Goal: Download file/media

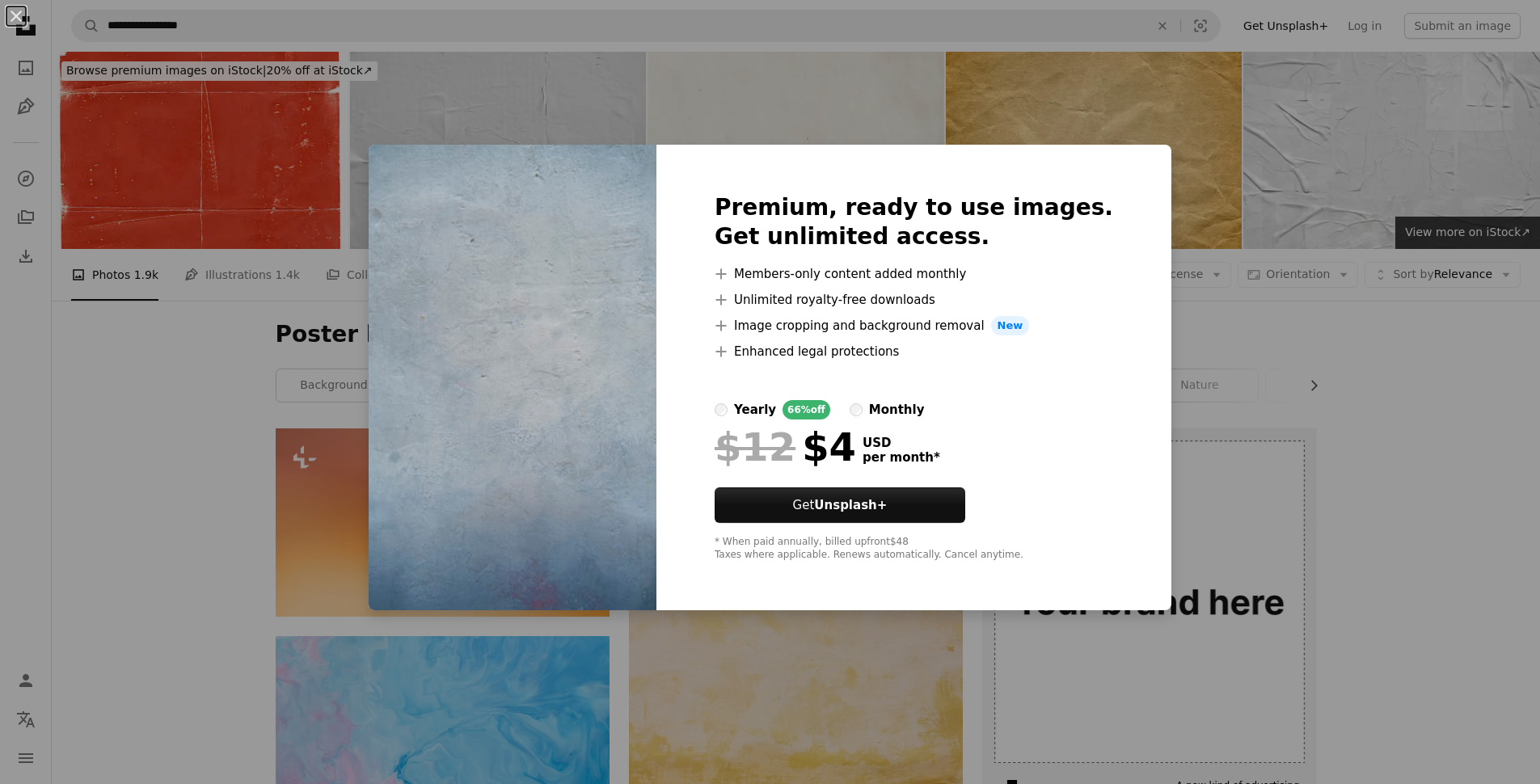
scroll to position [3387, 0]
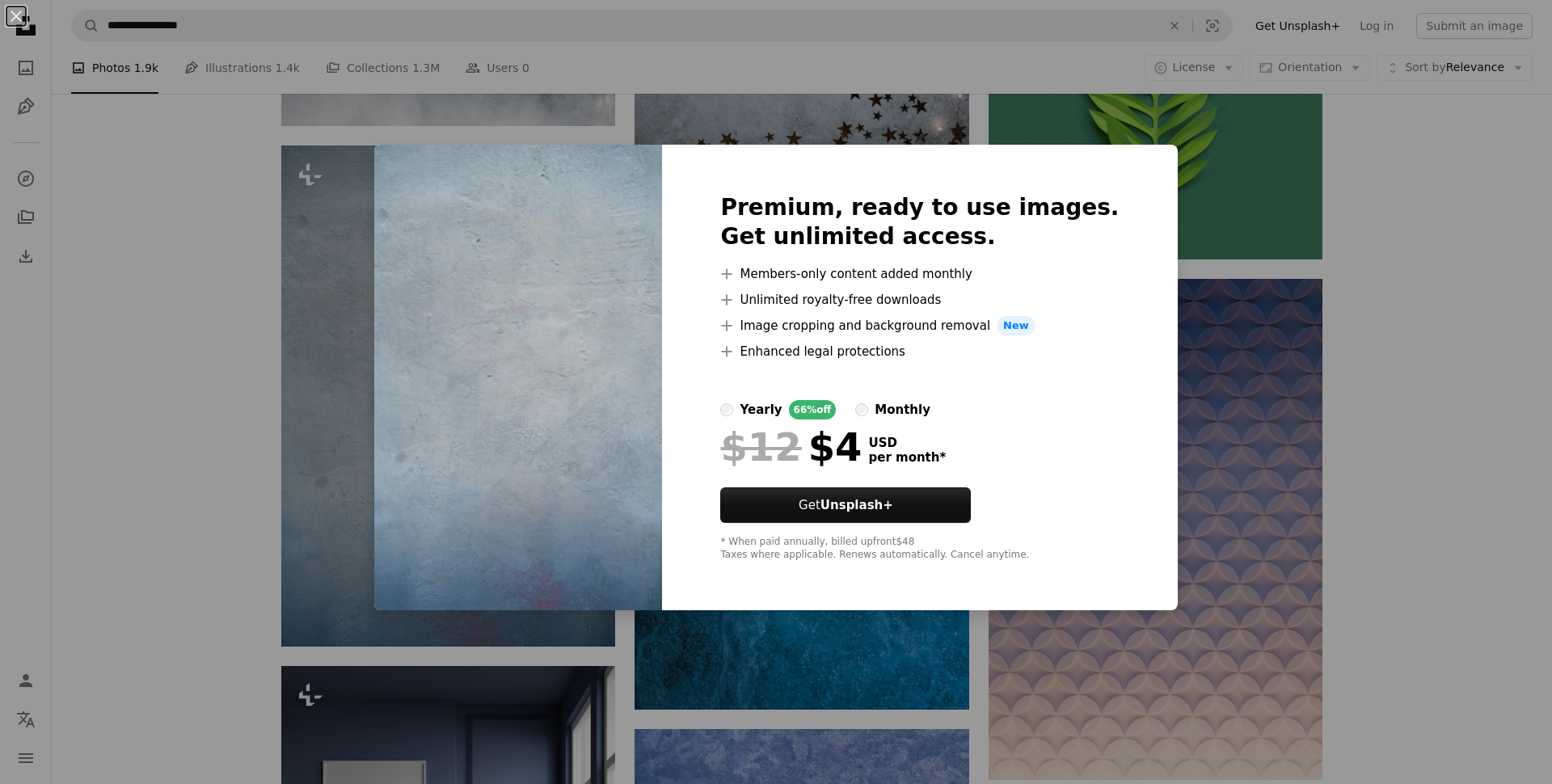
click at [314, 230] on div "An X shape Premium, ready to use images. Get unlimited access. A plus sign Memb…" at bounding box center [776, 392] width 1552 height 784
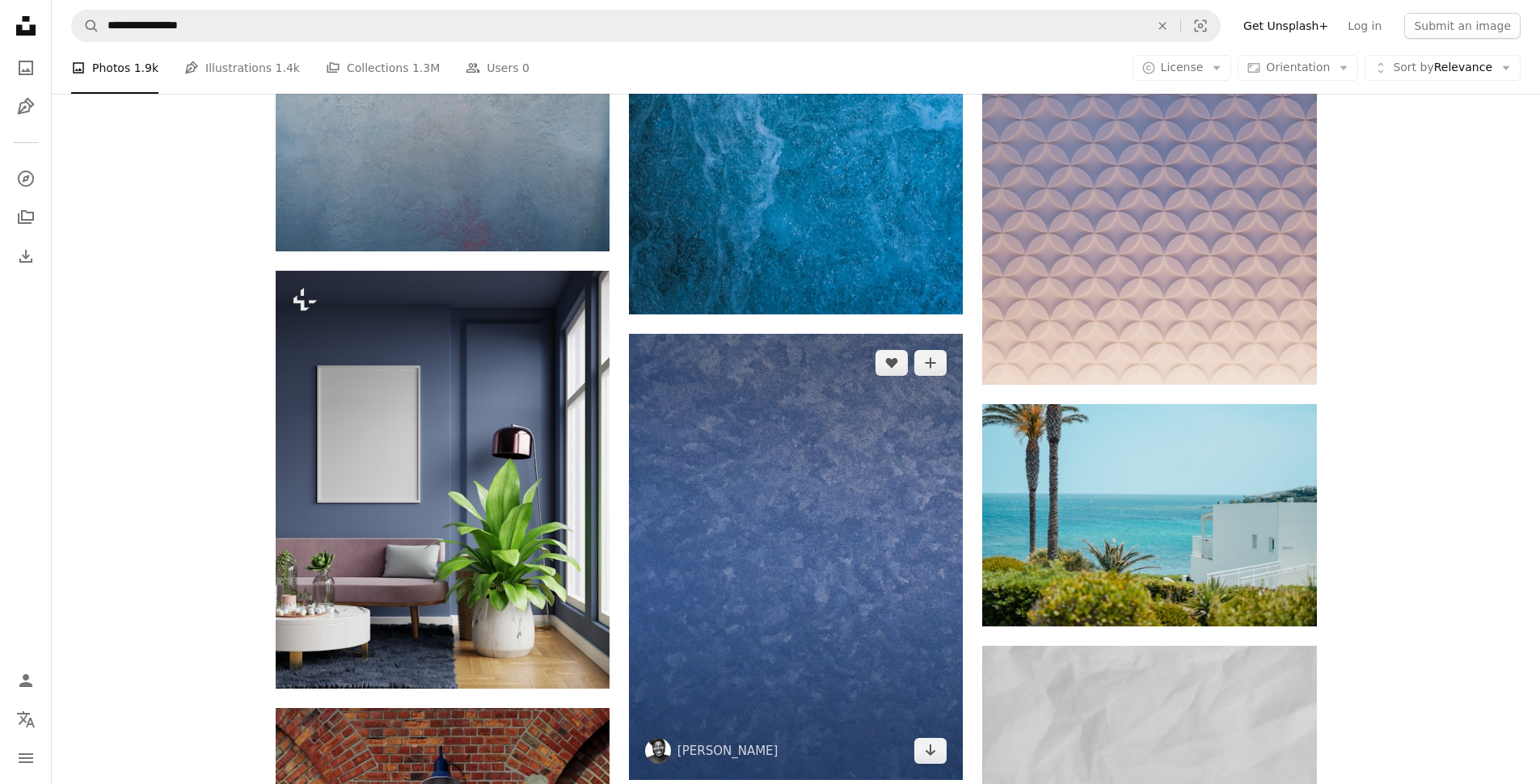
scroll to position [3963, 0]
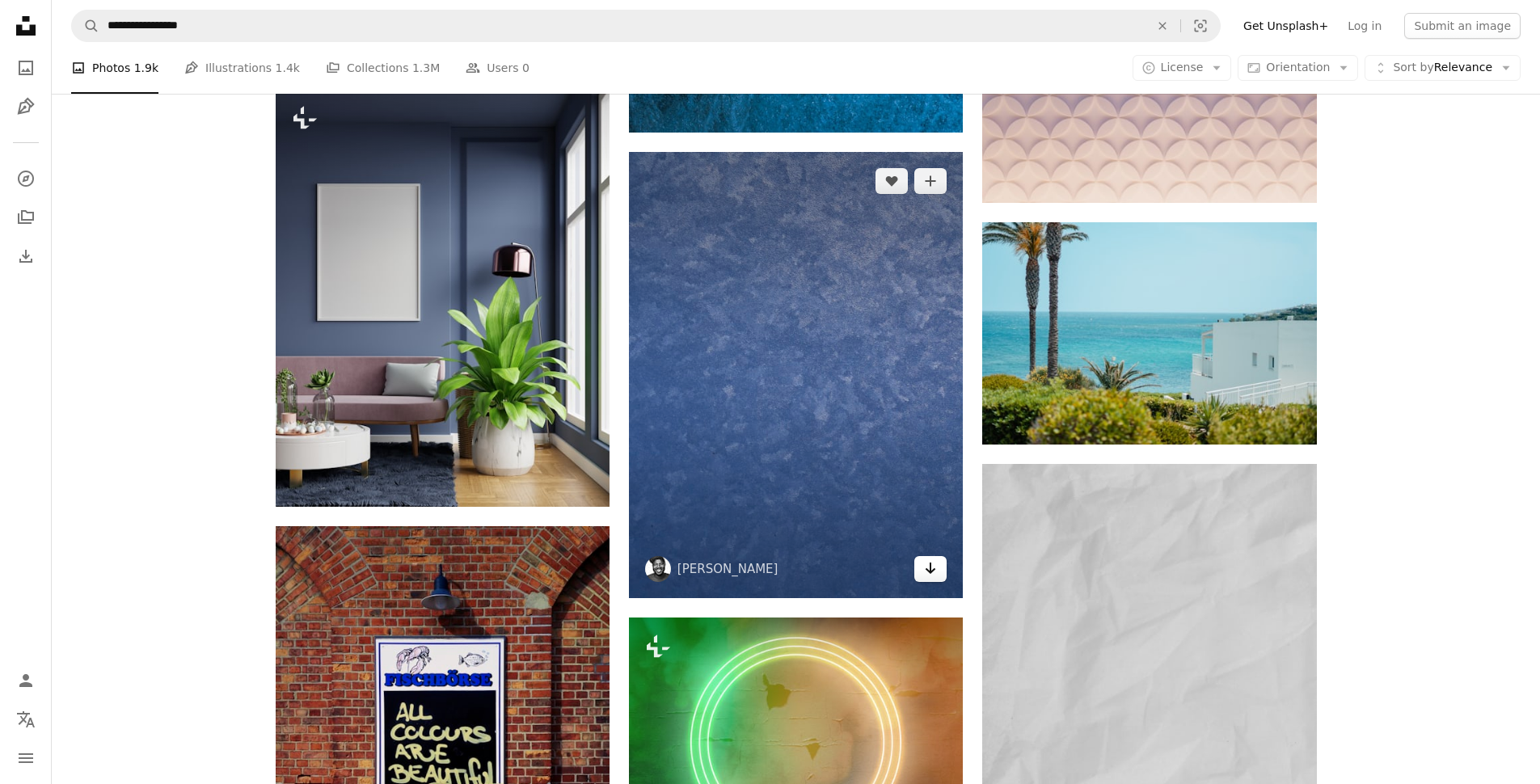
click at [933, 558] on icon "Arrow pointing down" at bounding box center [930, 568] width 13 height 19
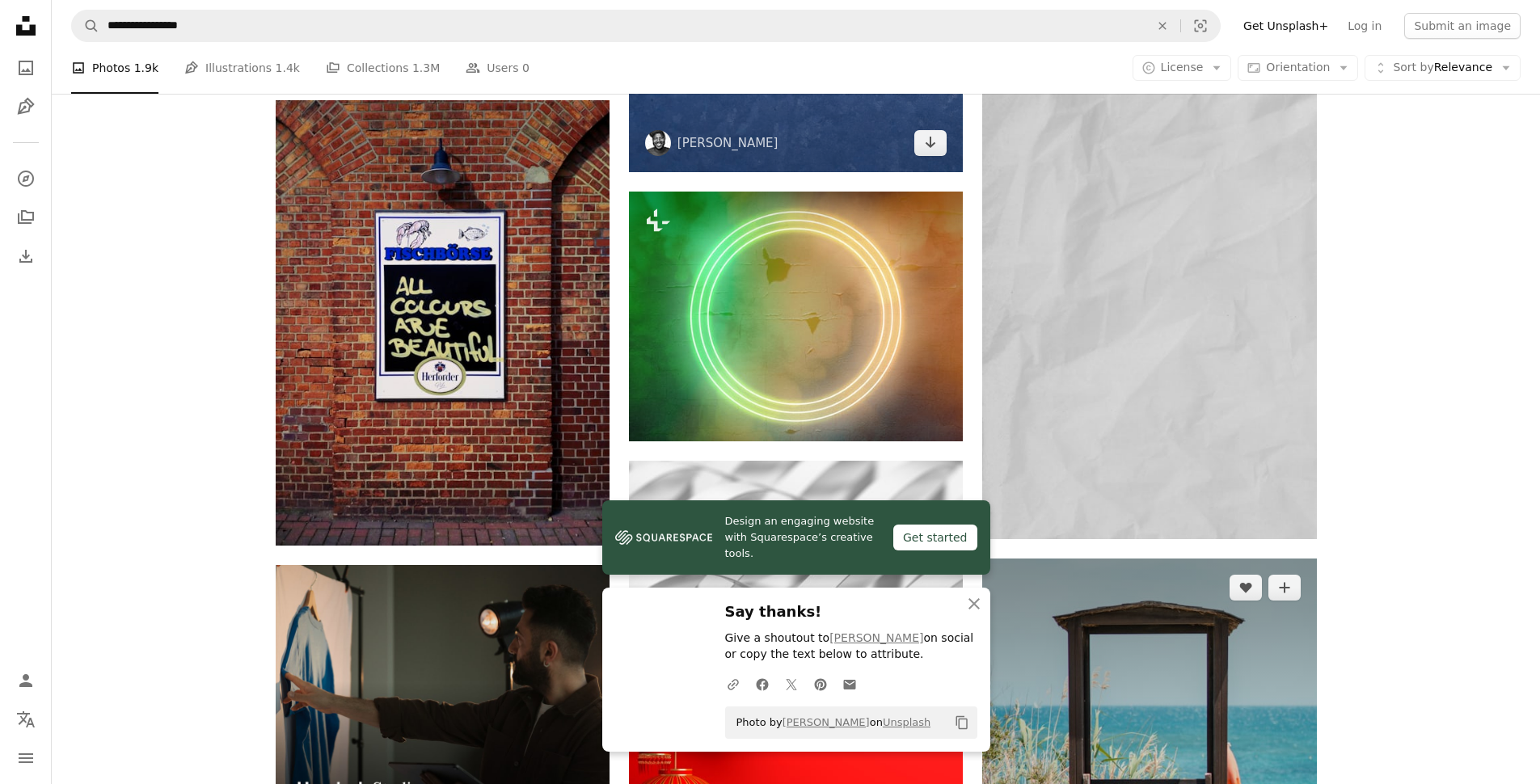
scroll to position [4526, 0]
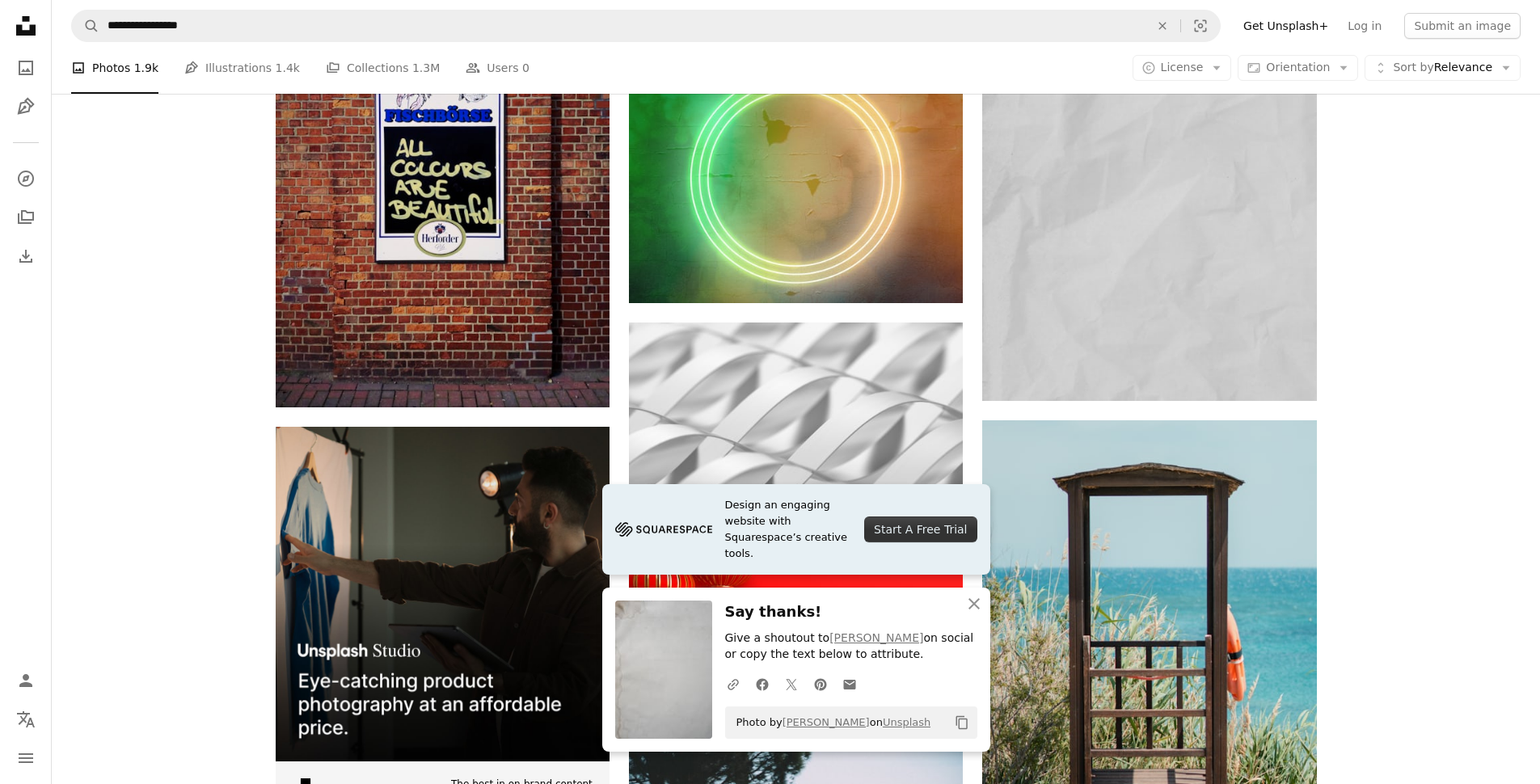
scroll to position [4817, 0]
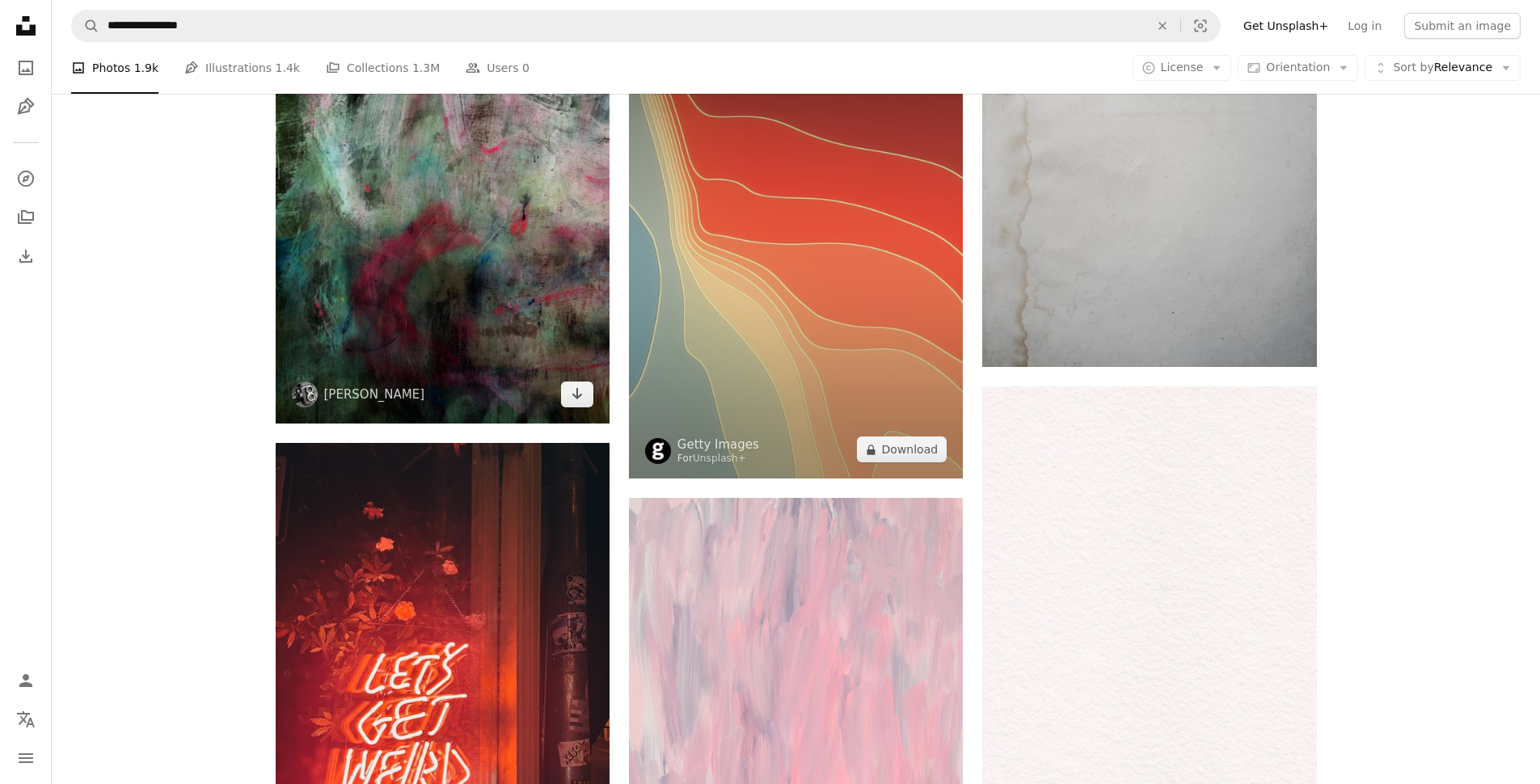
scroll to position [5672, 0]
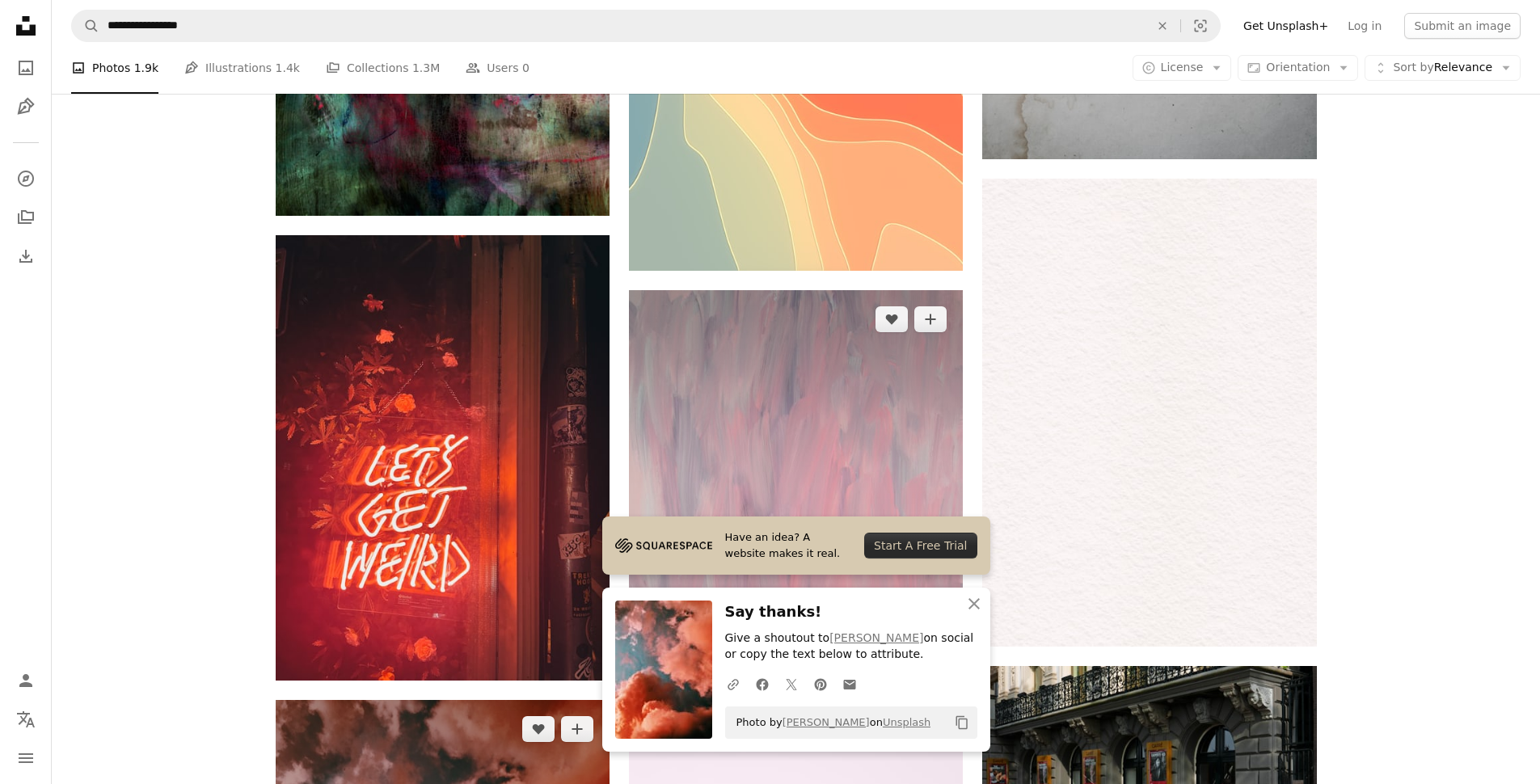
scroll to position [5720, 0]
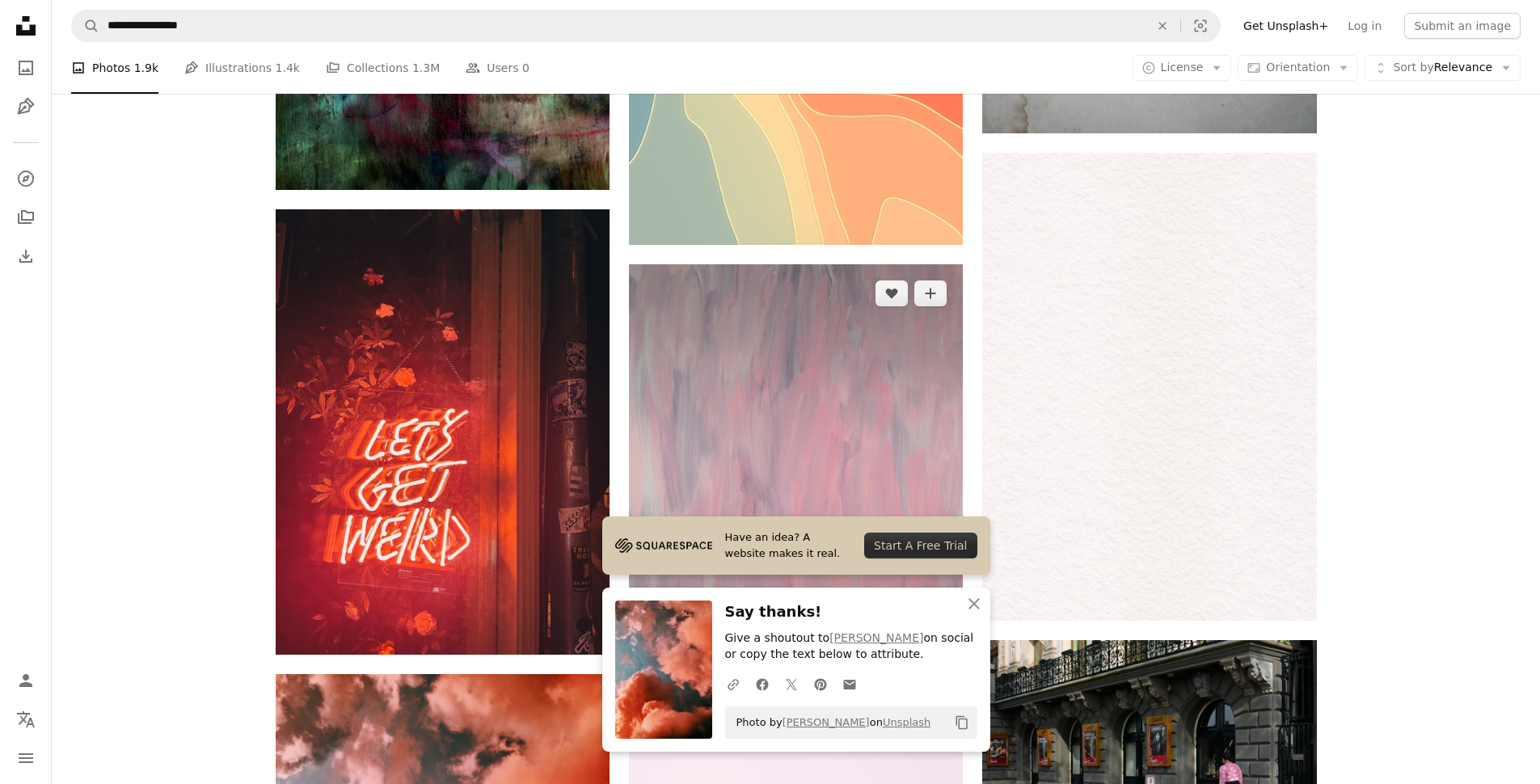
click at [936, 661] on icon "Arrow pointing down" at bounding box center [930, 670] width 13 height 19
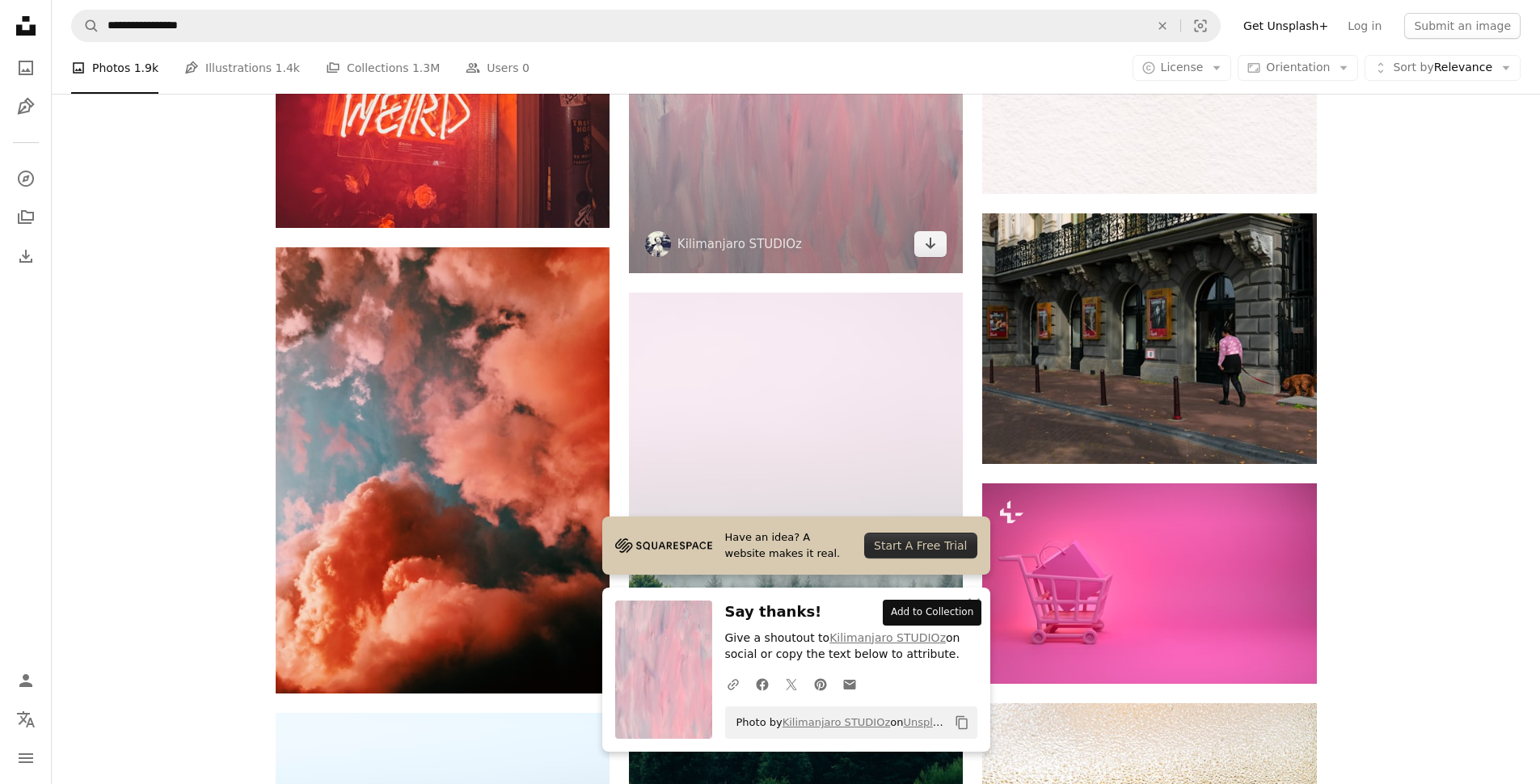
scroll to position [6145, 0]
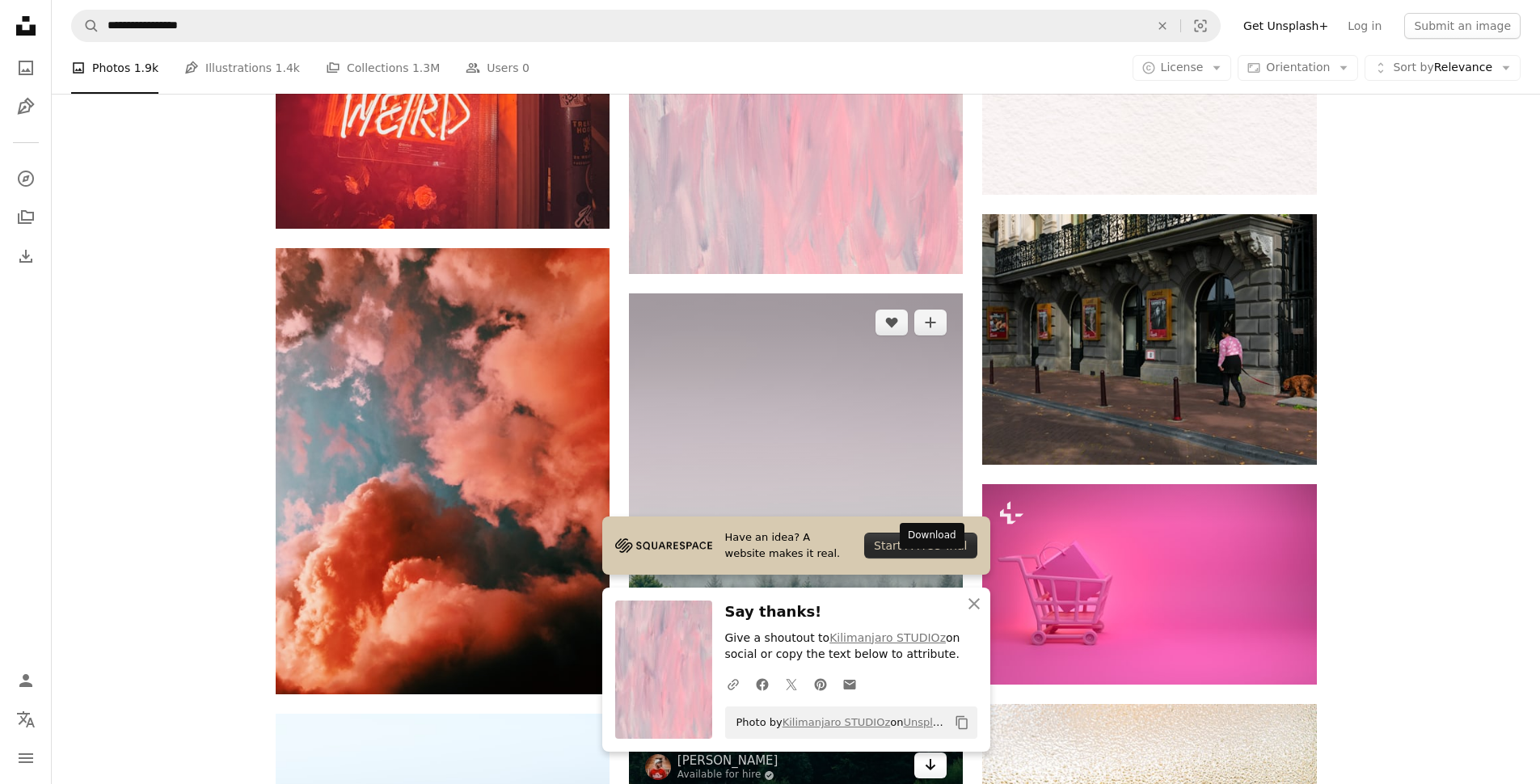
click at [931, 759] on icon "Download" at bounding box center [931, 764] width 10 height 11
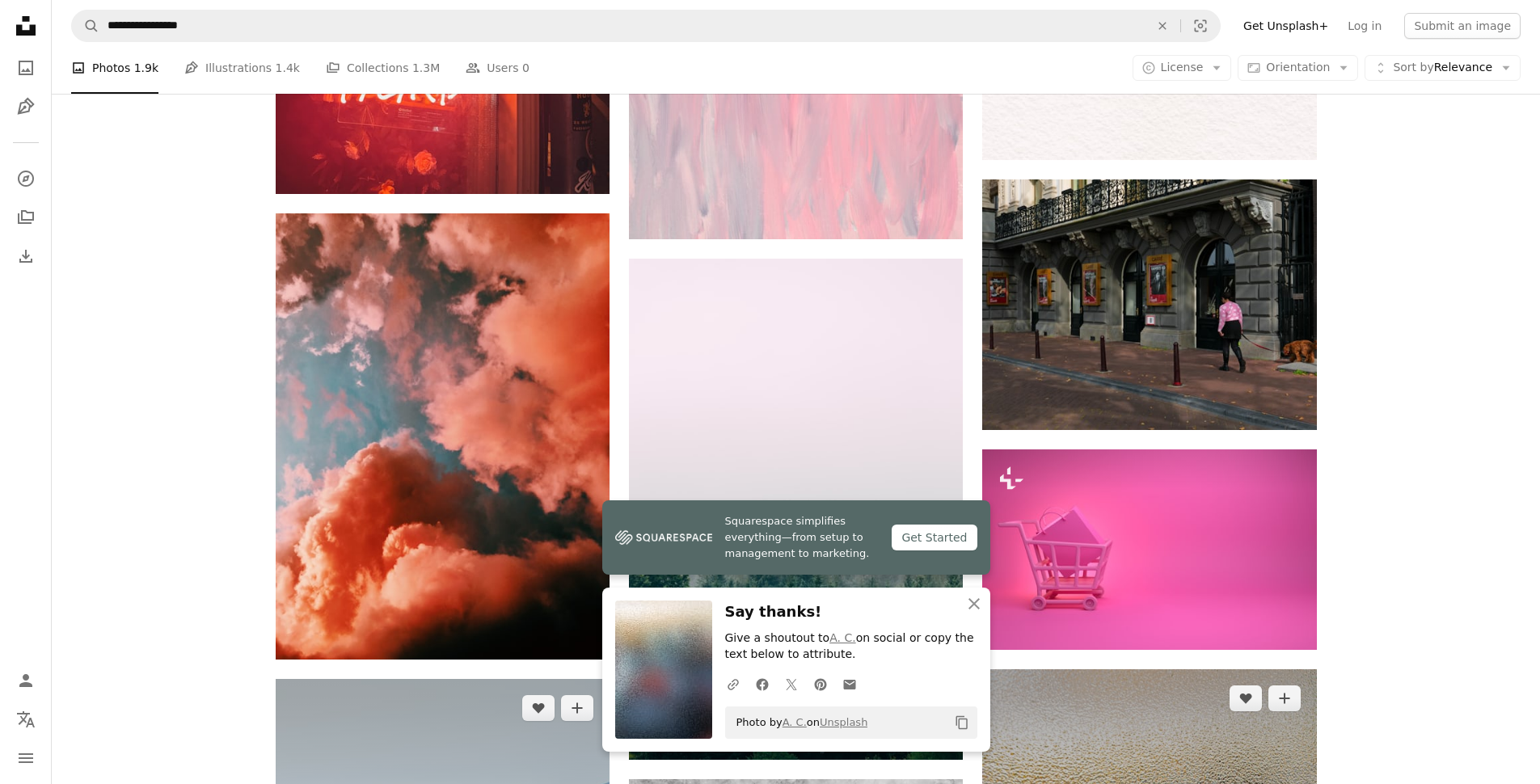
scroll to position [6198, 0]
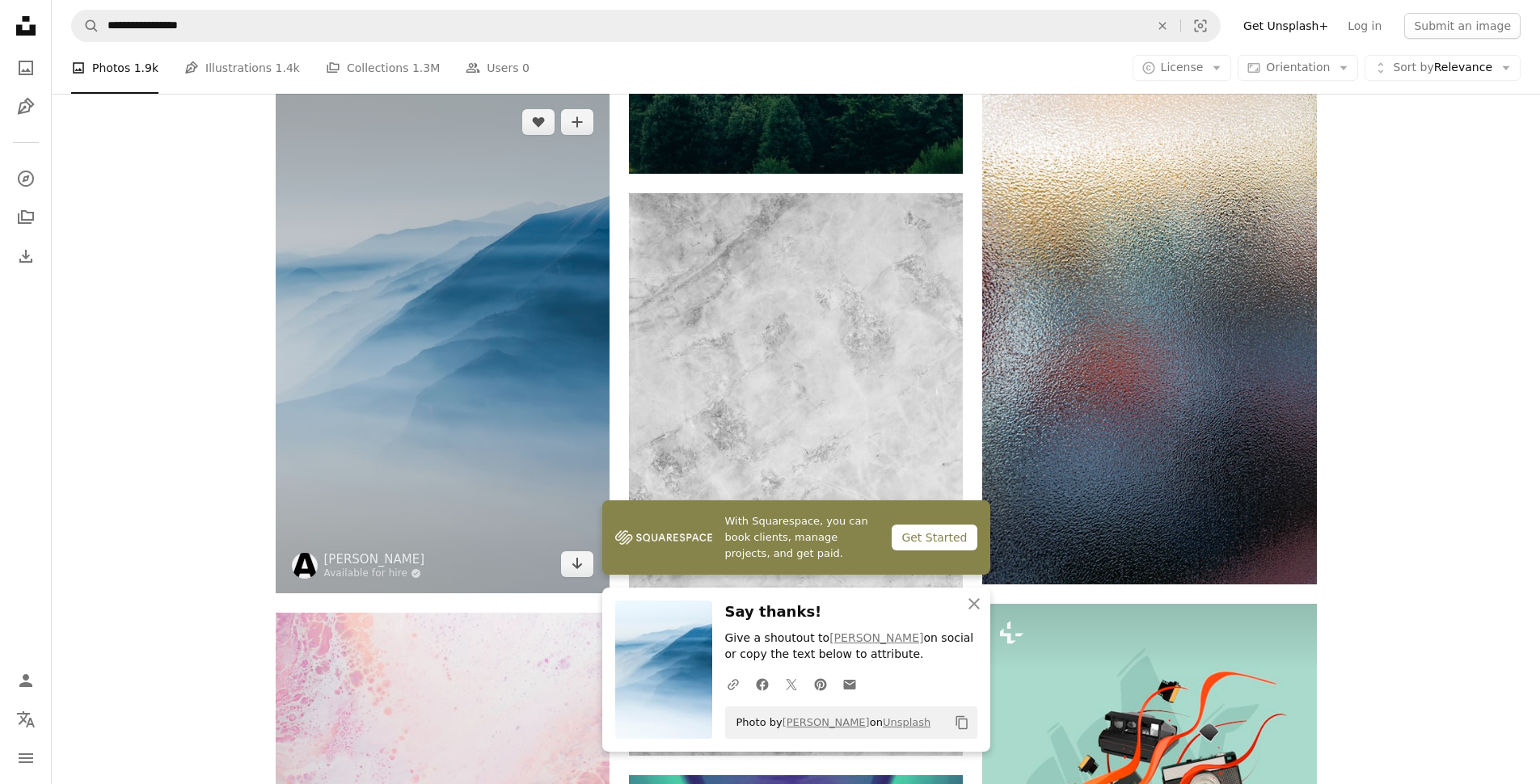
scroll to position [6798, 0]
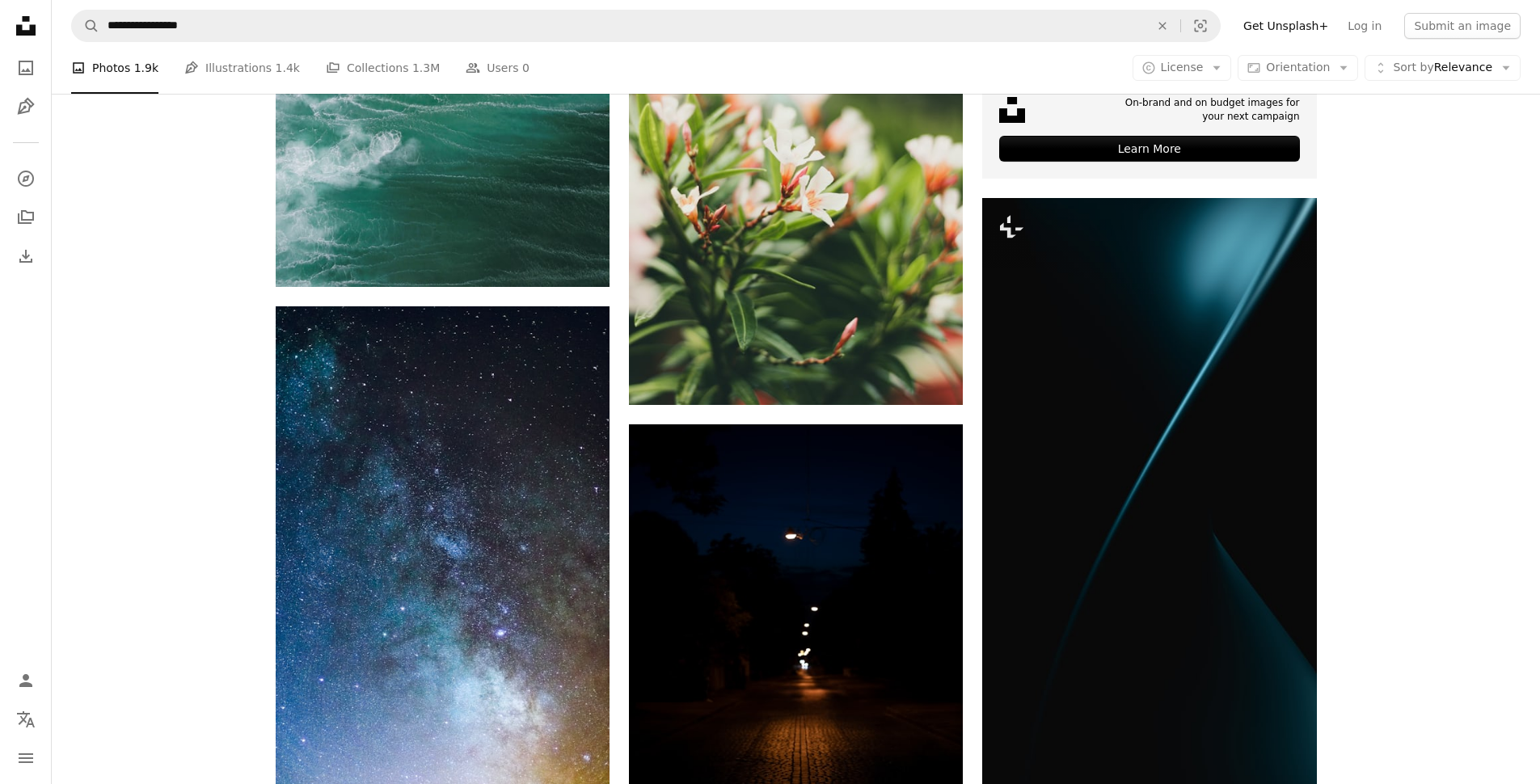
scroll to position [8877, 0]
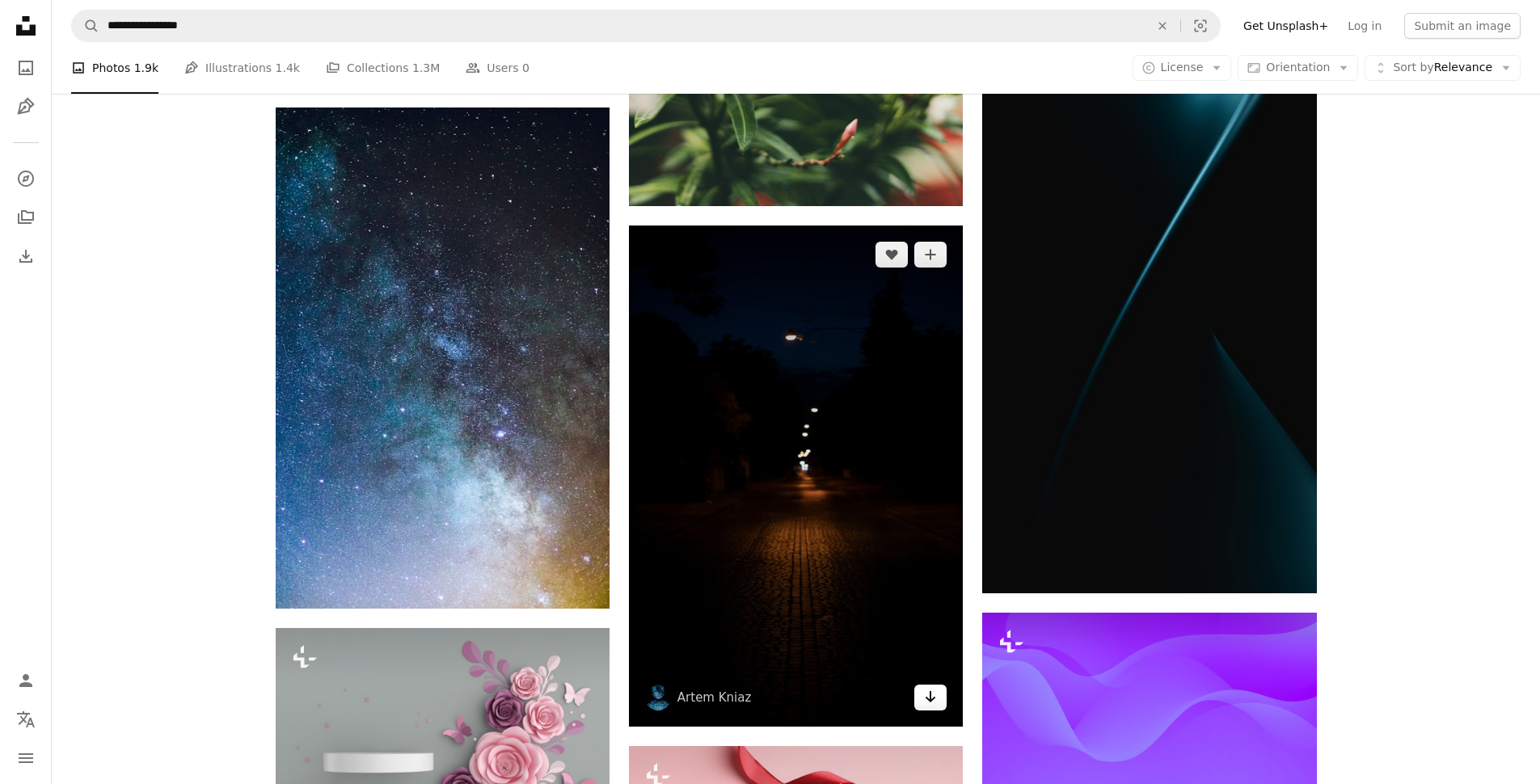
click at [934, 687] on icon "Arrow pointing down" at bounding box center [930, 696] width 13 height 19
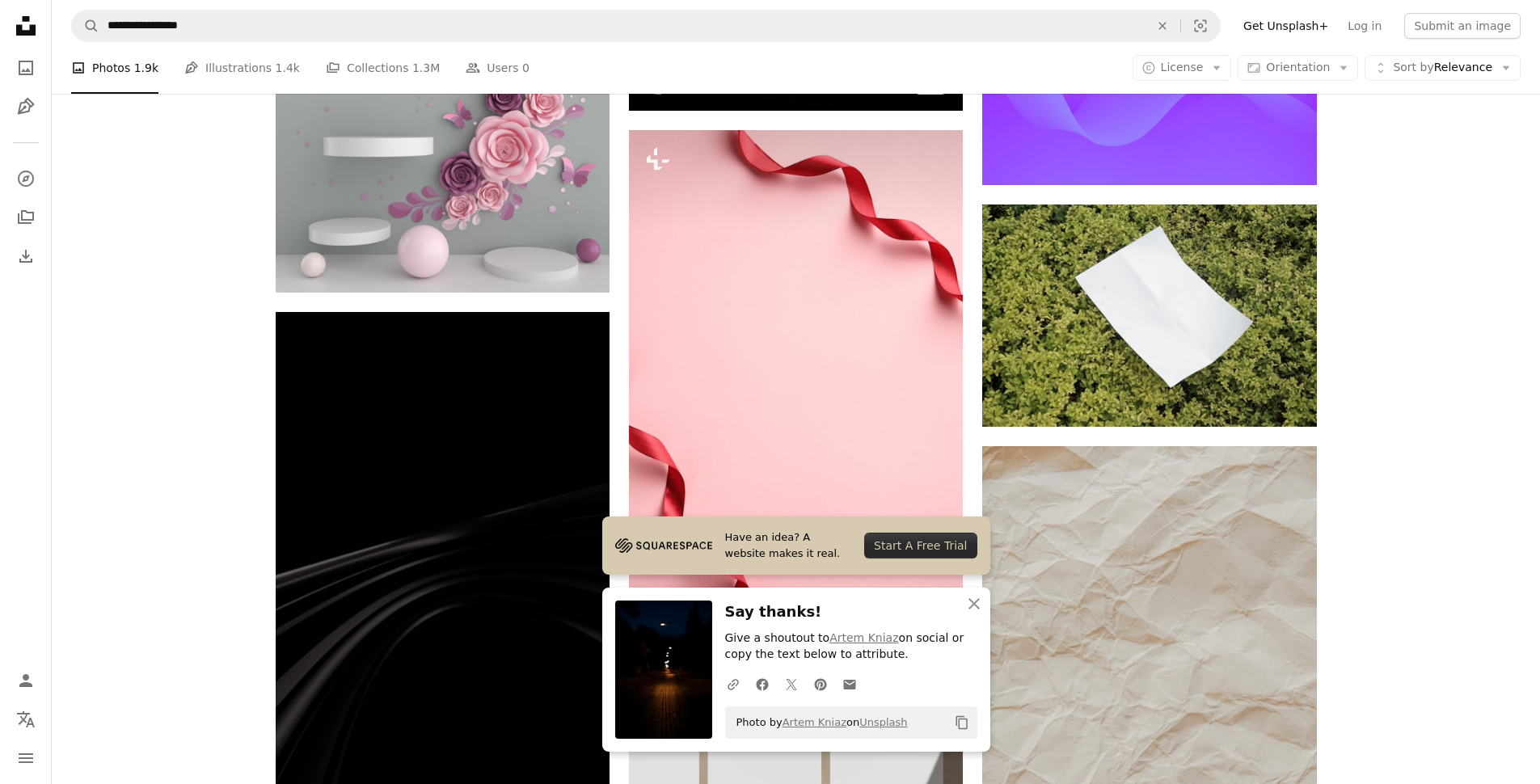
scroll to position [9822, 0]
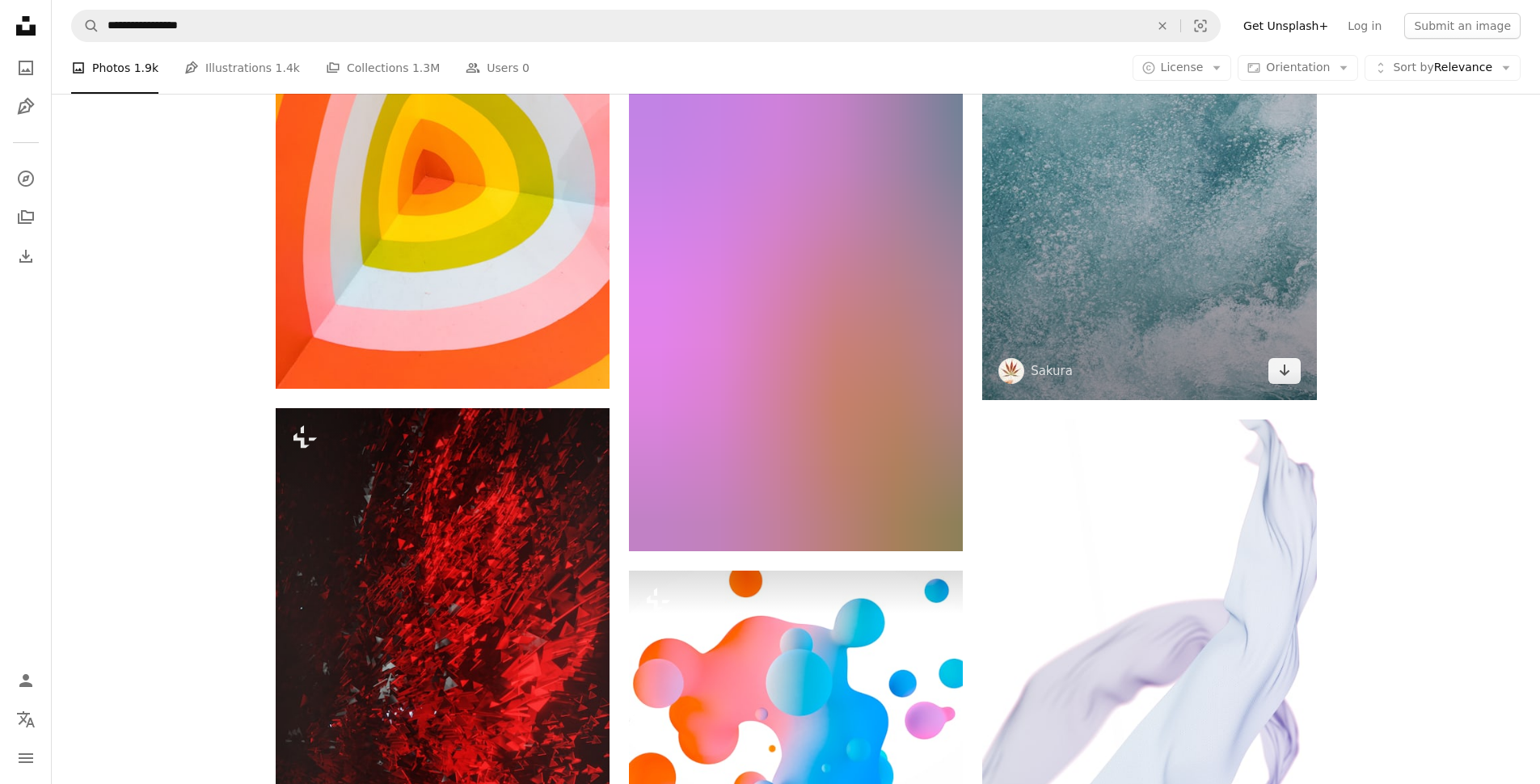
scroll to position [11061, 0]
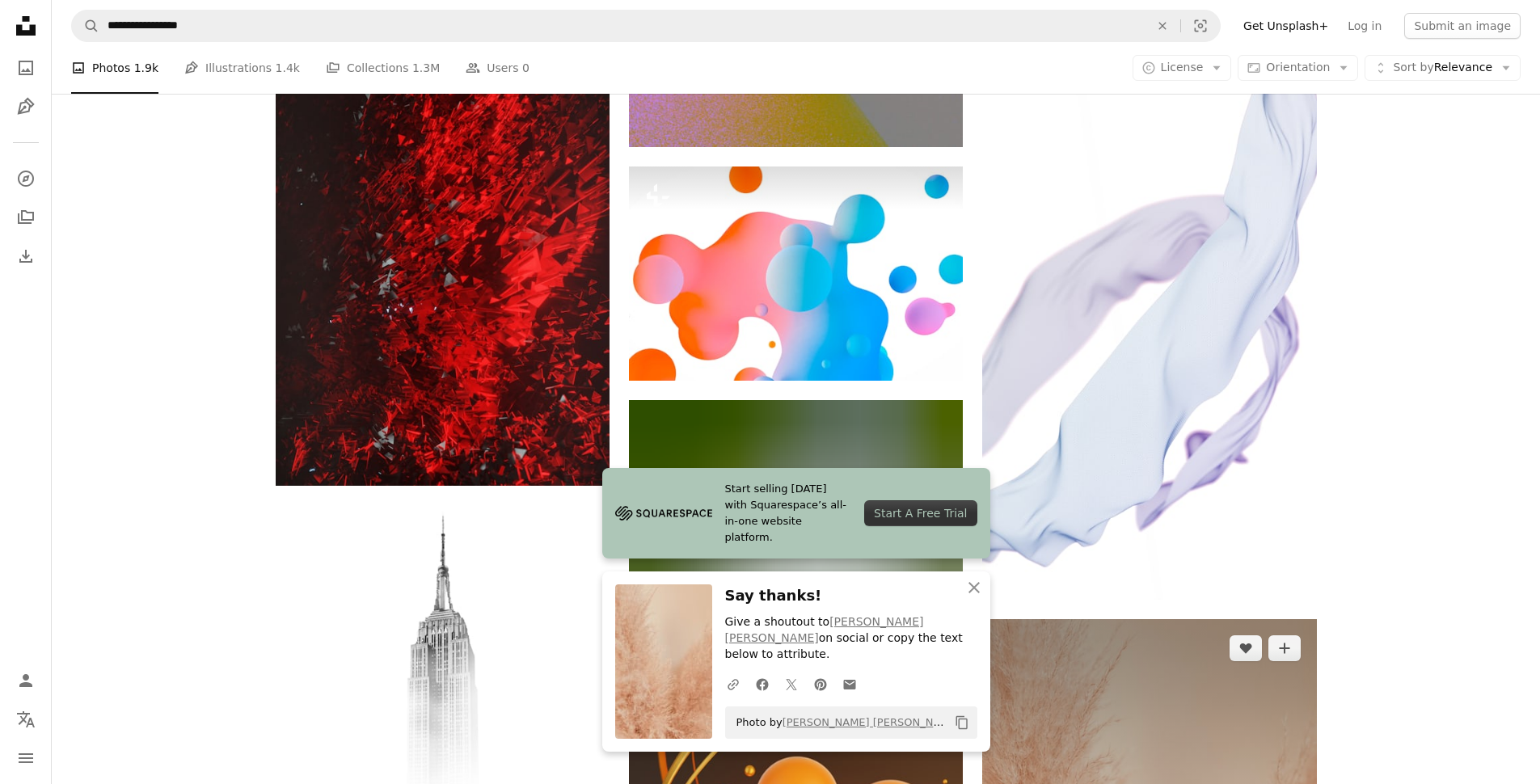
scroll to position [11485, 0]
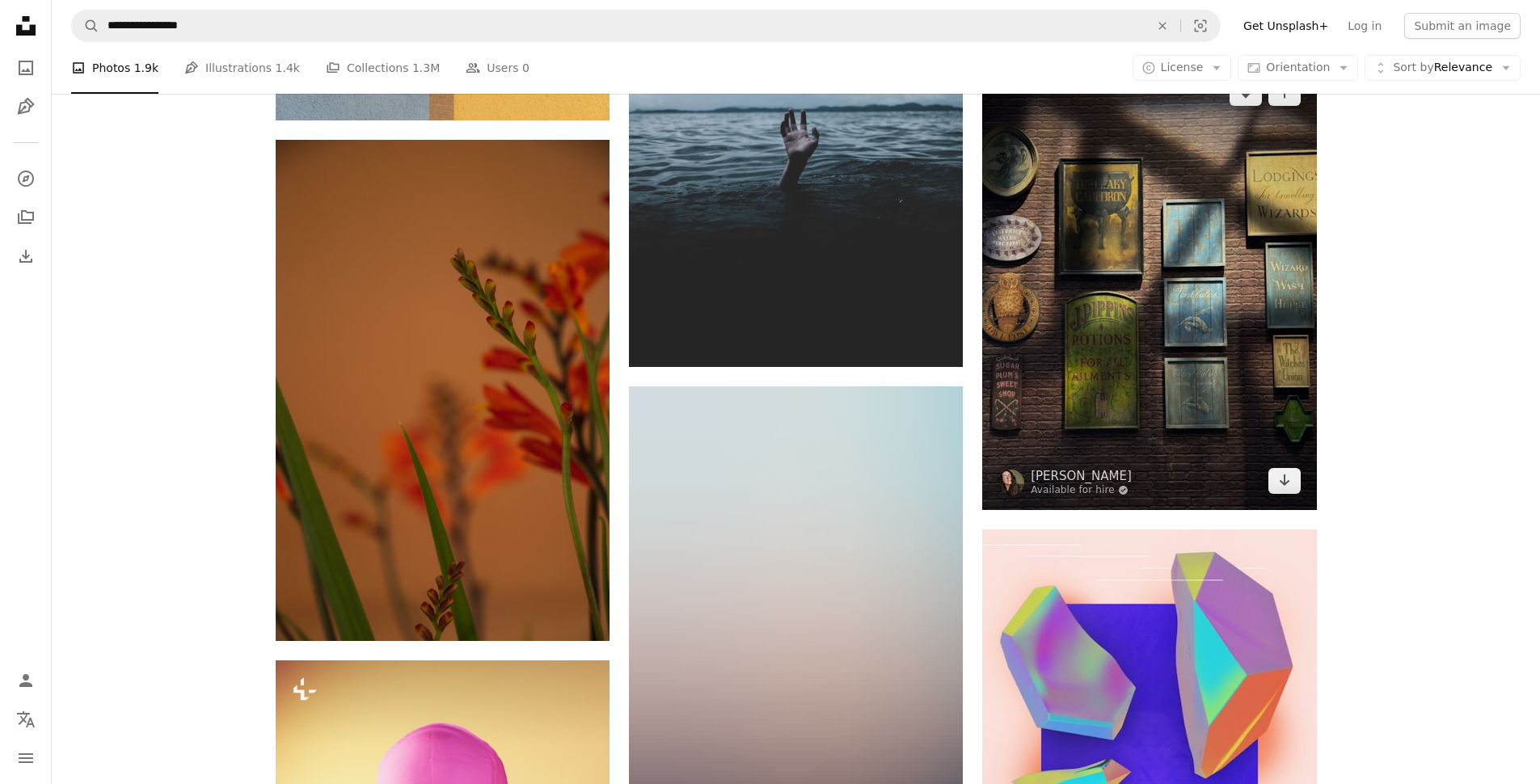
scroll to position [13736, 0]
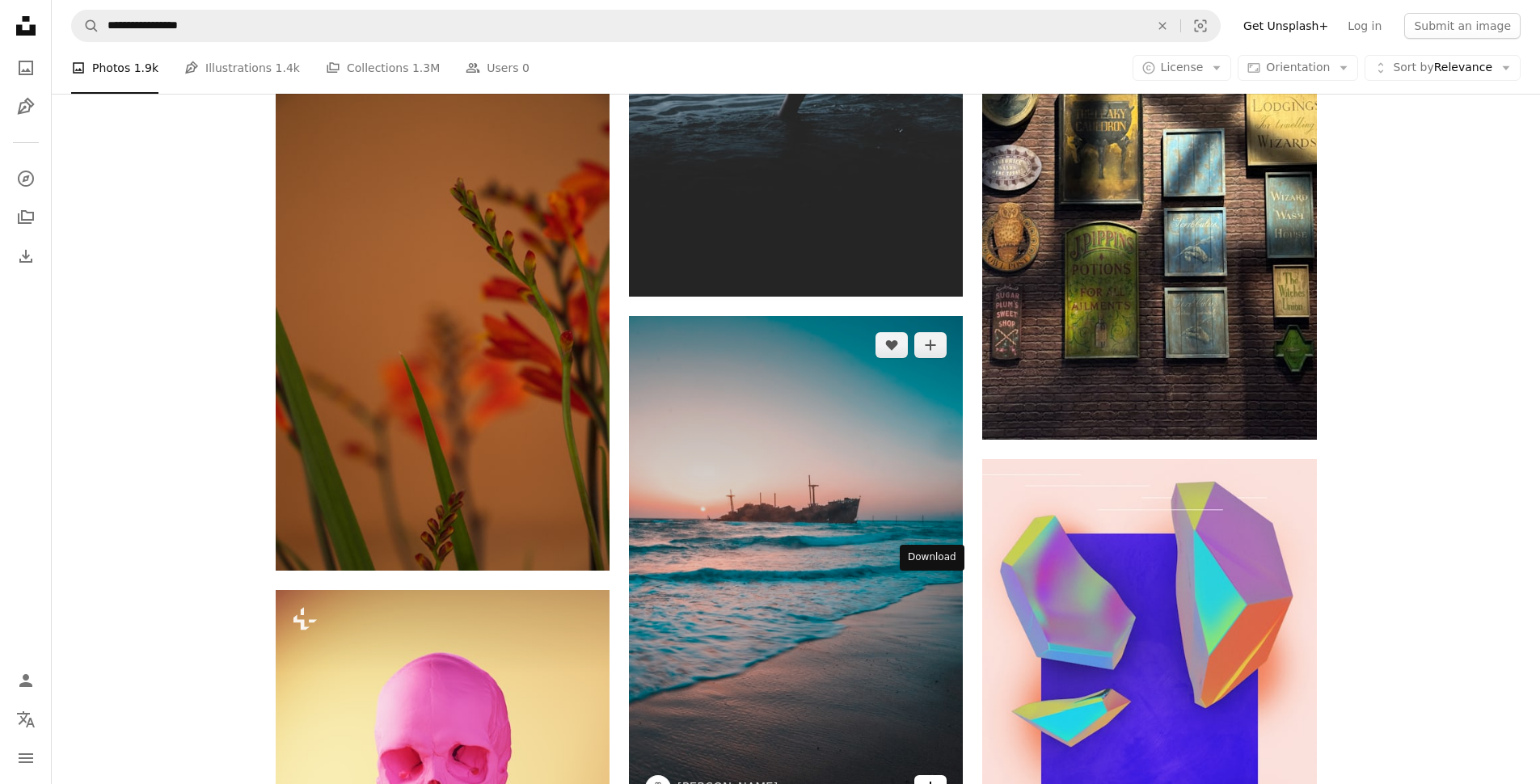
click at [934, 778] on icon "Arrow pointing down" at bounding box center [930, 788] width 13 height 19
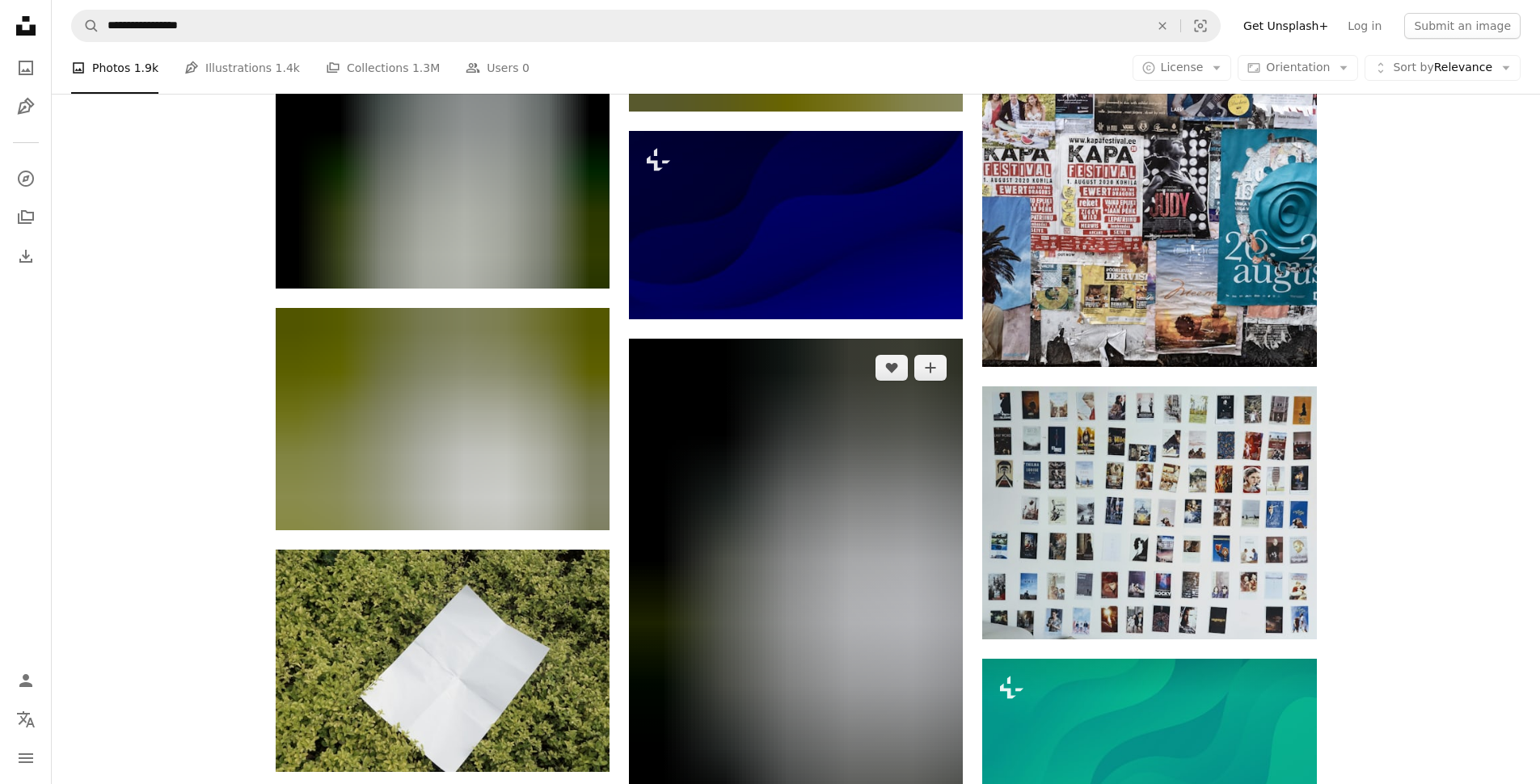
scroll to position [16573, 0]
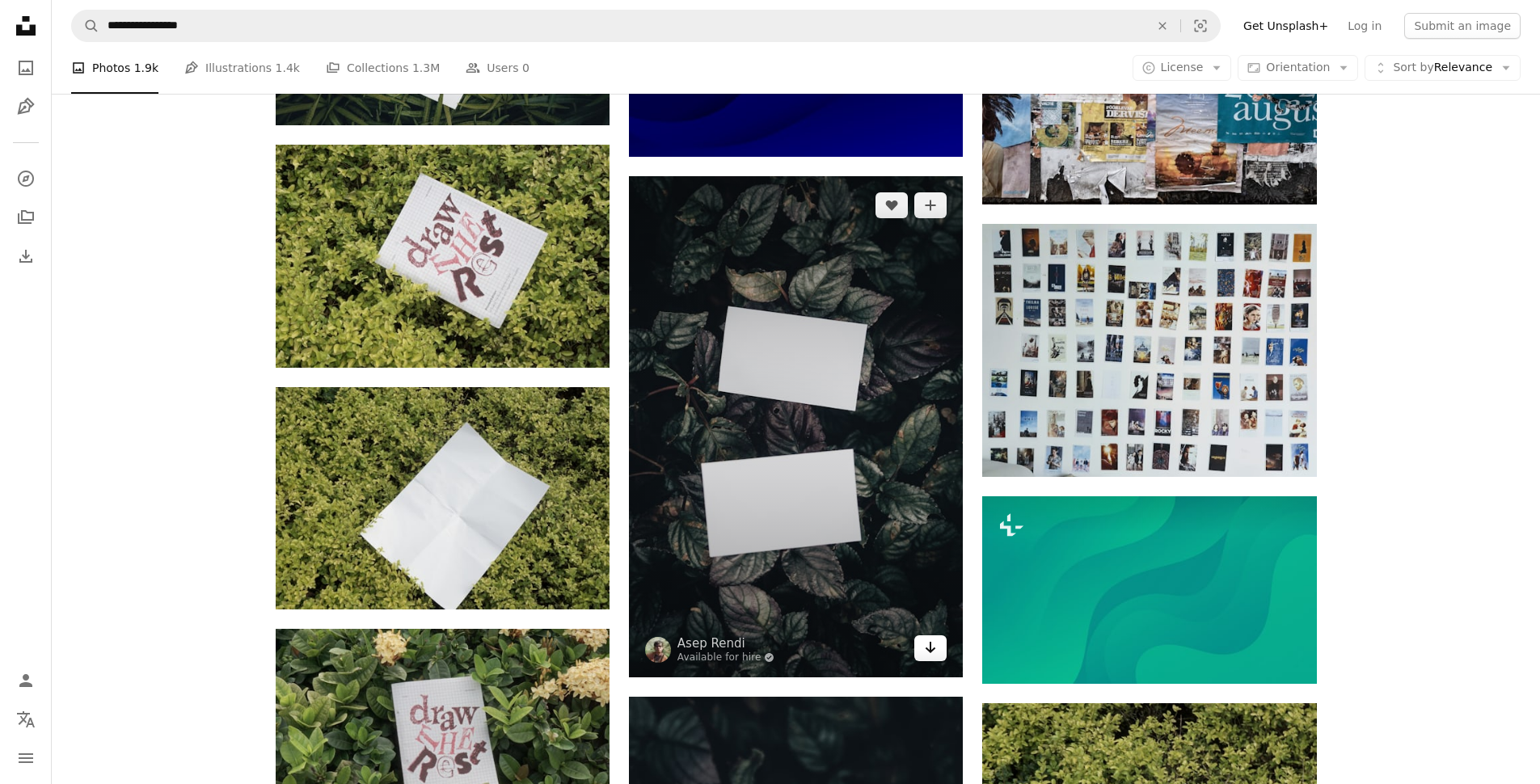
click at [927, 638] on icon "Arrow pointing down" at bounding box center [930, 648] width 13 height 19
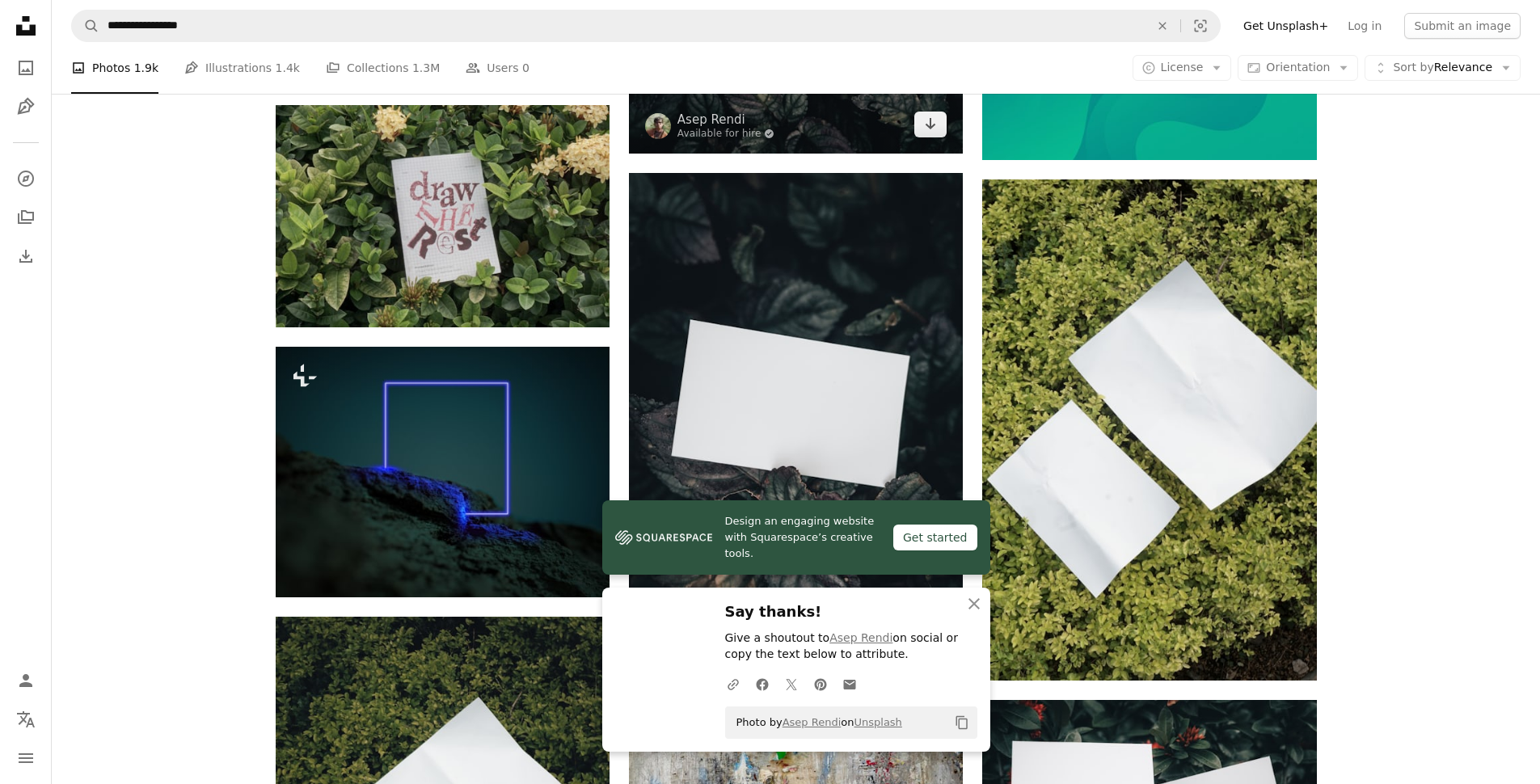
scroll to position [17155, 0]
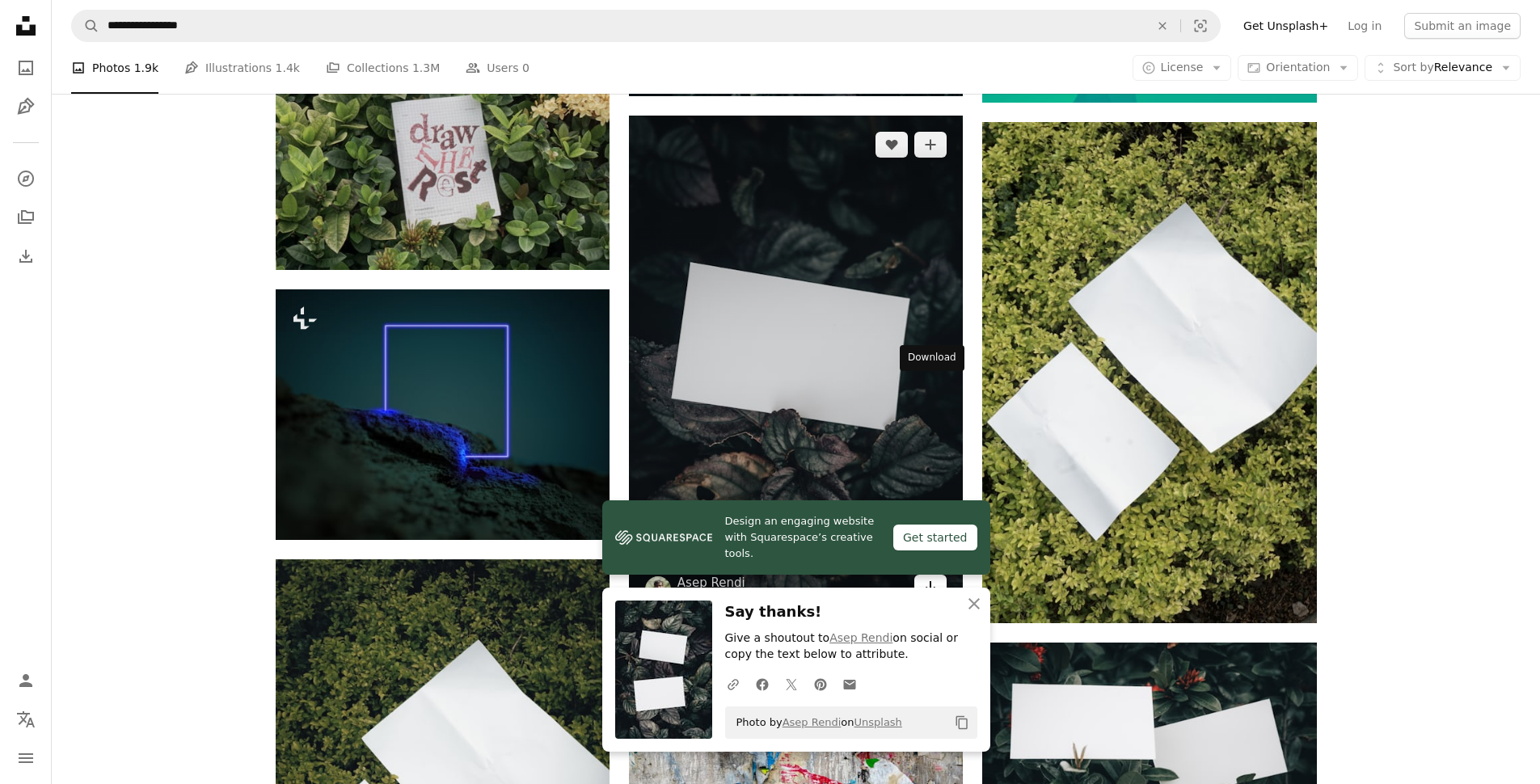
click at [932, 577] on icon "Arrow pointing down" at bounding box center [930, 586] width 13 height 19
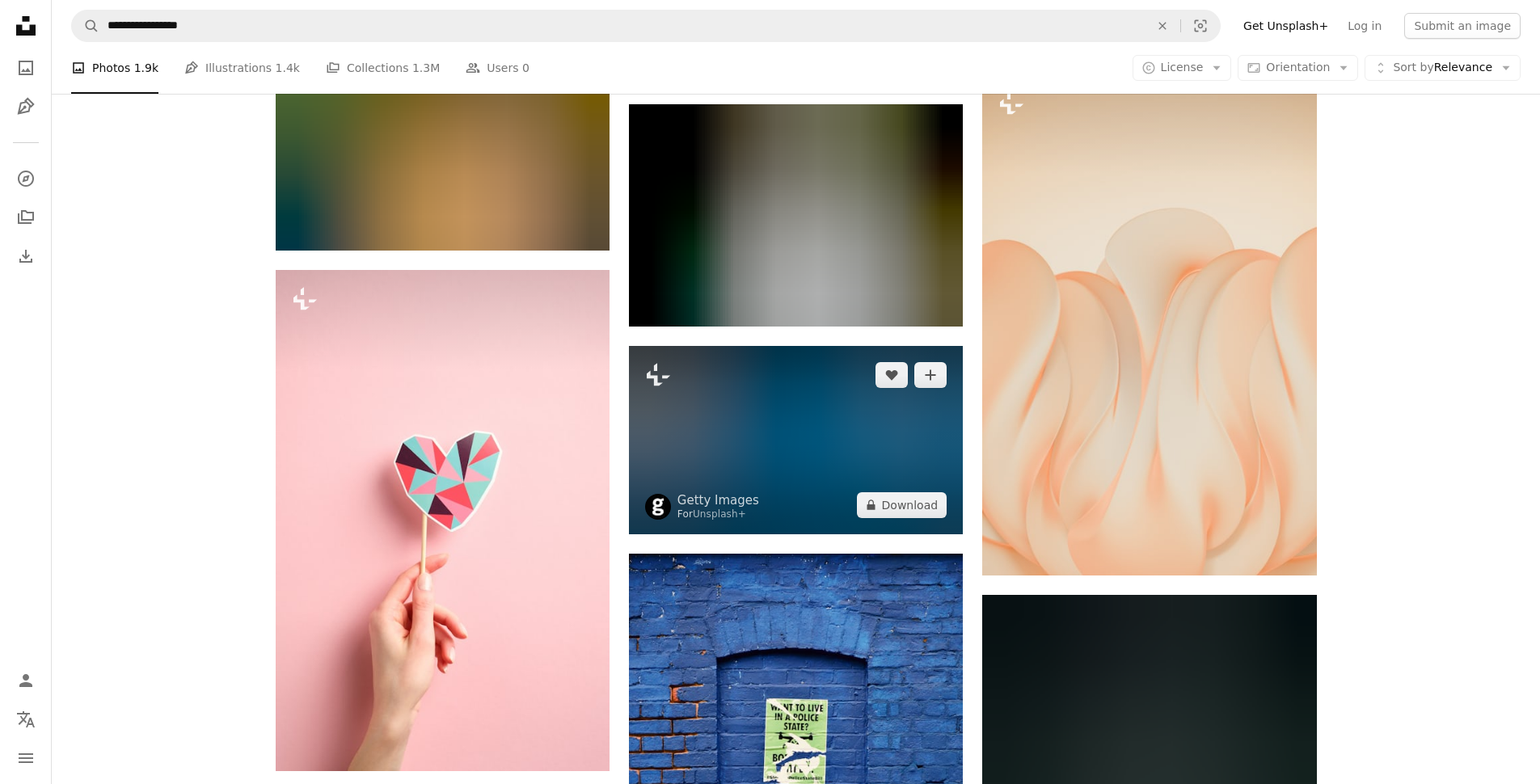
scroll to position [18478, 0]
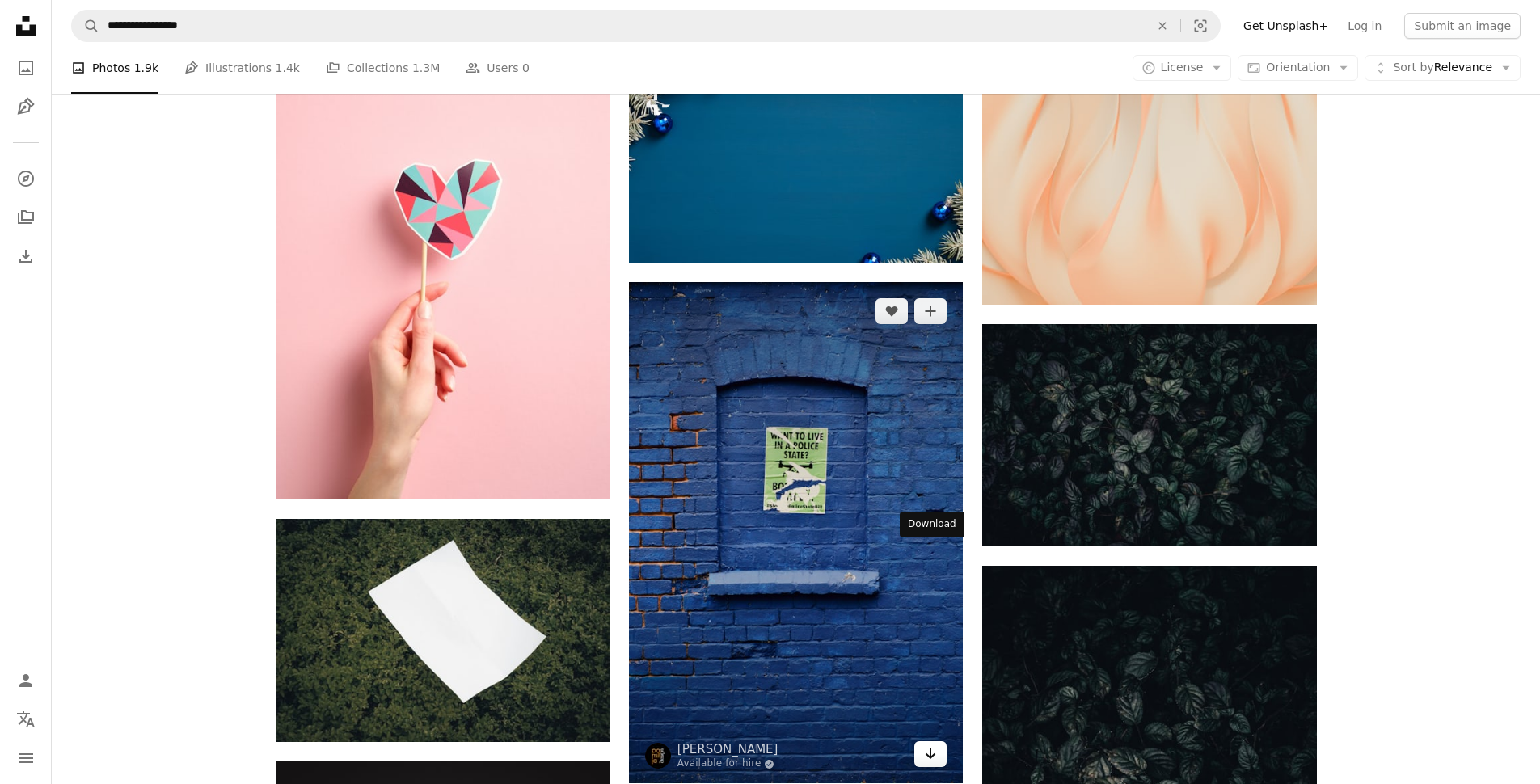
click at [928, 744] on icon "Arrow pointing down" at bounding box center [930, 753] width 13 height 19
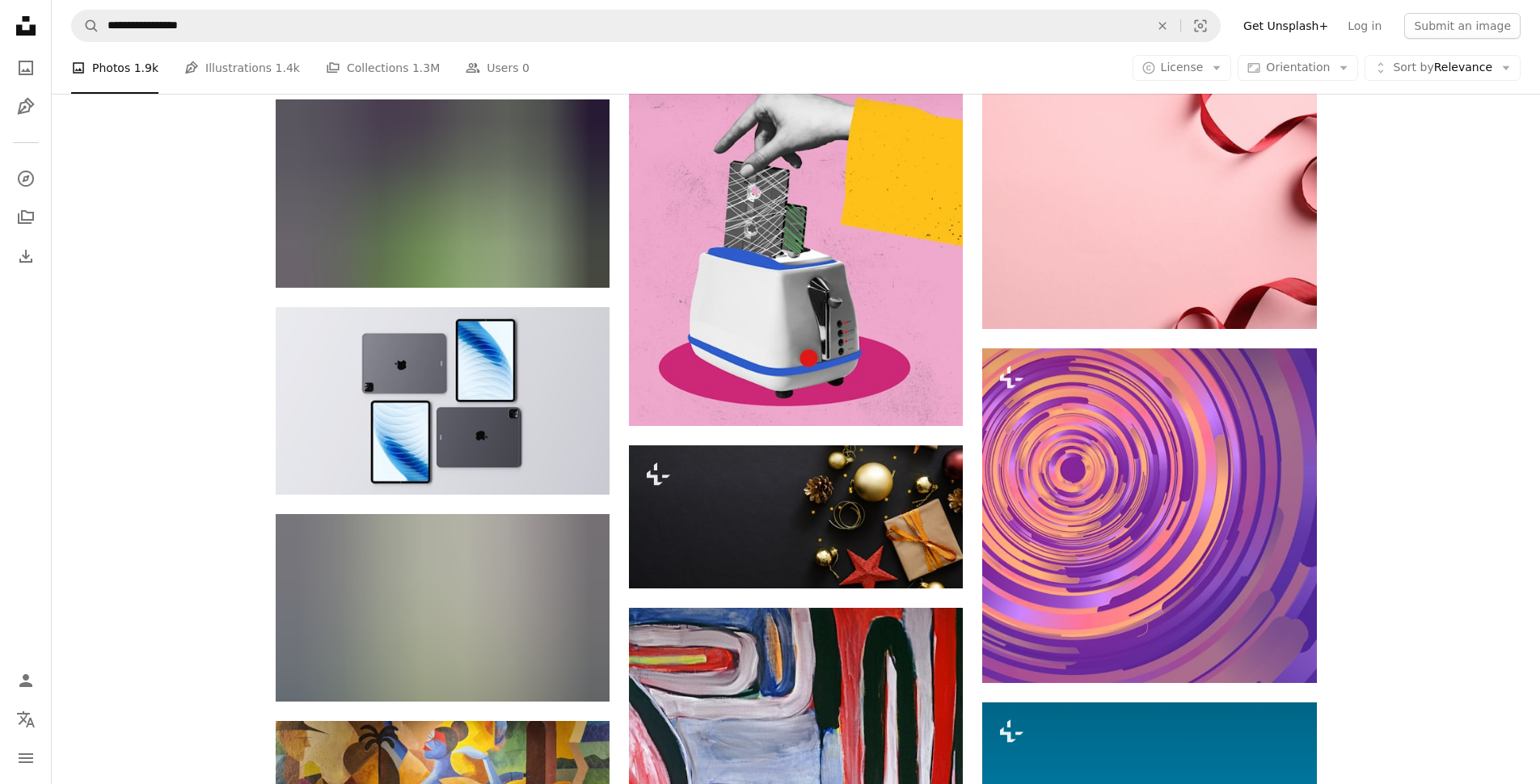
scroll to position [28473, 0]
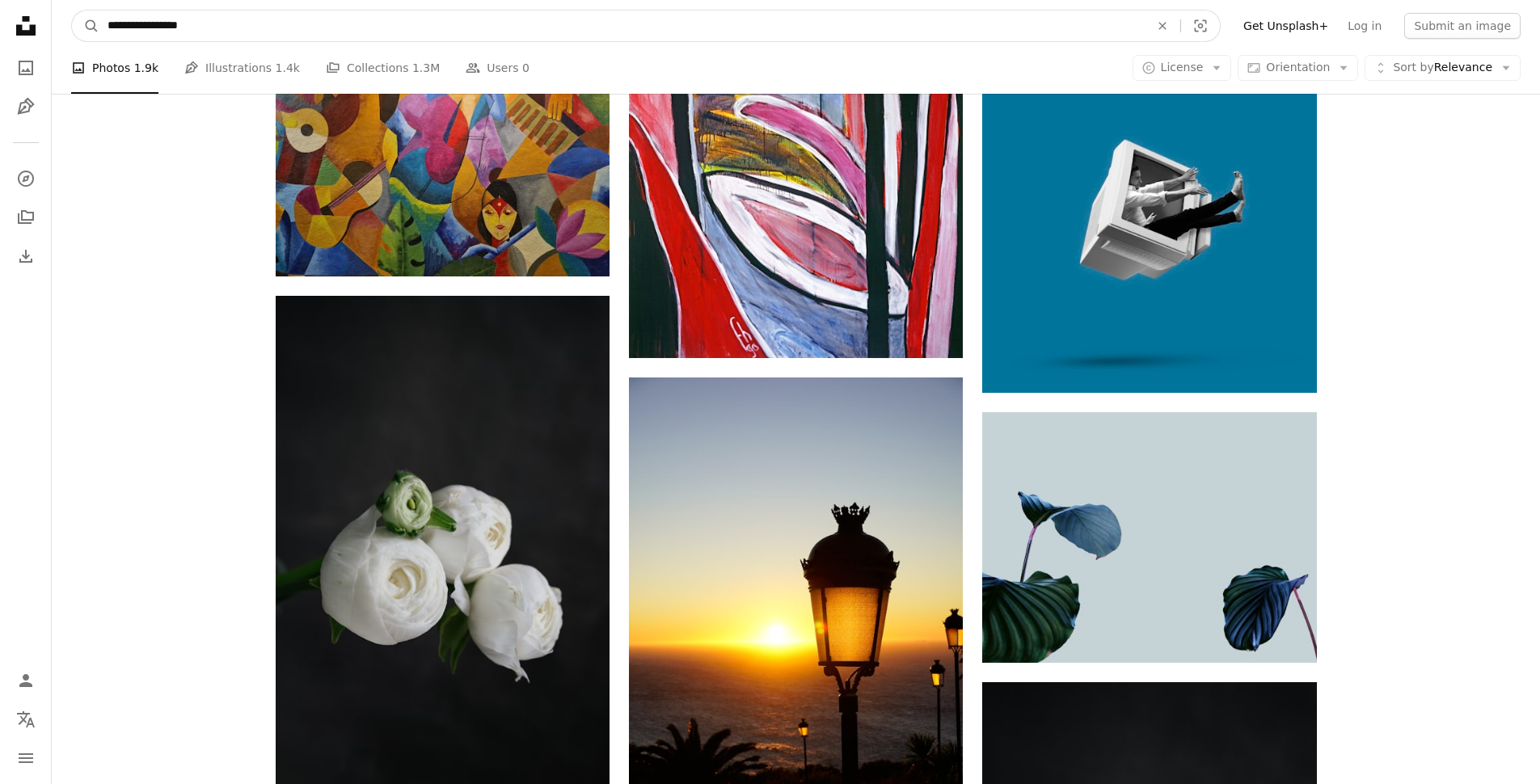
click at [458, 25] on input "**********" at bounding box center [622, 25] width 1045 height 31
drag, startPoint x: 145, startPoint y: 26, endPoint x: 60, endPoint y: 27, distance: 85.0
click at [60, 27] on nav "**********" at bounding box center [795, 25] width 1488 height 52
type input "**********"
click button "A magnifying glass" at bounding box center [85, 25] width 27 height 31
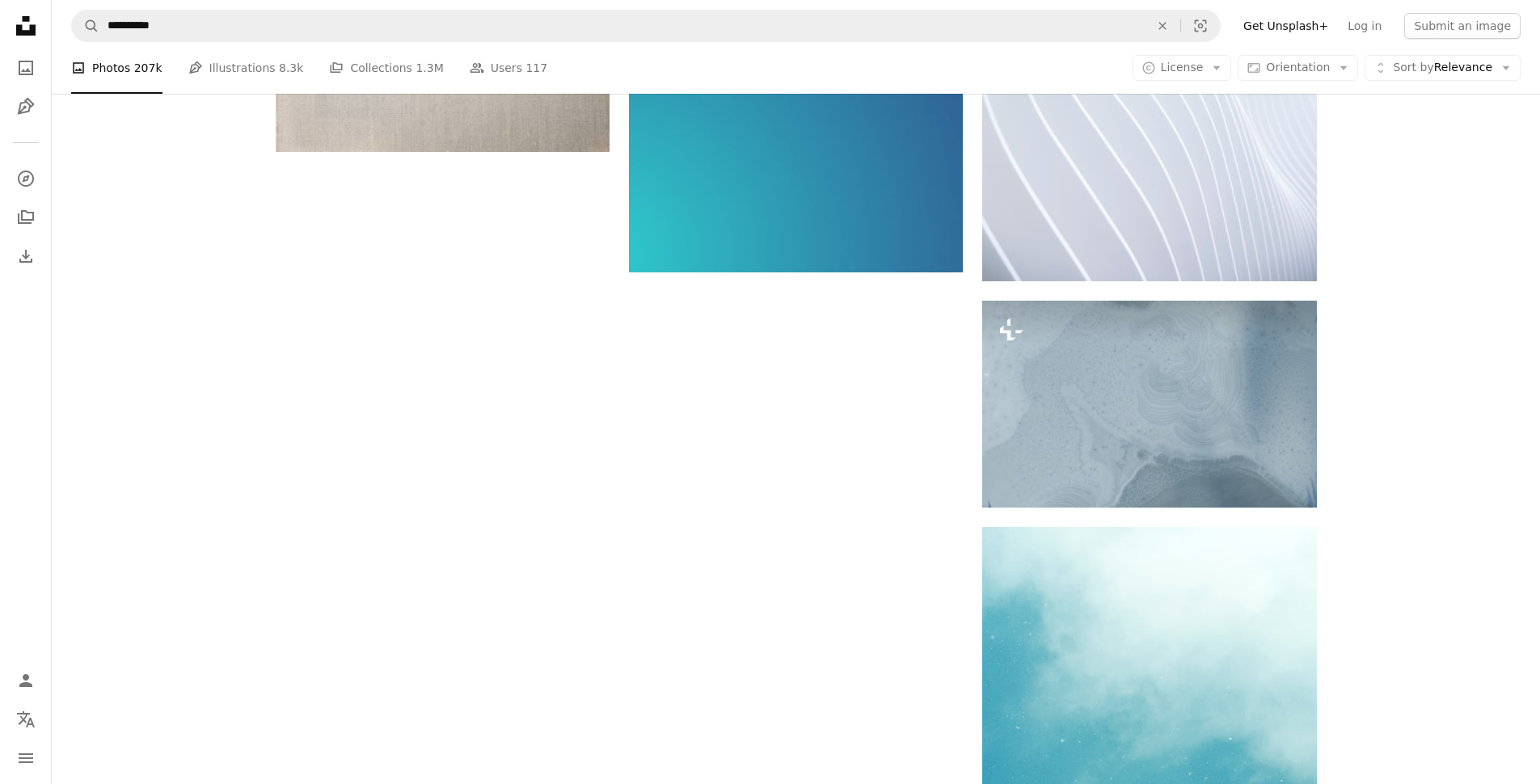
scroll to position [2606, 0]
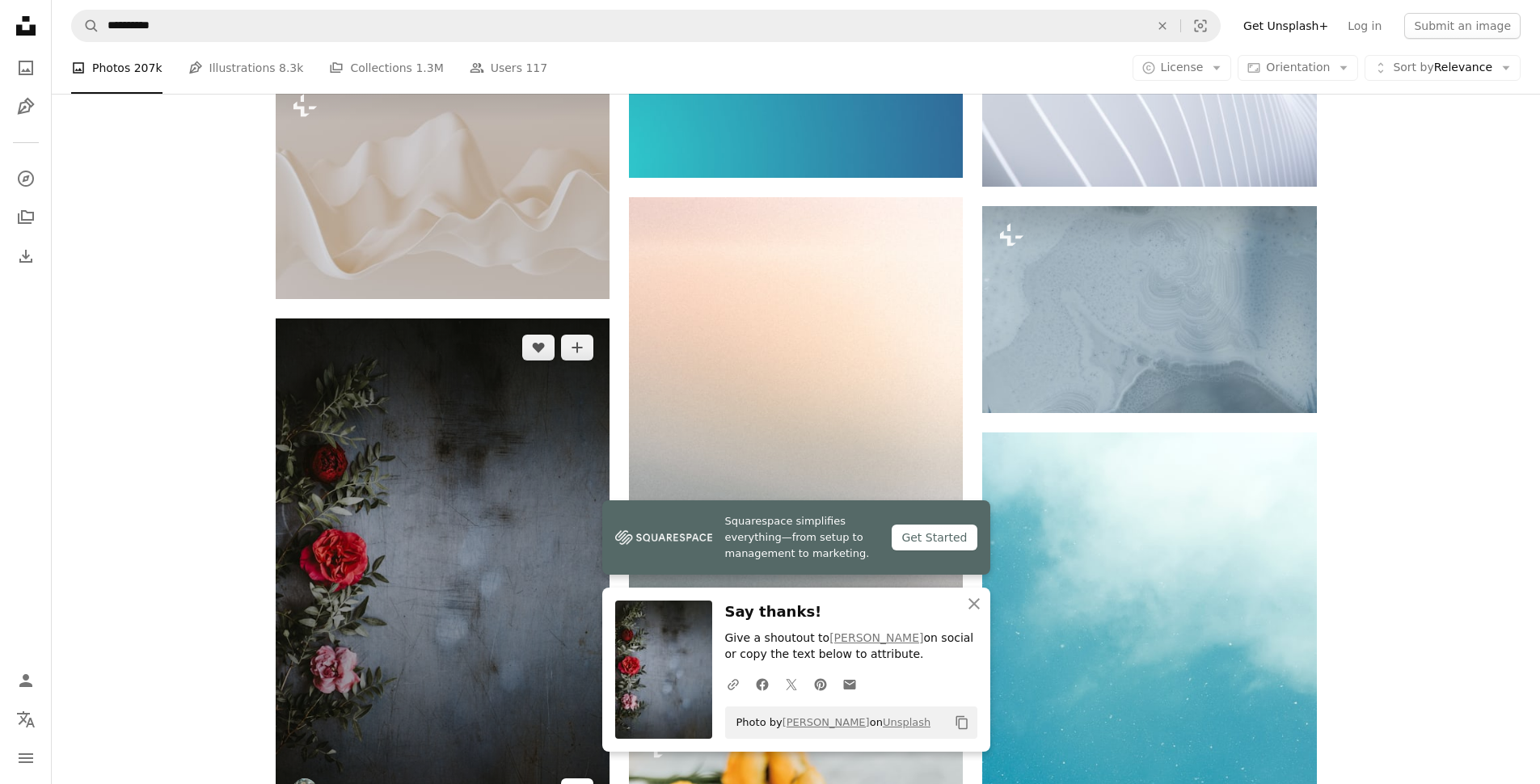
scroll to position [2658, 0]
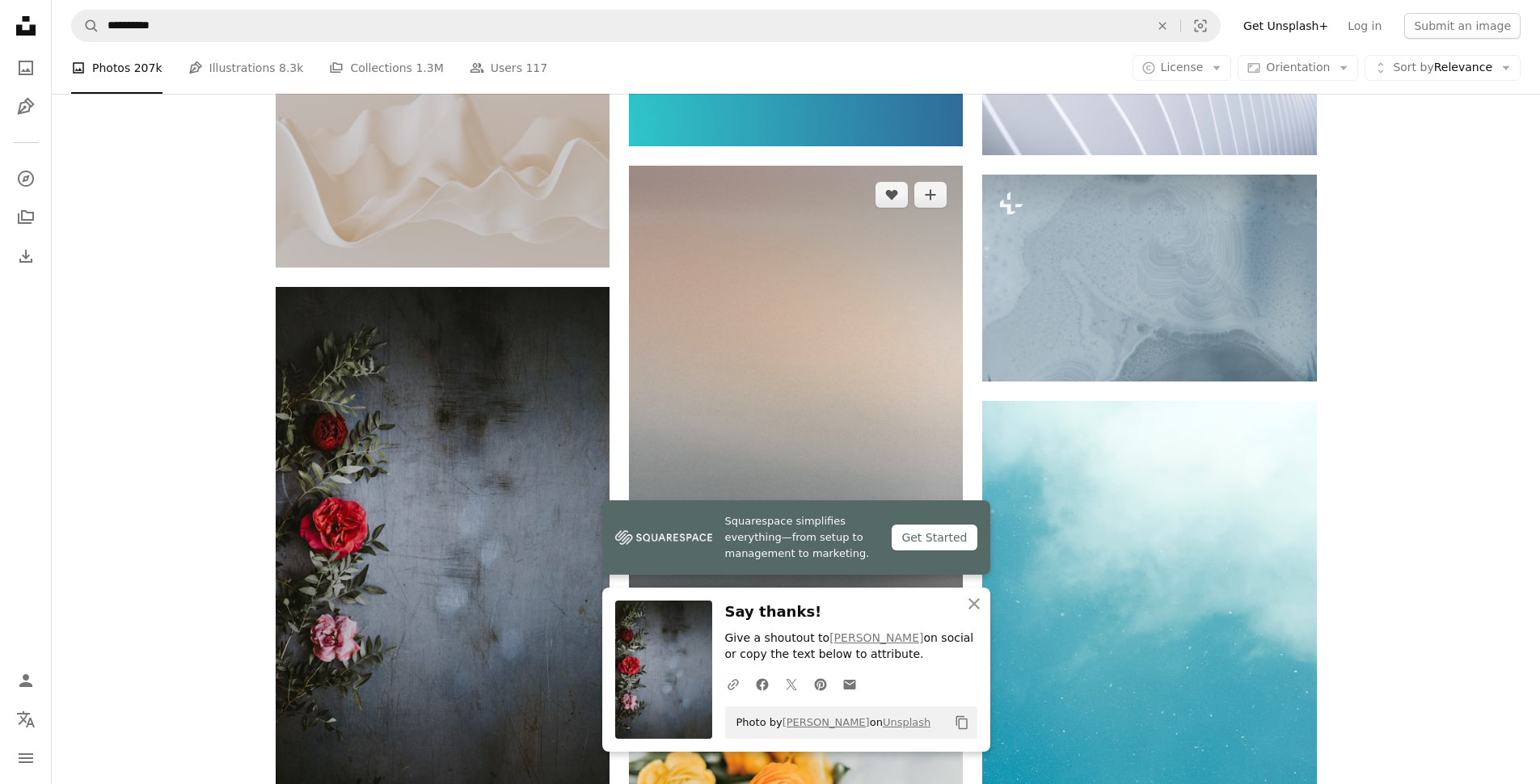
click at [928, 631] on icon "Download" at bounding box center [931, 636] width 10 height 11
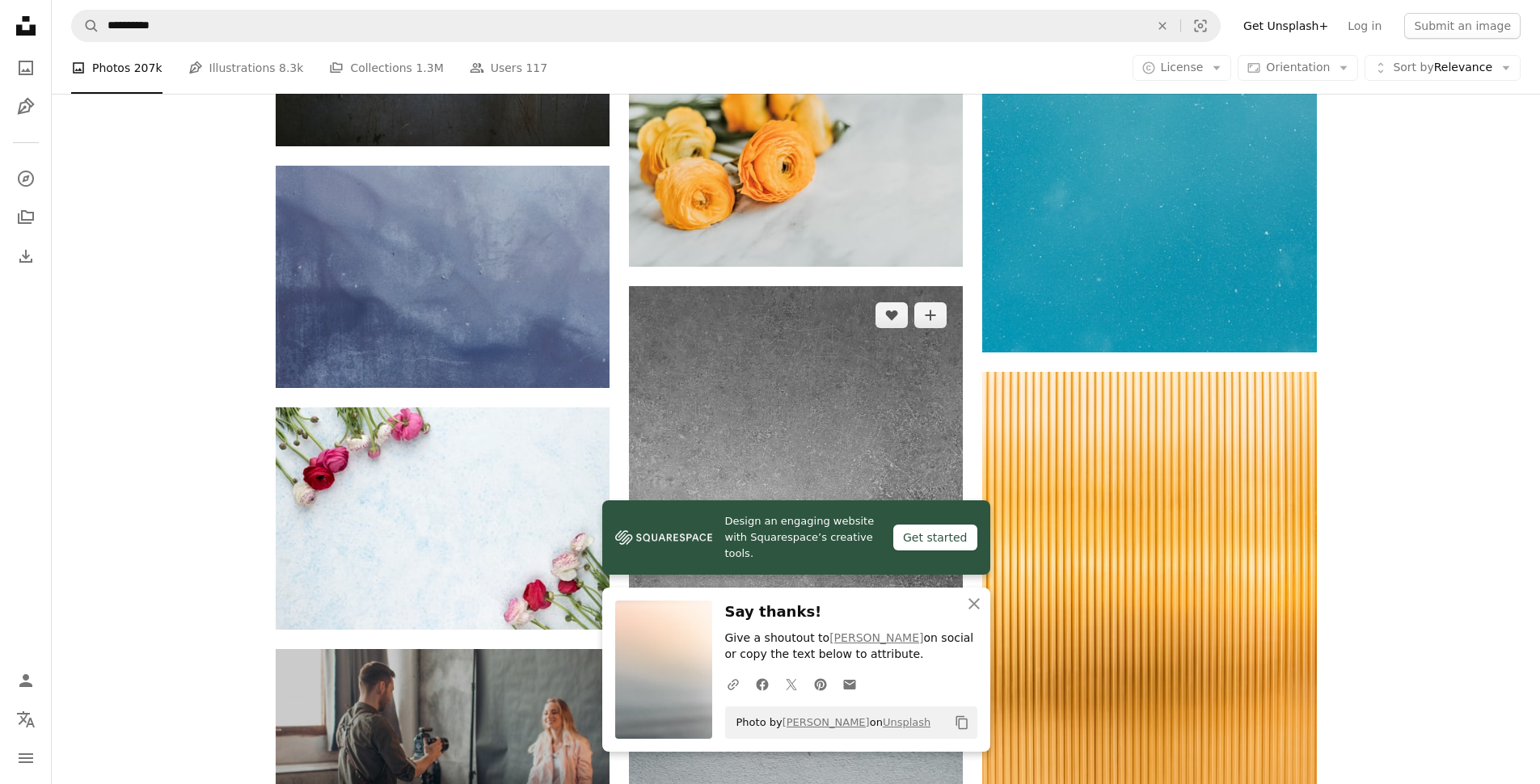
scroll to position [3308, 0]
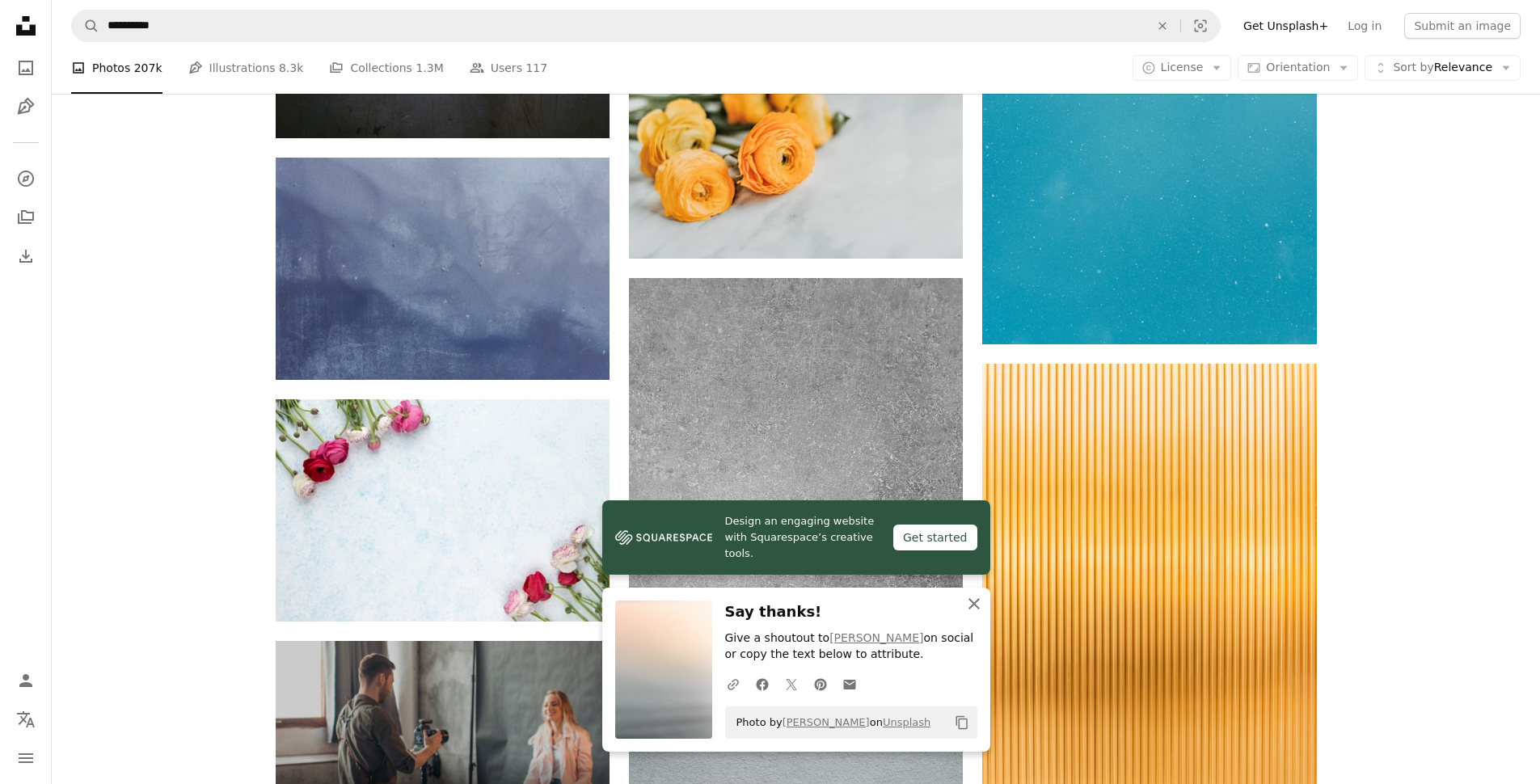
click at [971, 600] on icon "button" at bounding box center [974, 604] width 11 height 11
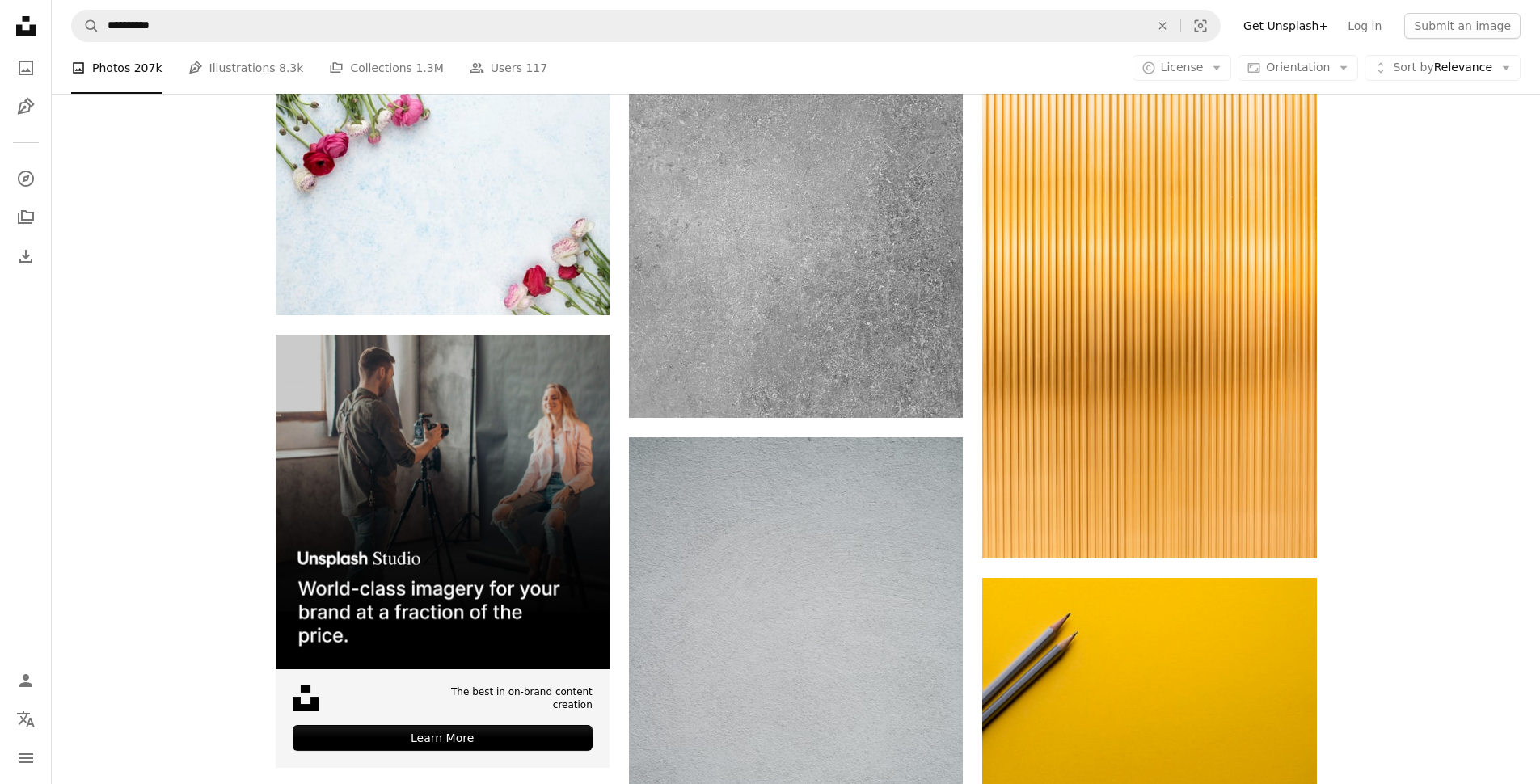
scroll to position [3905, 0]
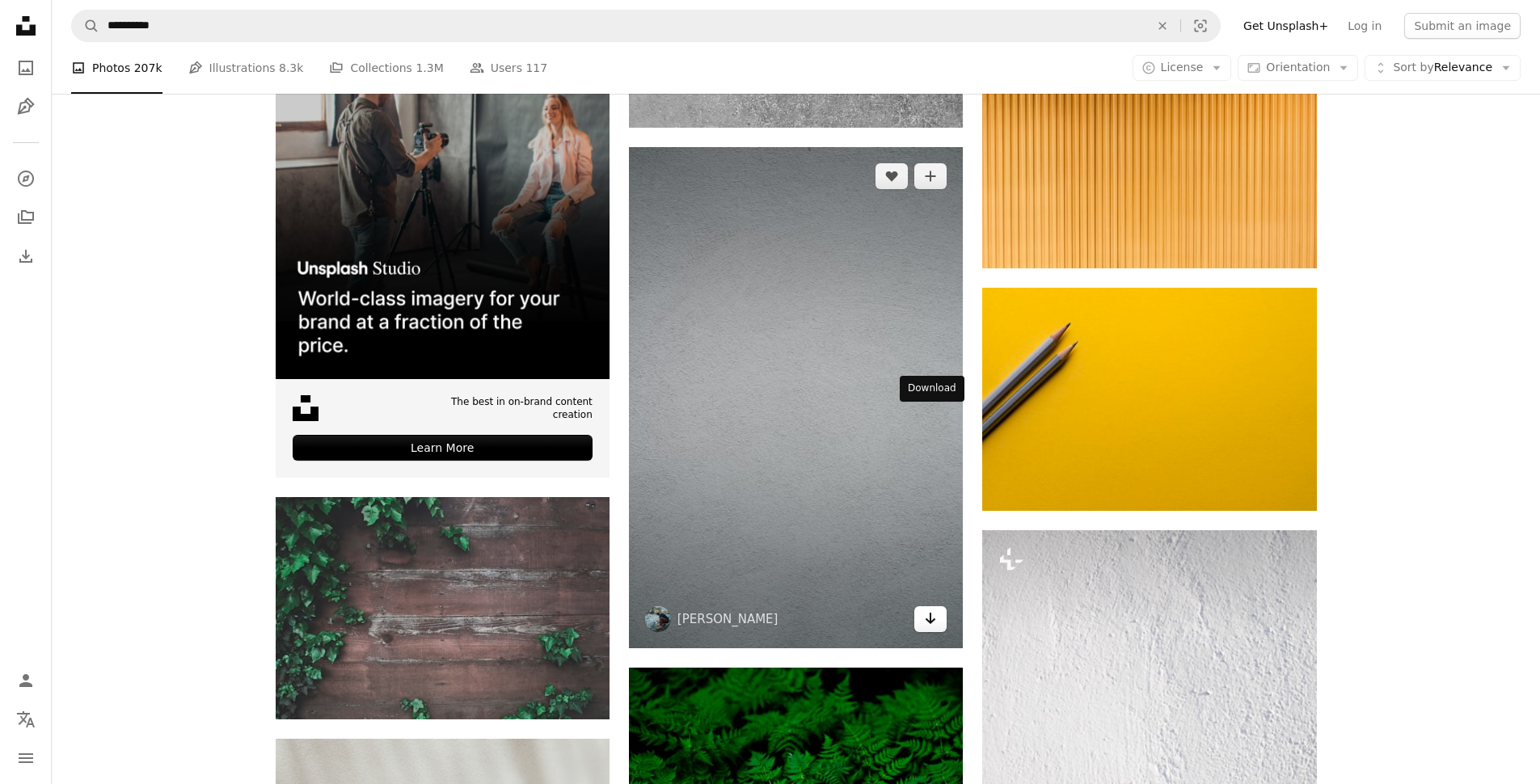
click at [924, 609] on icon "Arrow pointing down" at bounding box center [930, 619] width 13 height 19
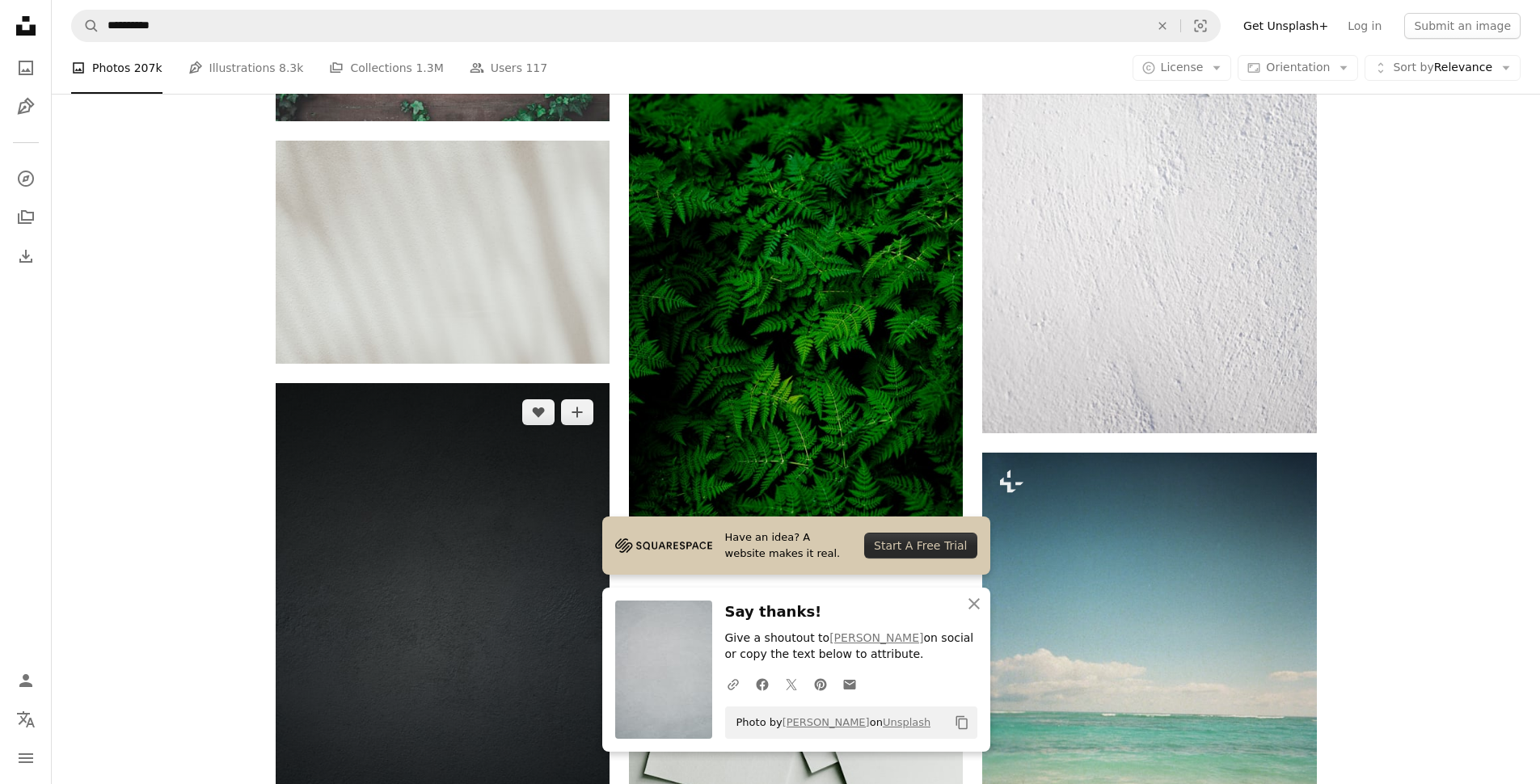
scroll to position [4259, 0]
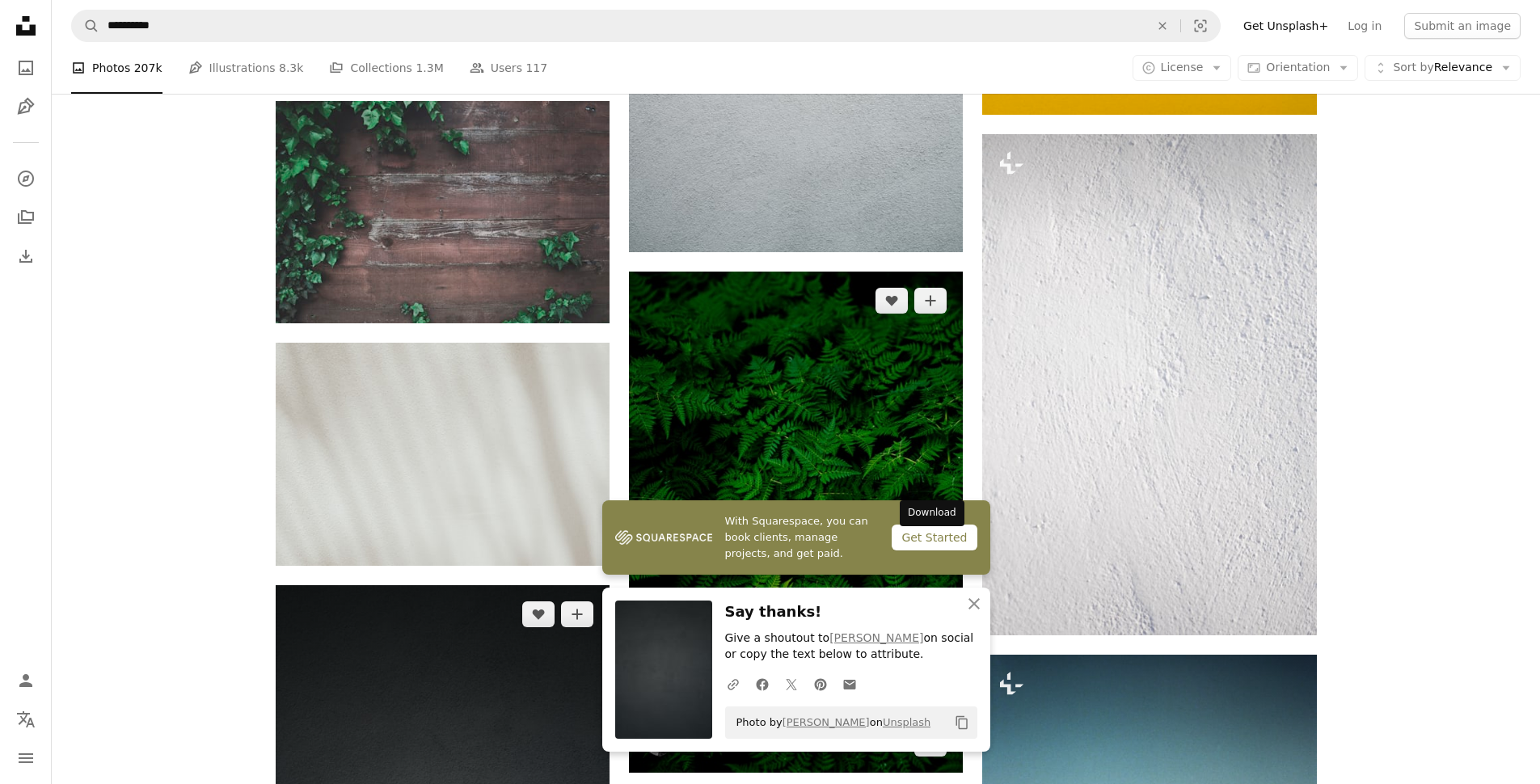
scroll to position [4307, 0]
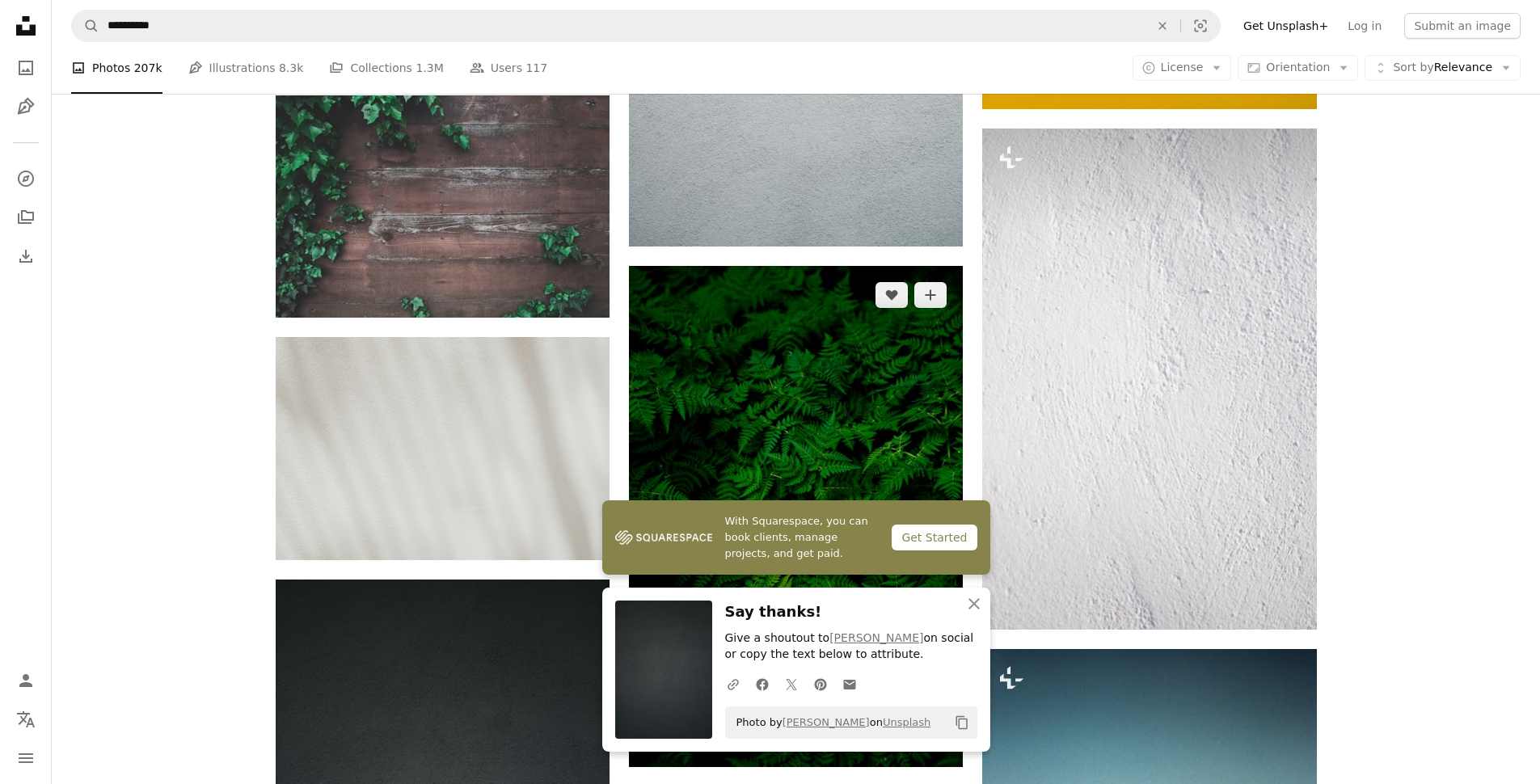
click at [930, 732] on icon "Download" at bounding box center [931, 737] width 10 height 11
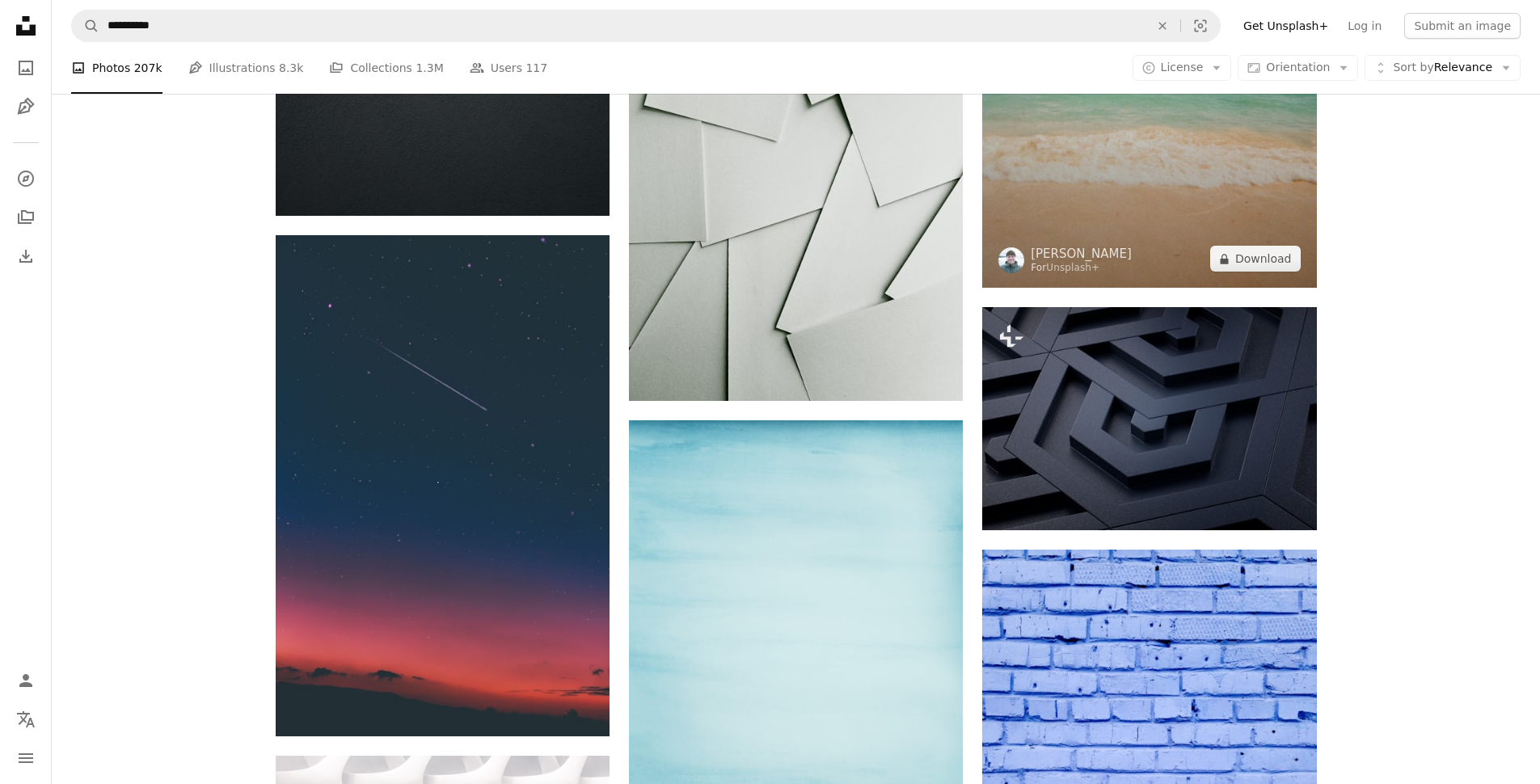
scroll to position [5330, 0]
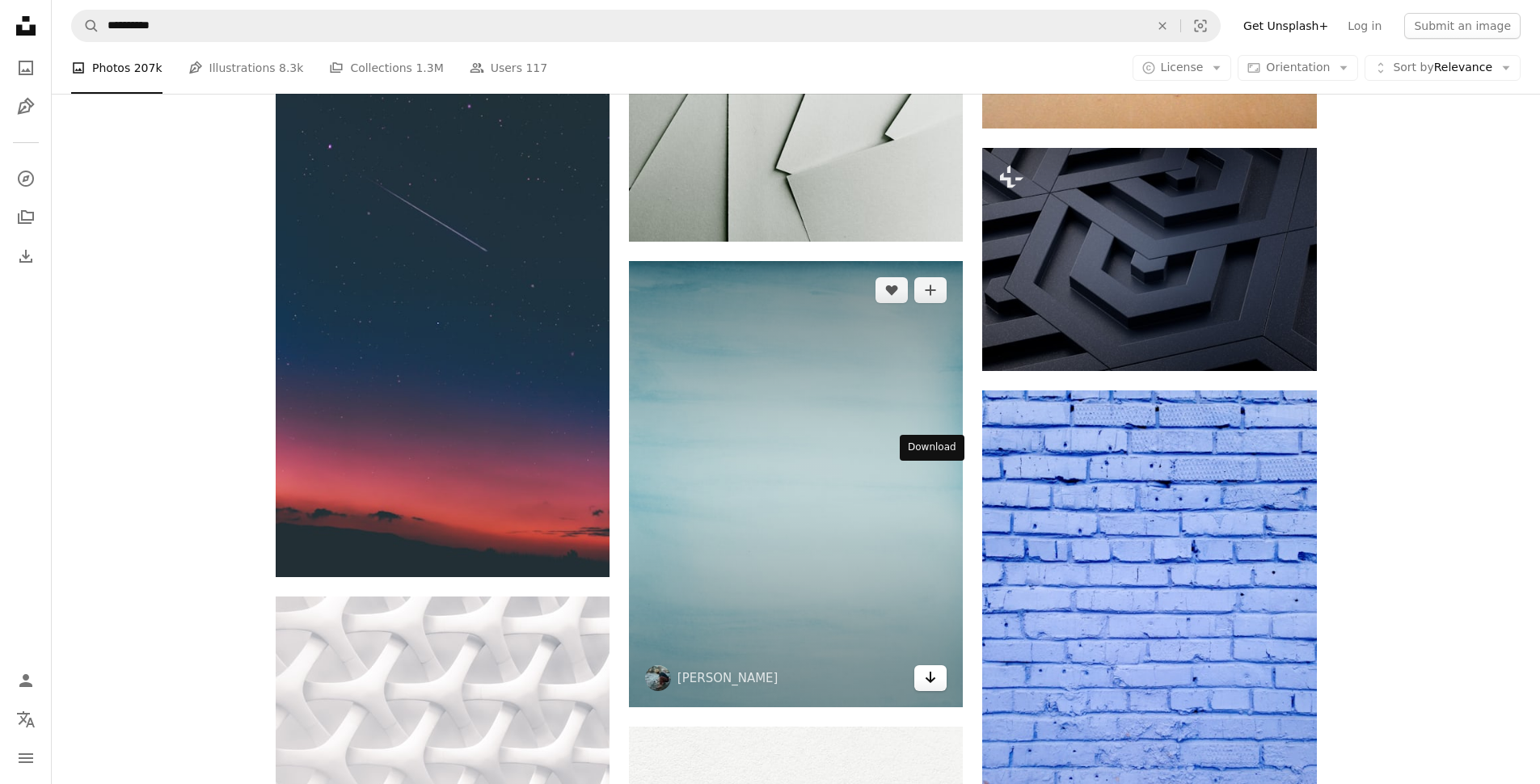
click at [931, 668] on icon "Arrow pointing down" at bounding box center [930, 677] width 13 height 19
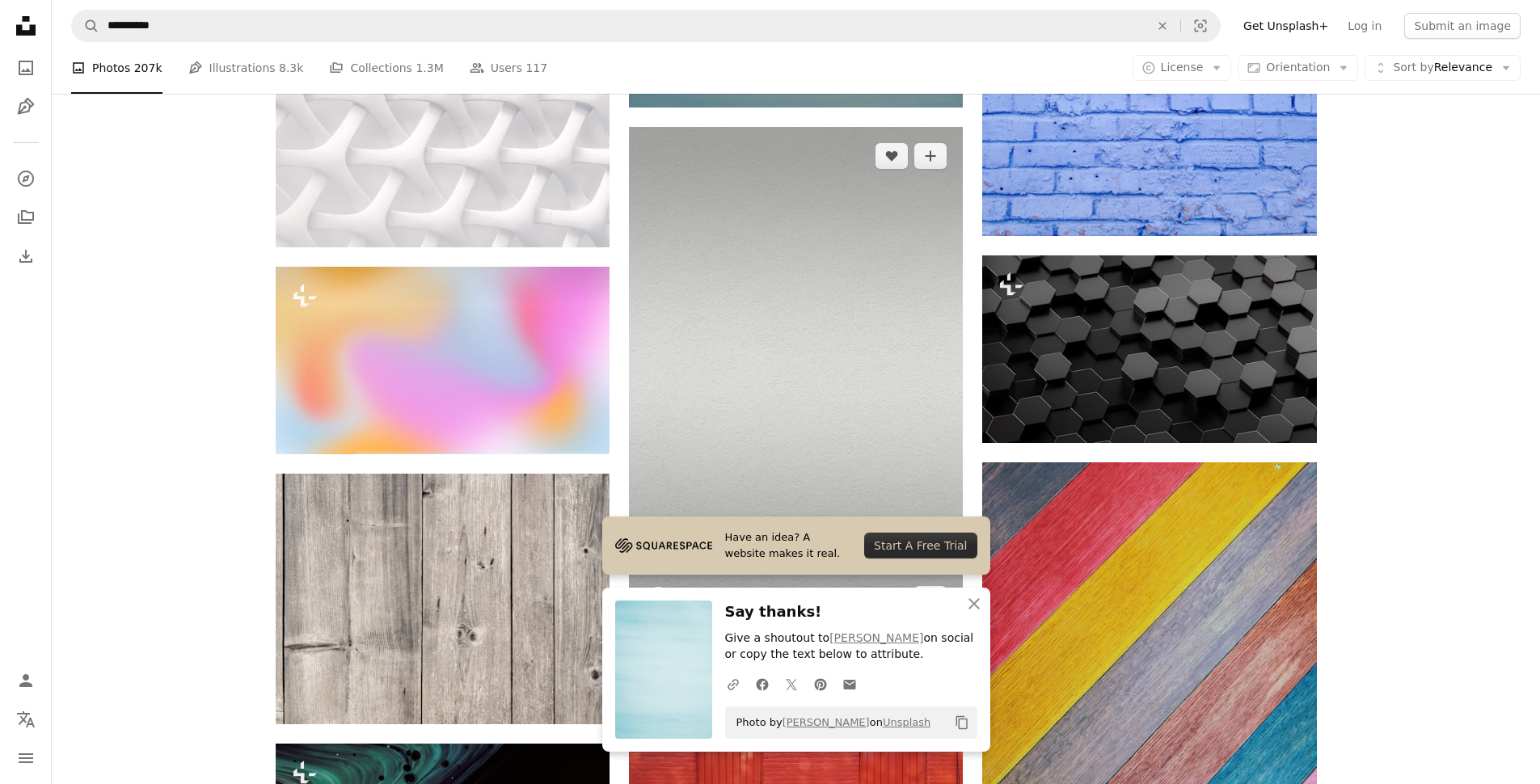
scroll to position [5812, 0]
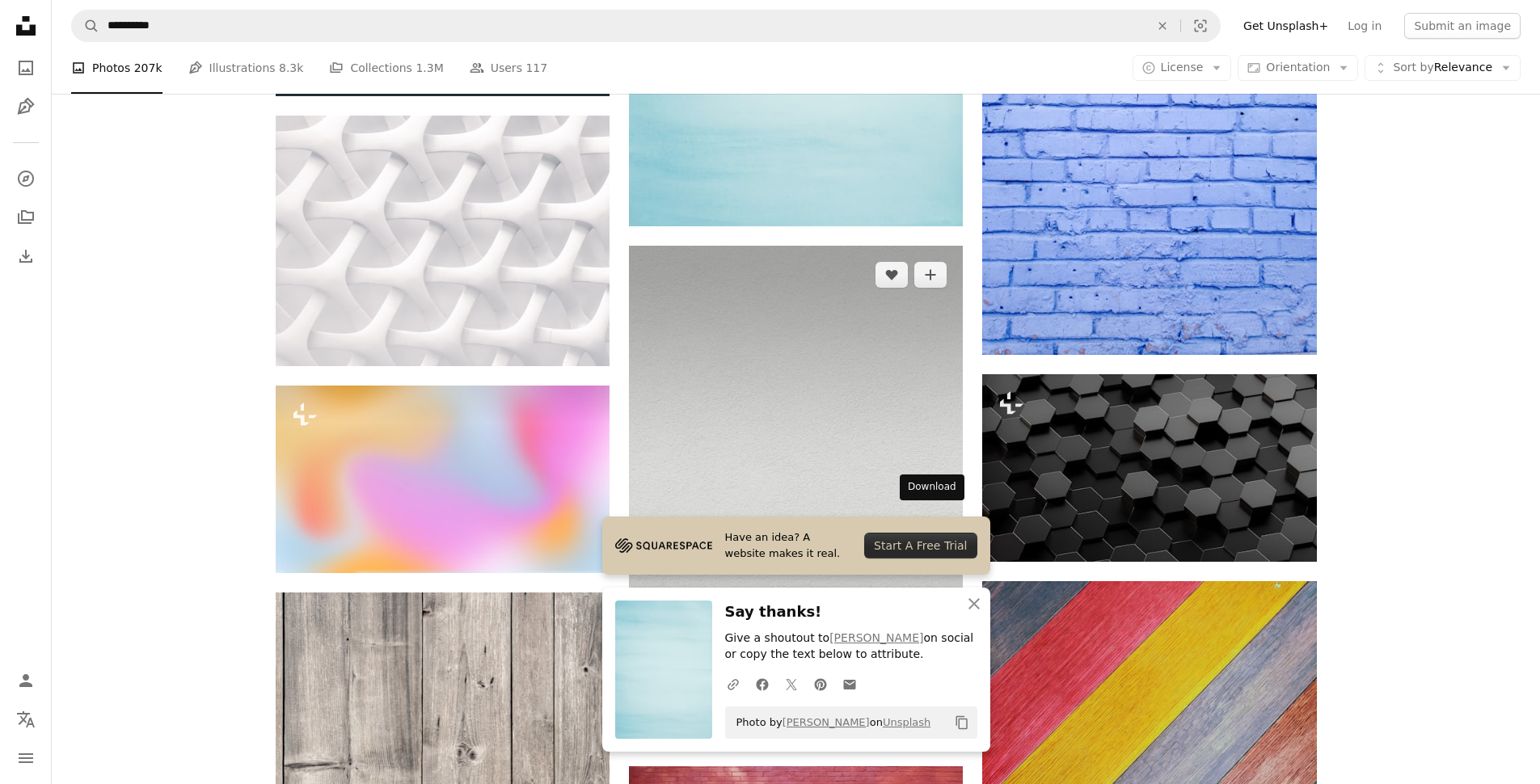
click at [927, 707] on icon "Arrow pointing down" at bounding box center [930, 717] width 13 height 19
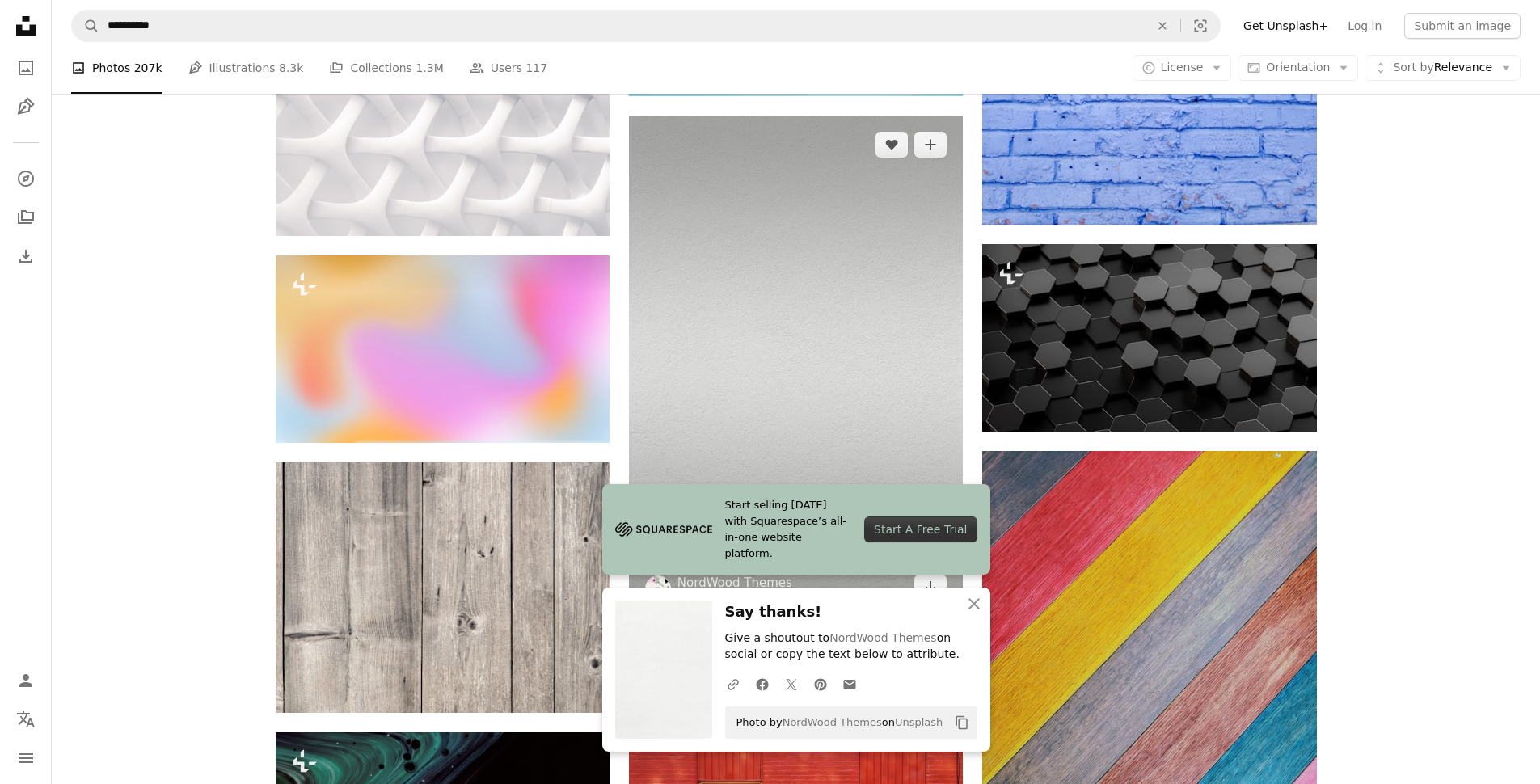
scroll to position [6102, 0]
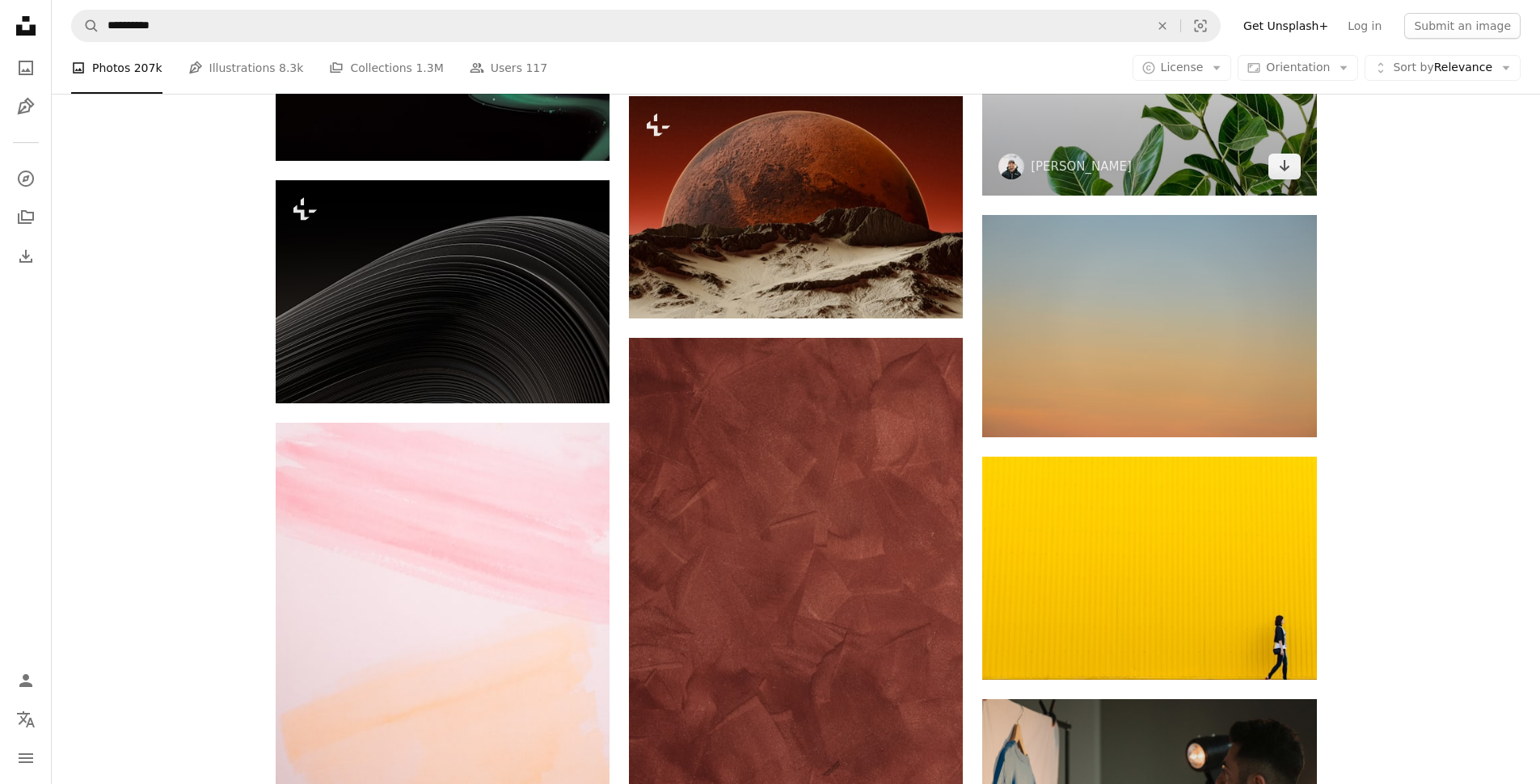
scroll to position [7239, 0]
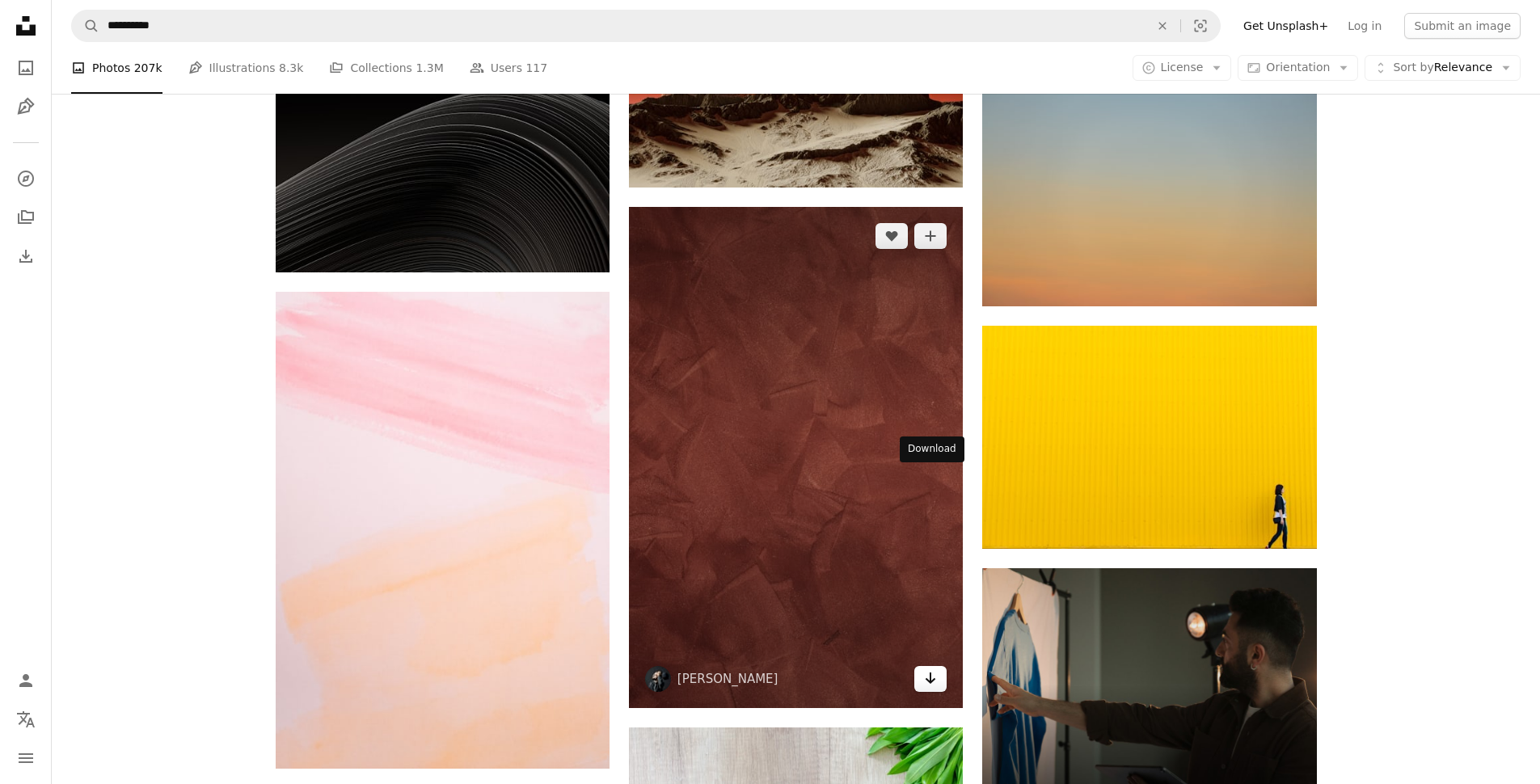
click at [934, 668] on icon "Arrow pointing down" at bounding box center [930, 678] width 13 height 19
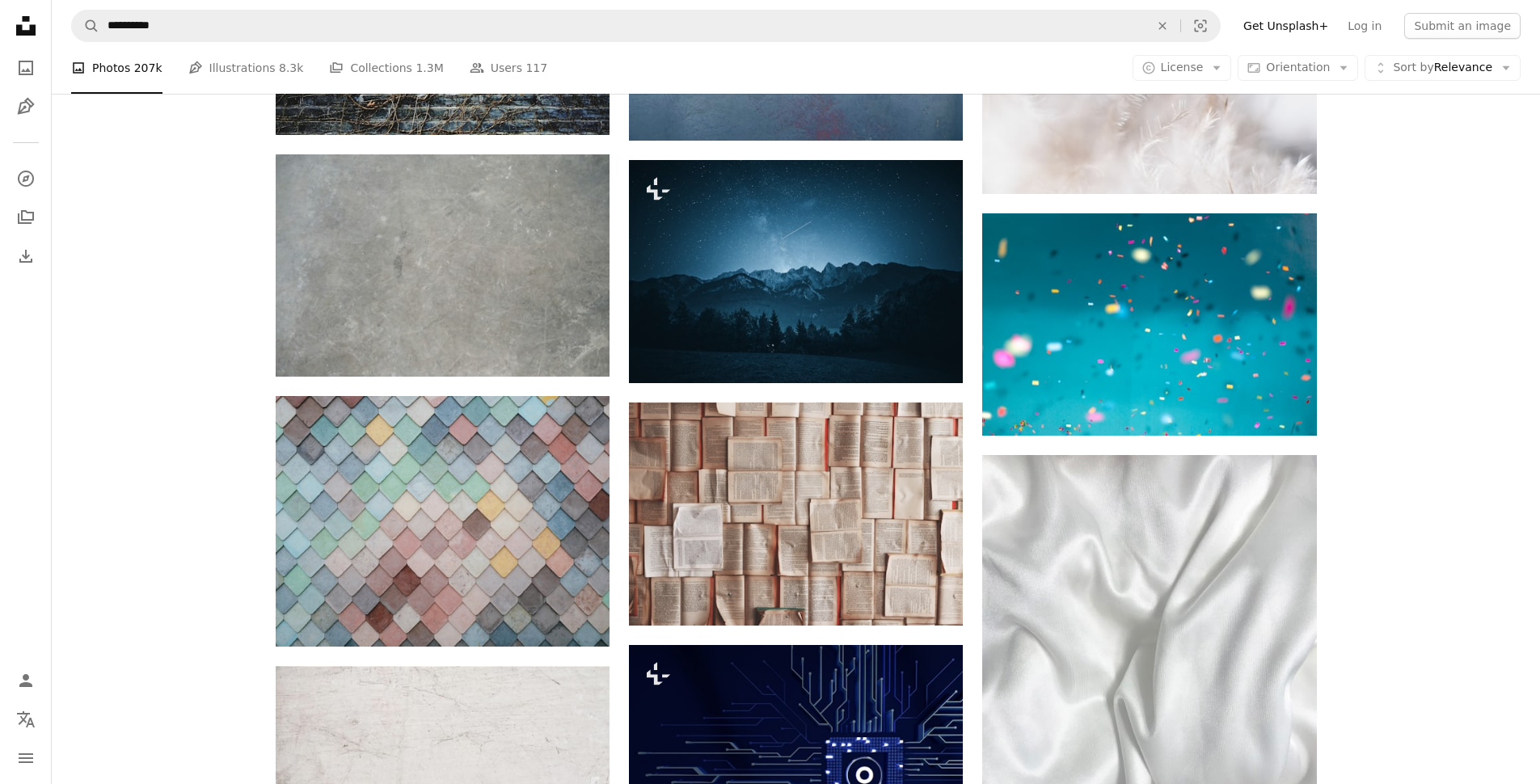
scroll to position [10285, 0]
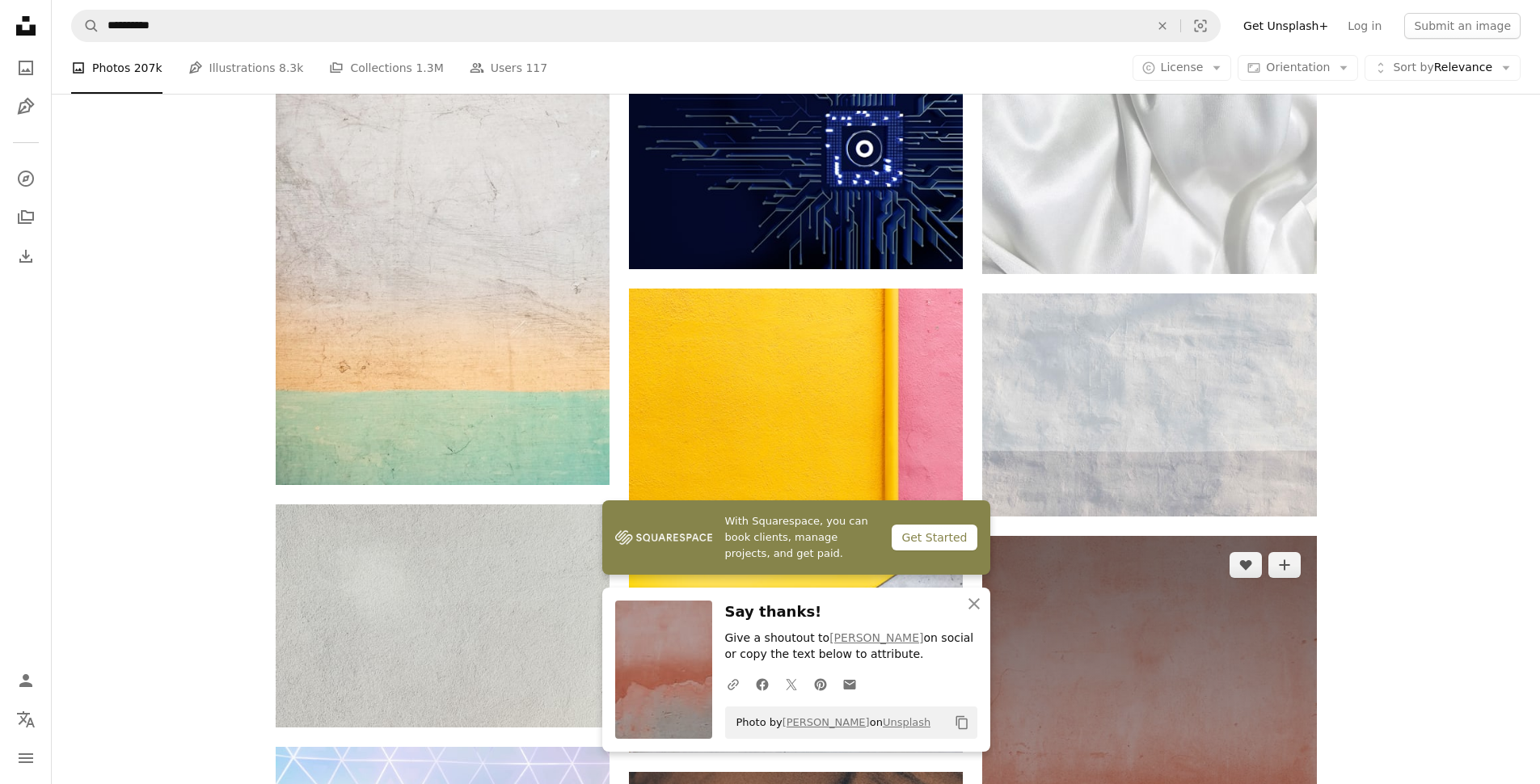
scroll to position [10848, 0]
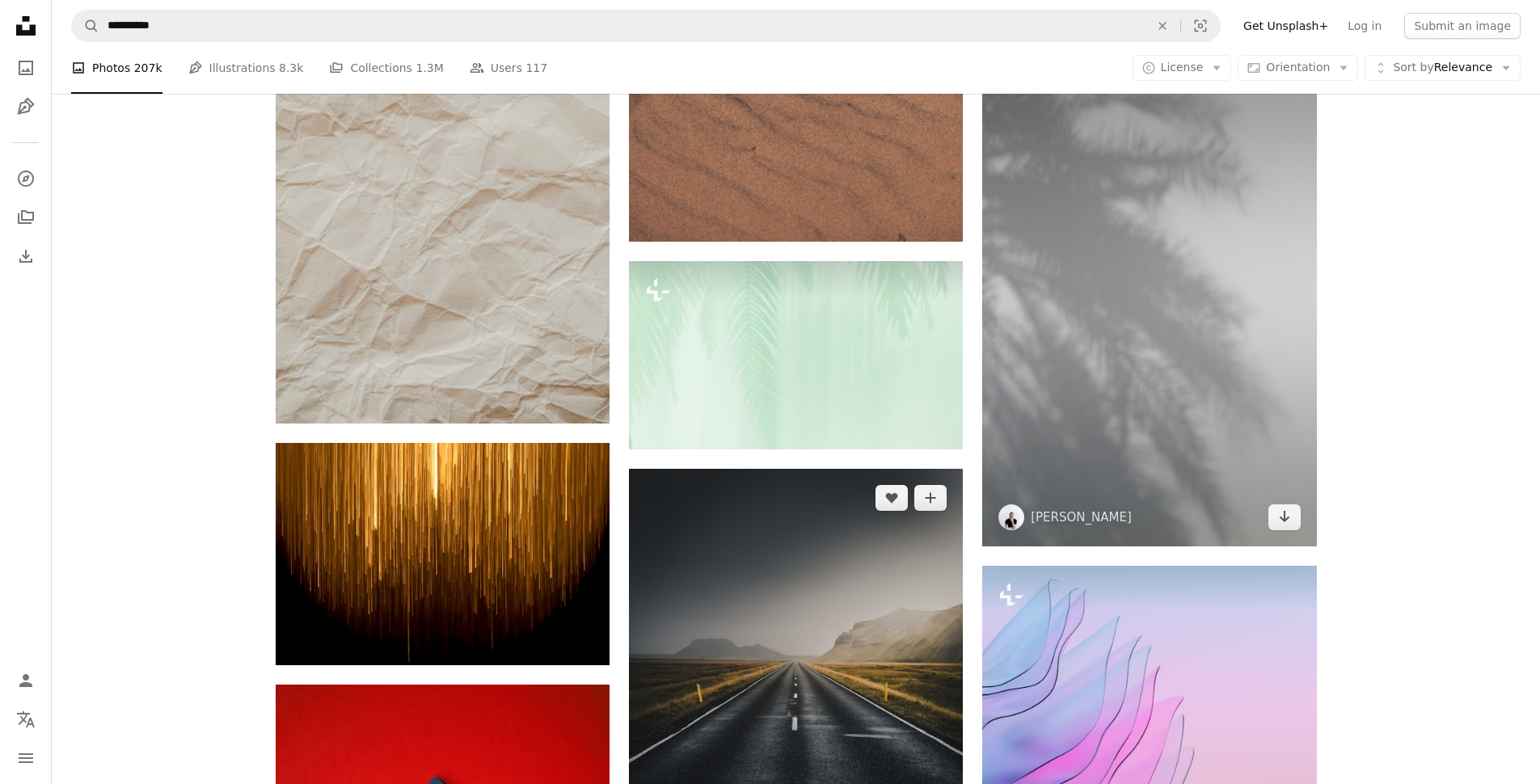
scroll to position [11727, 0]
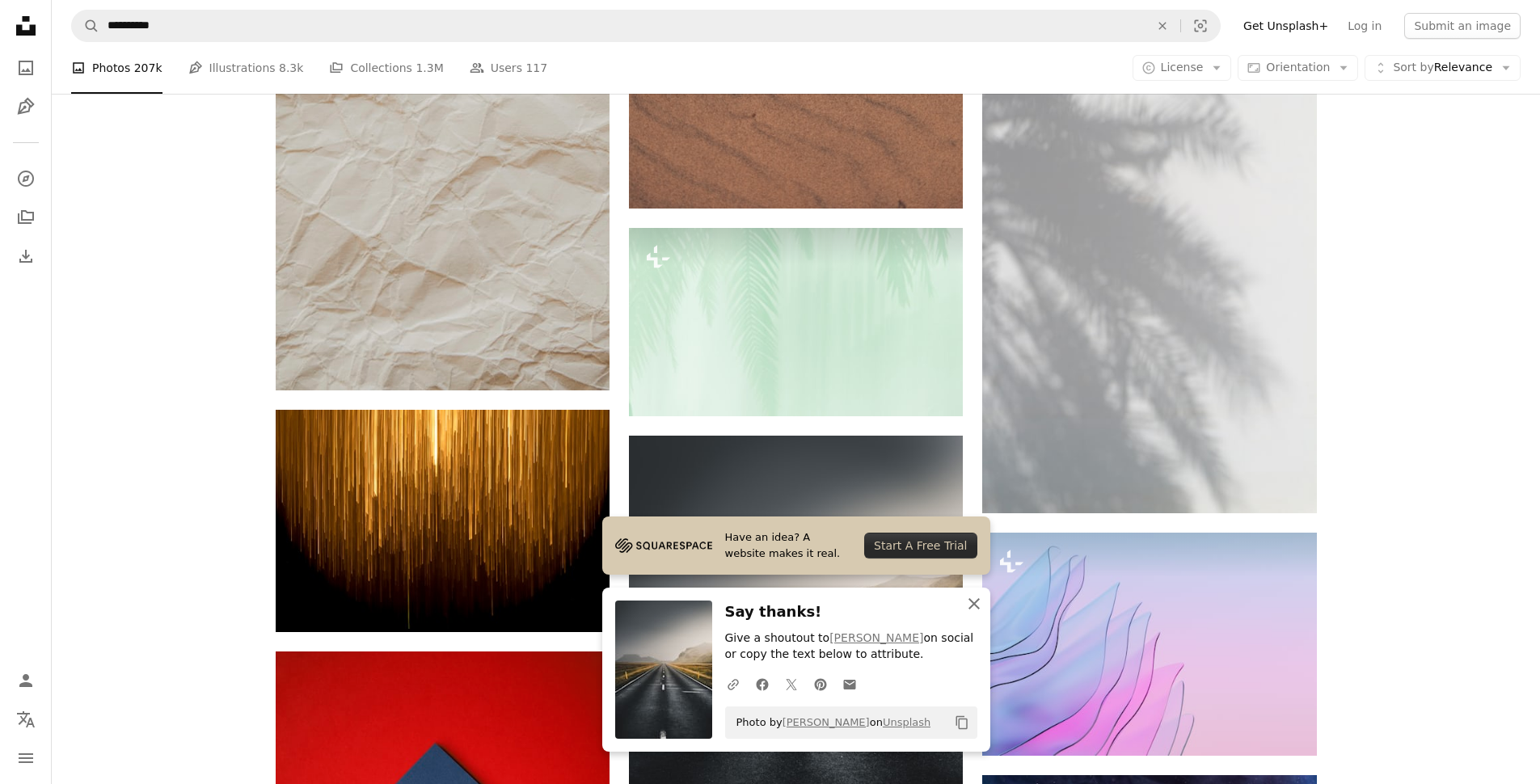
click at [970, 602] on icon "An X shape" at bounding box center [974, 604] width 19 height 19
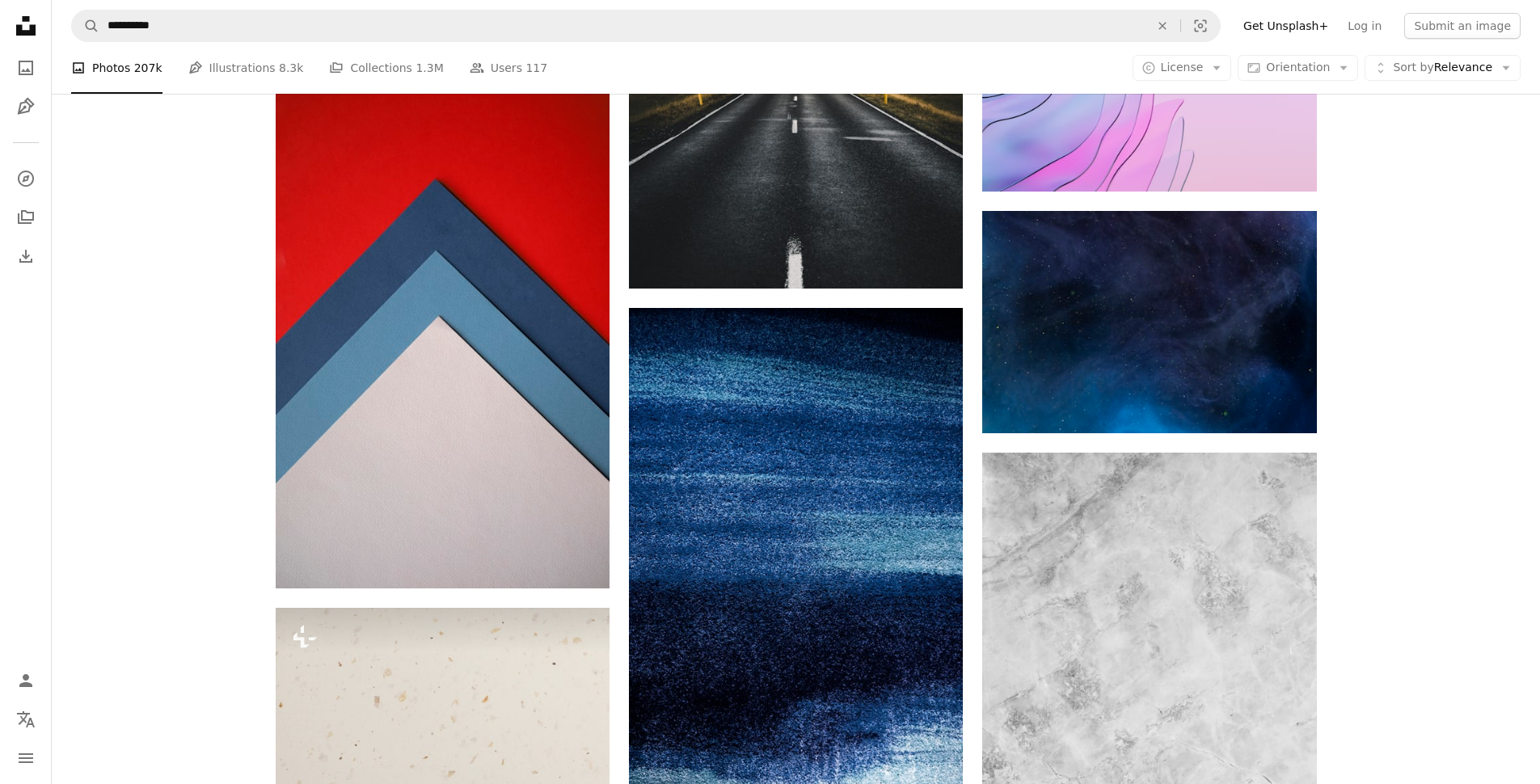
scroll to position [12582, 0]
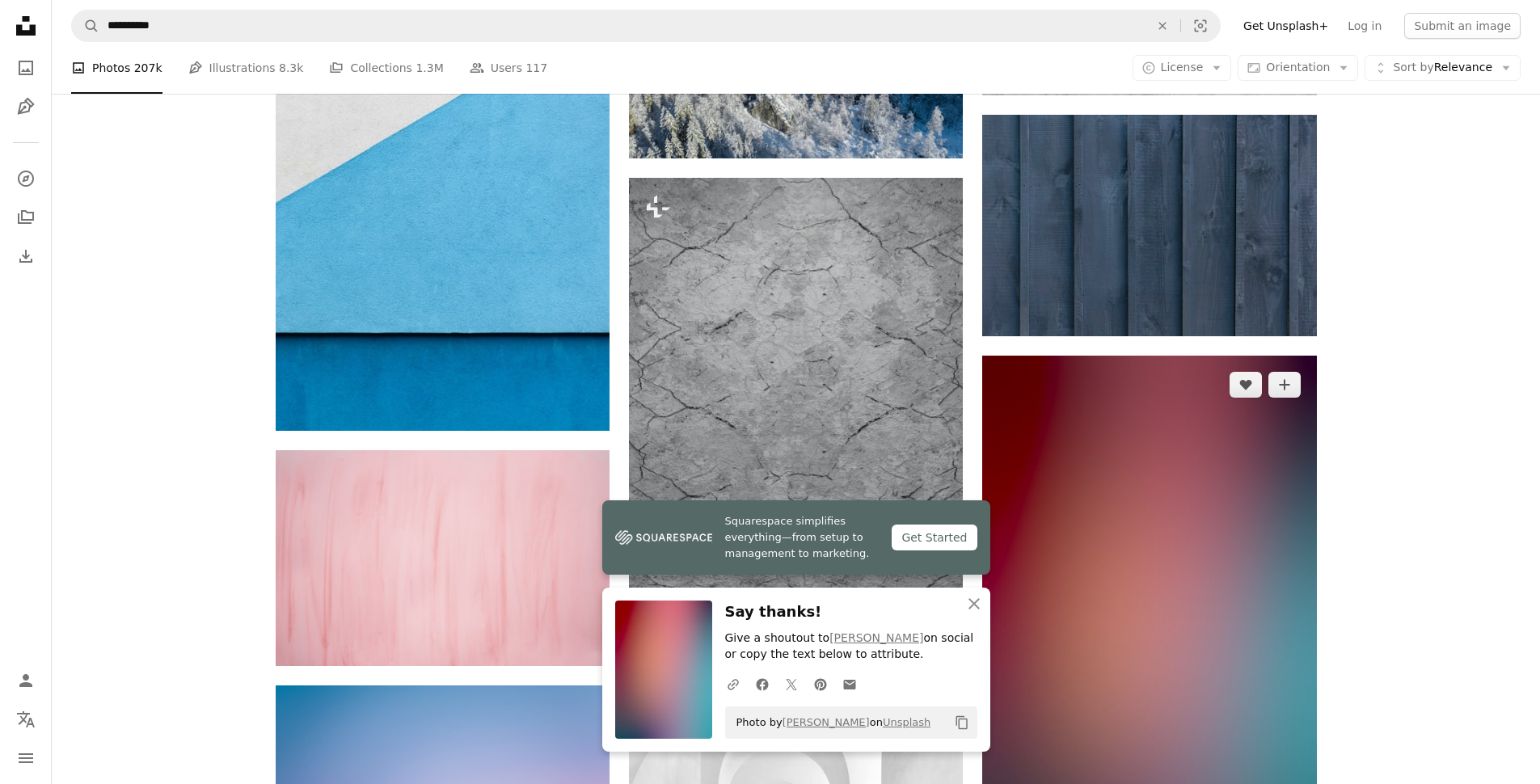
scroll to position [13386, 0]
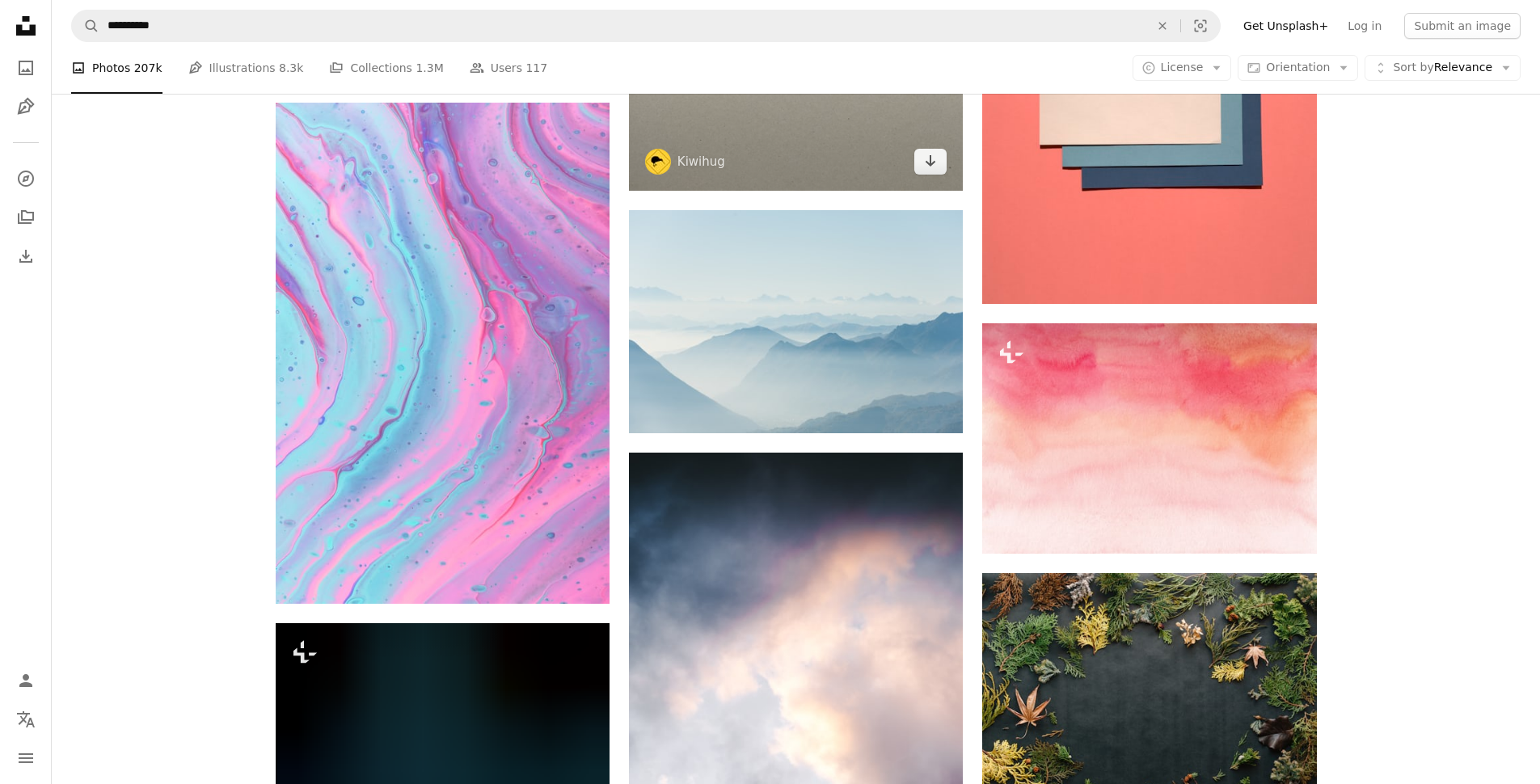
scroll to position [15101, 0]
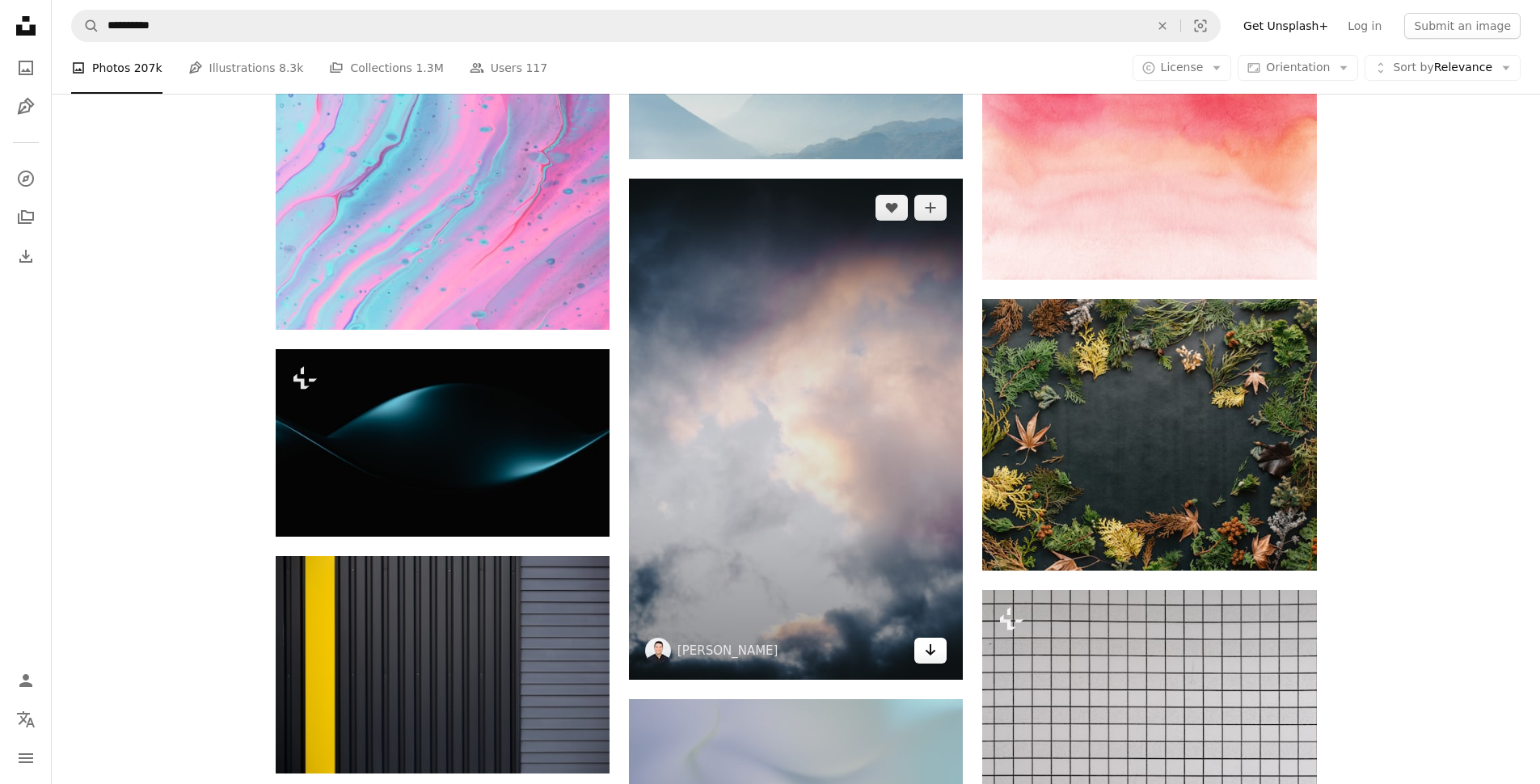
click at [934, 640] on icon "Arrow pointing down" at bounding box center [930, 650] width 13 height 19
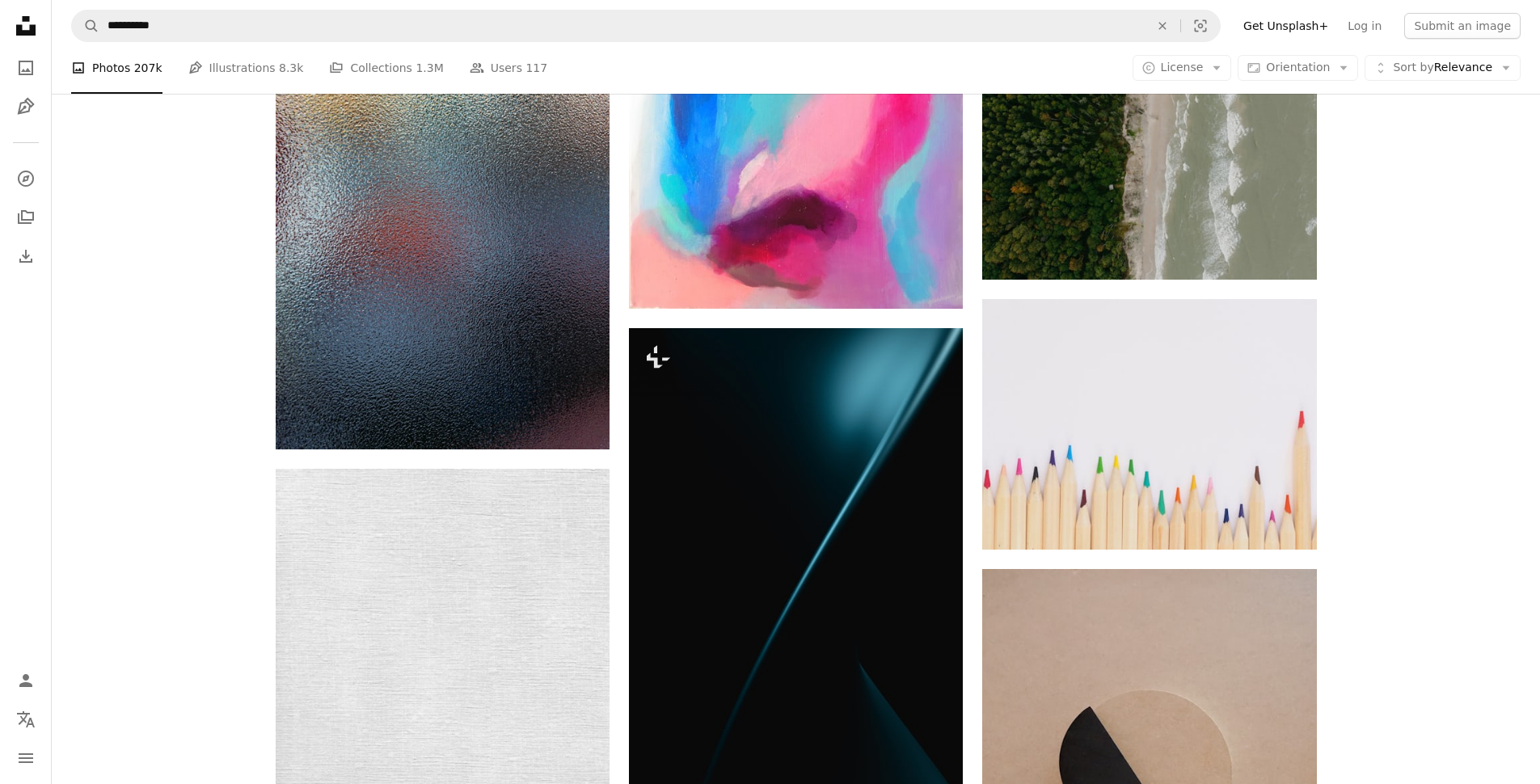
scroll to position [17709, 0]
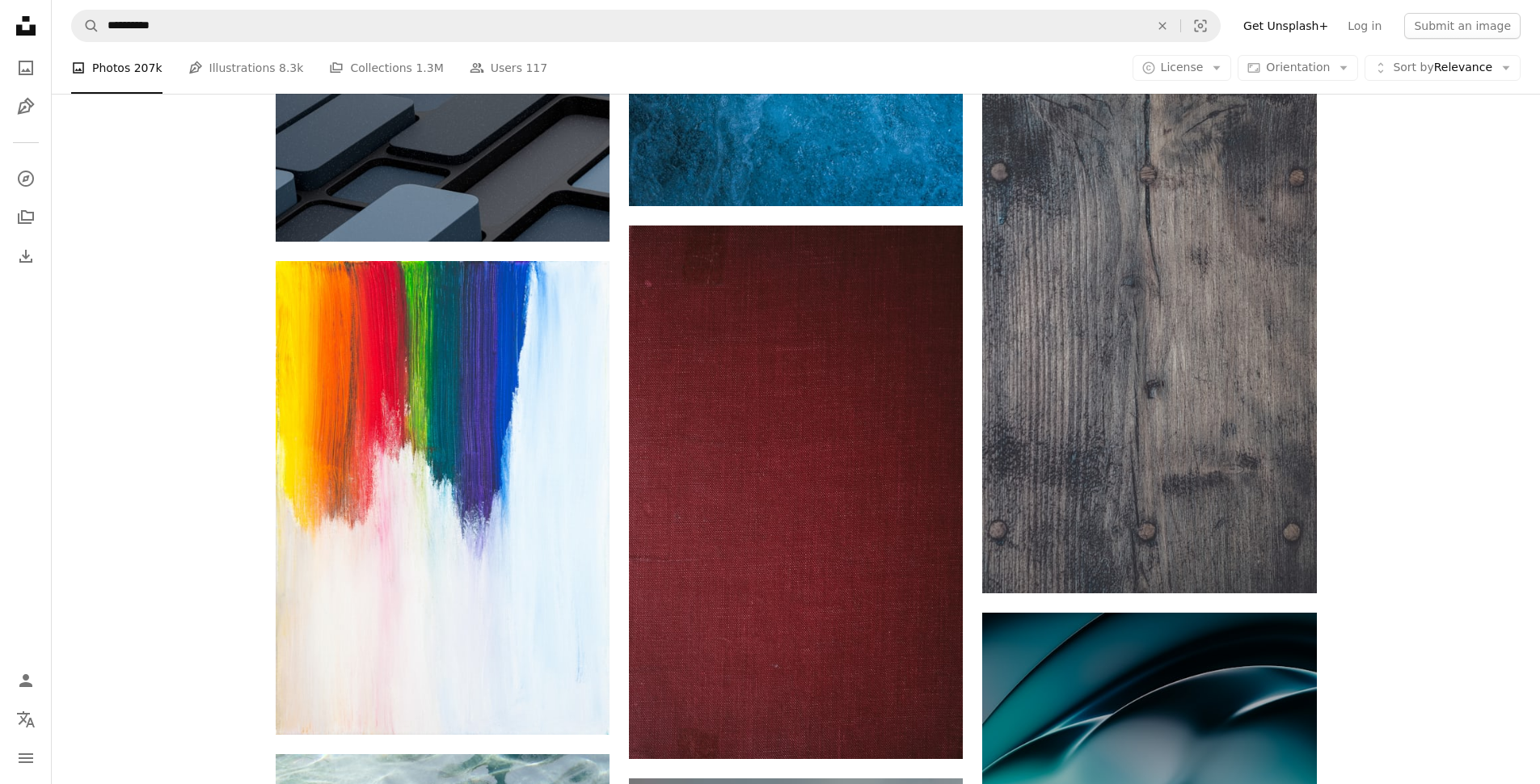
scroll to position [19945, 0]
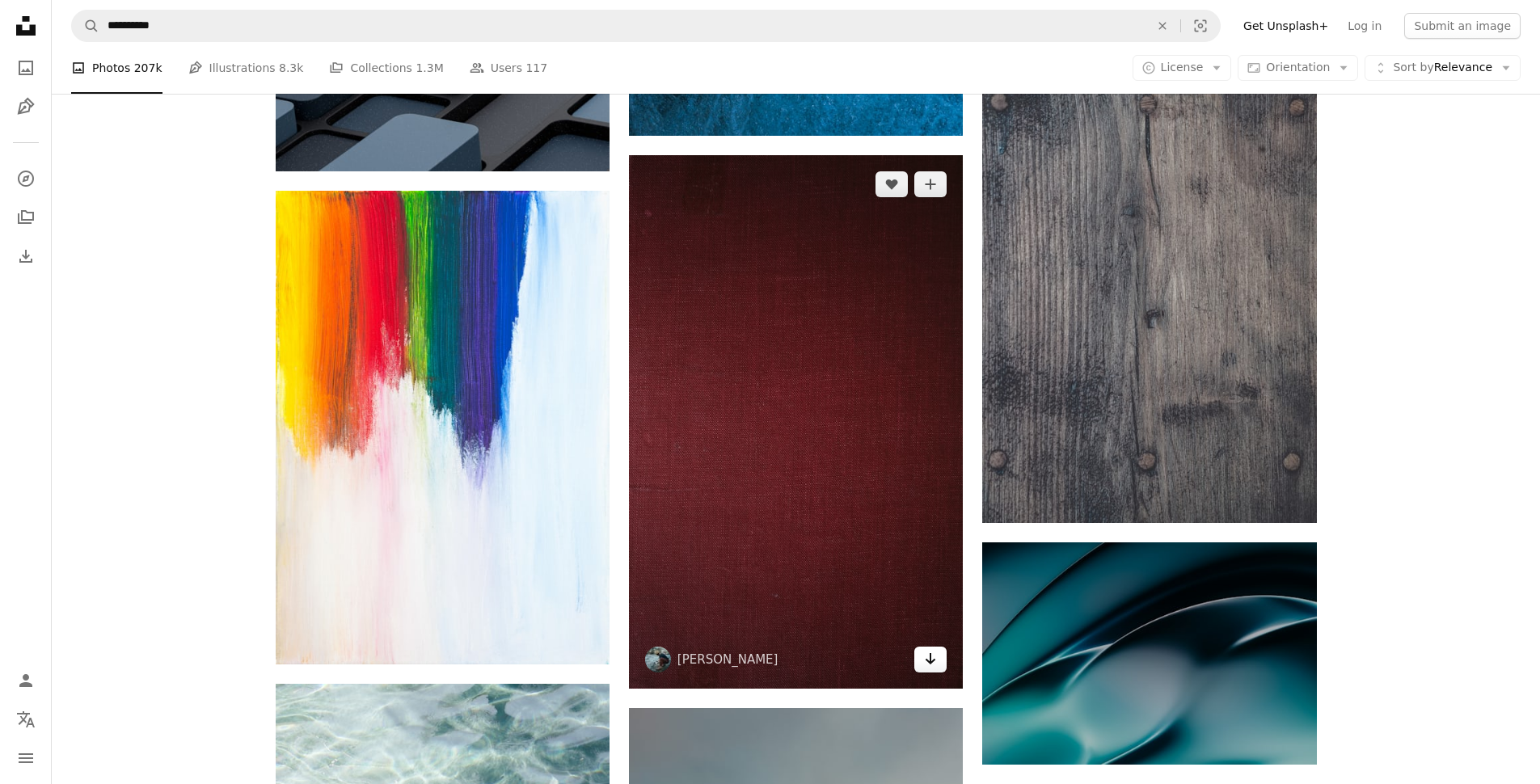
click at [928, 649] on icon "Arrow pointing down" at bounding box center [930, 659] width 13 height 19
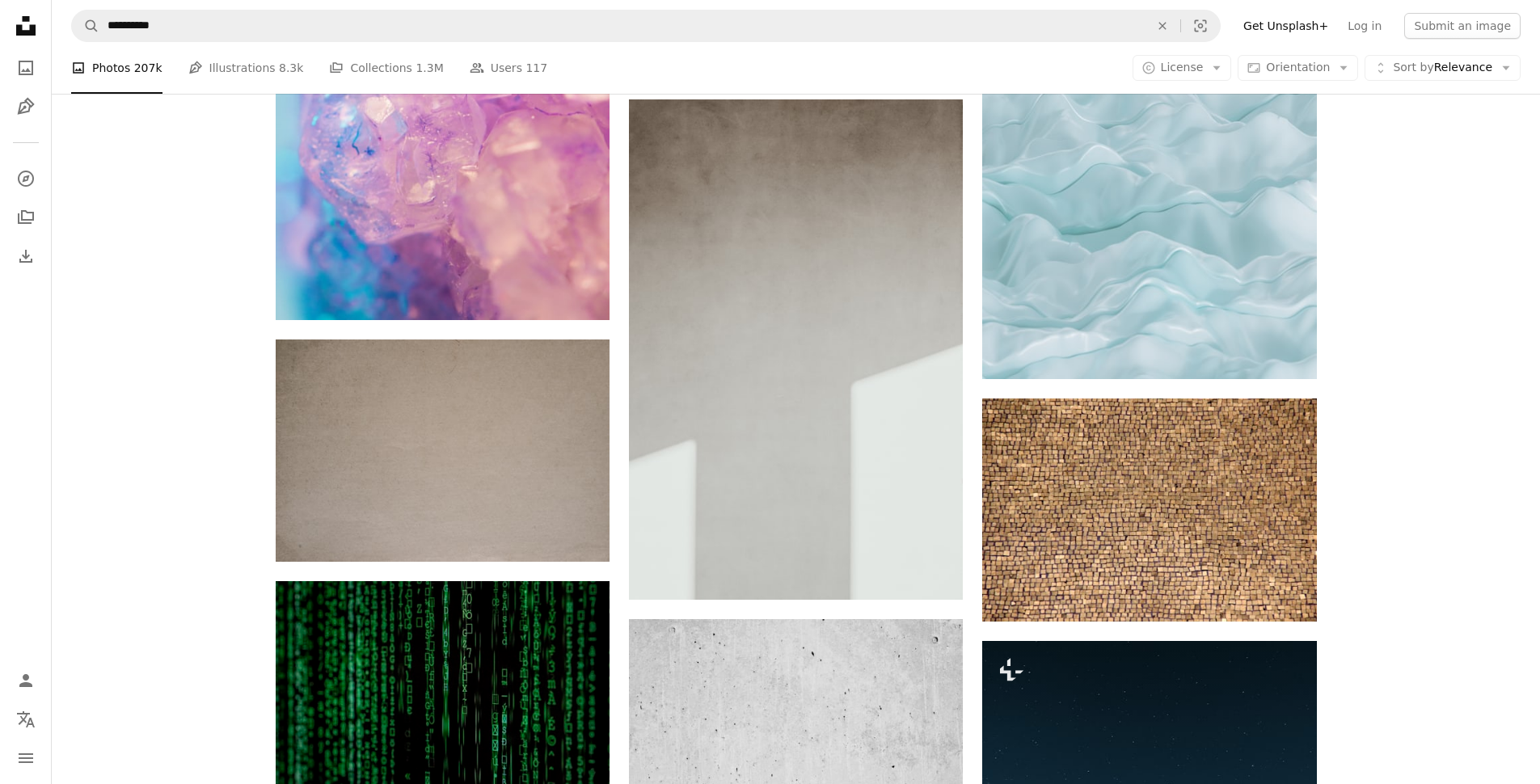
scroll to position [23798, 0]
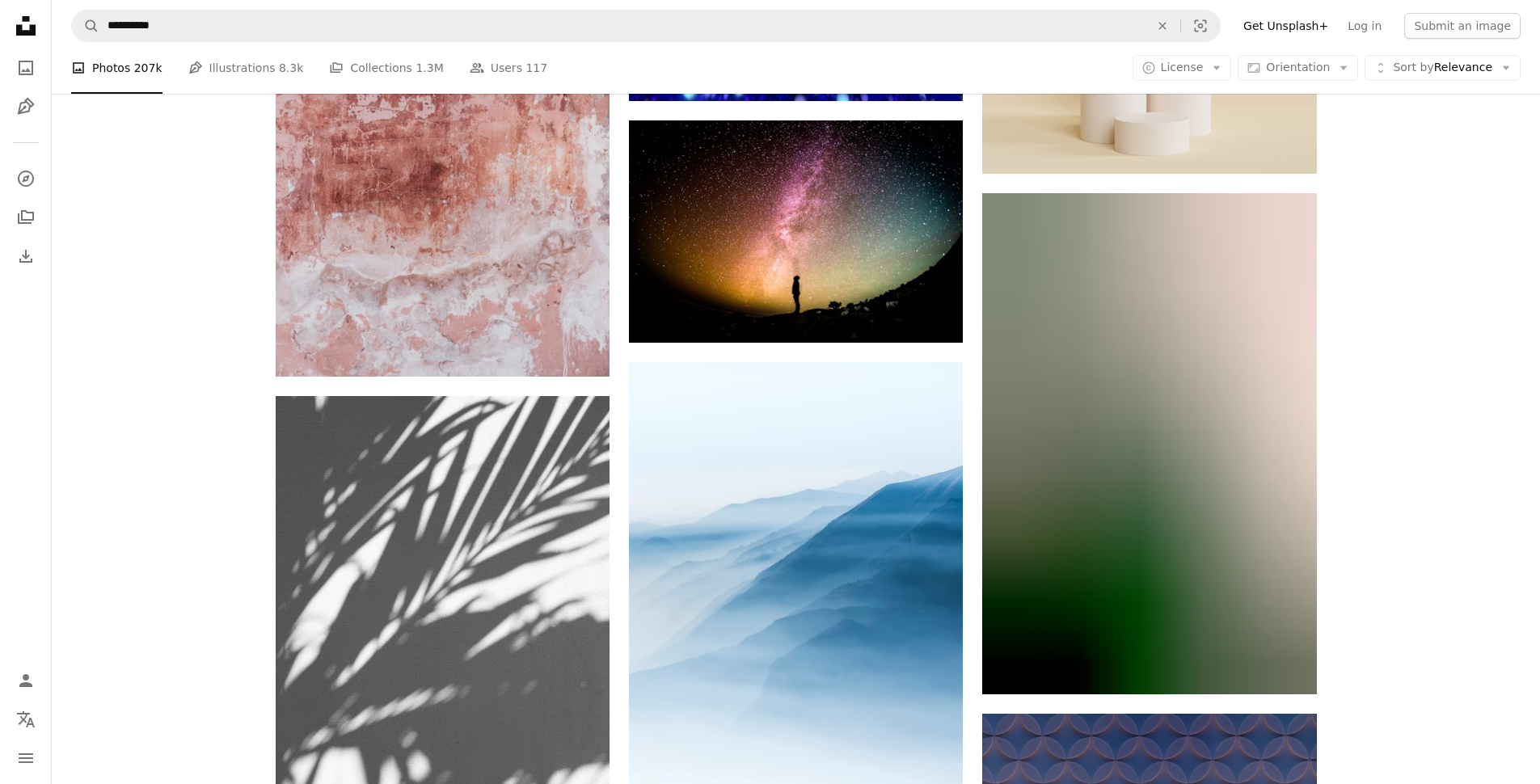
scroll to position [29638, 0]
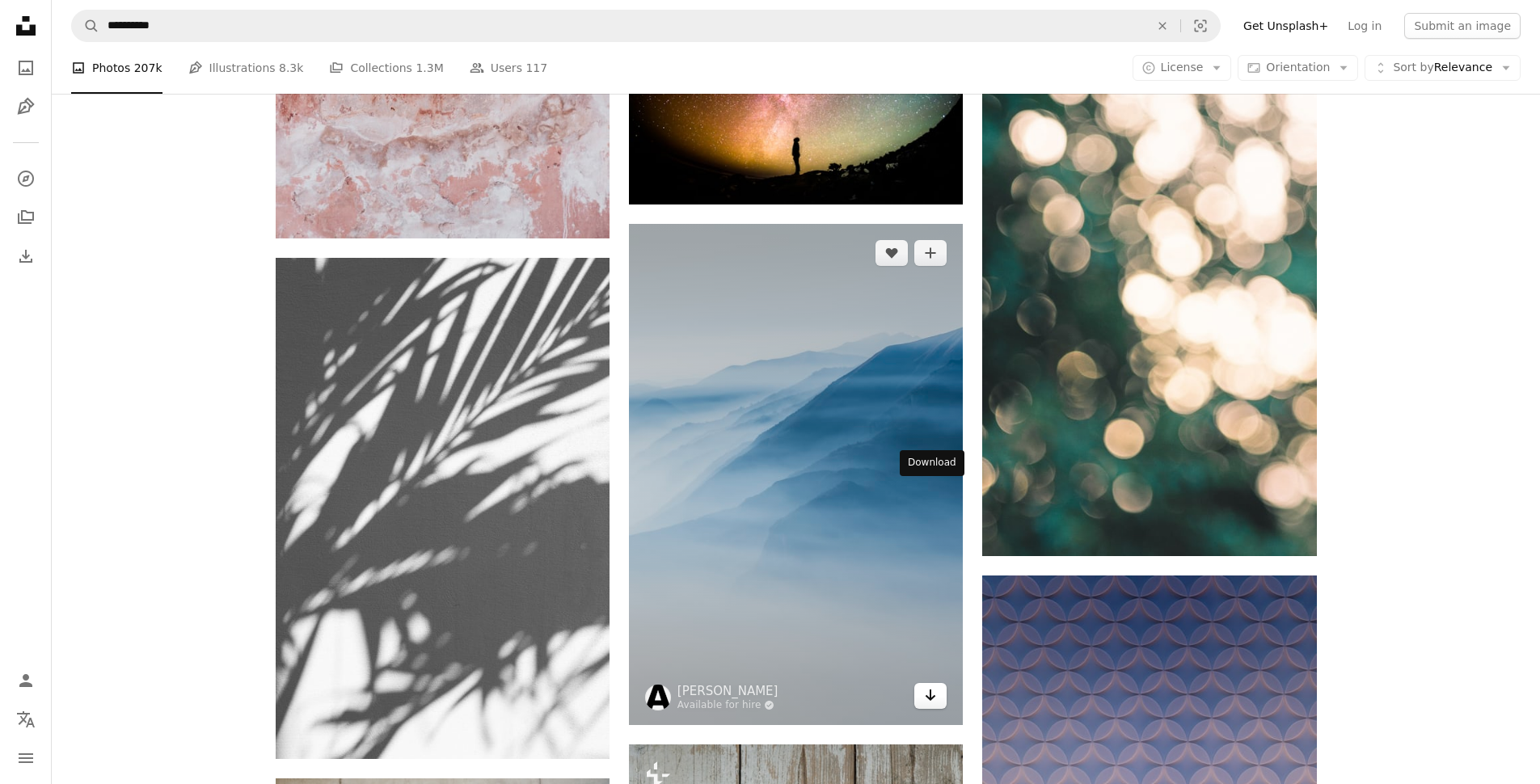
click at [932, 685] on icon "Arrow pointing down" at bounding box center [930, 695] width 13 height 19
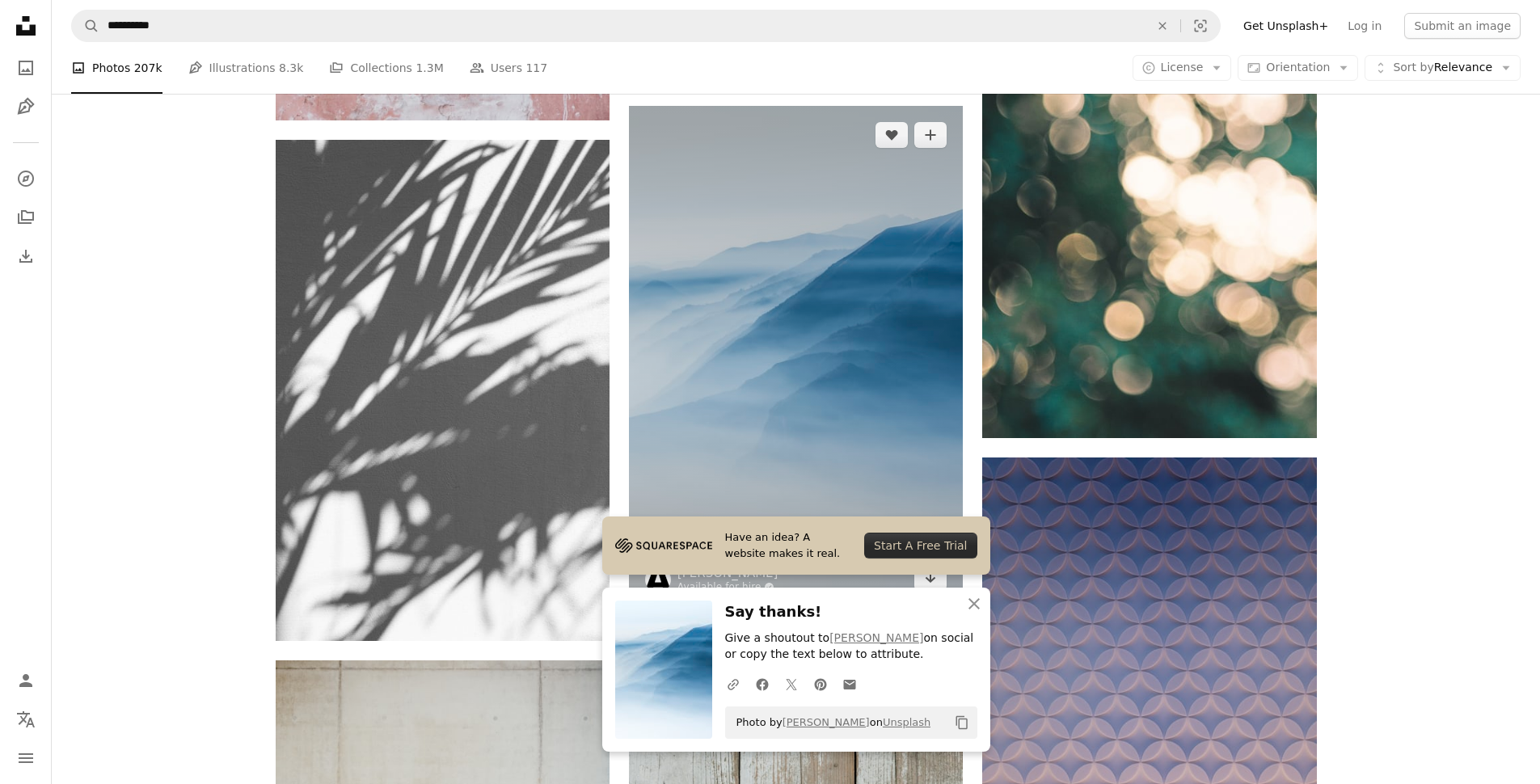
scroll to position [29962, 0]
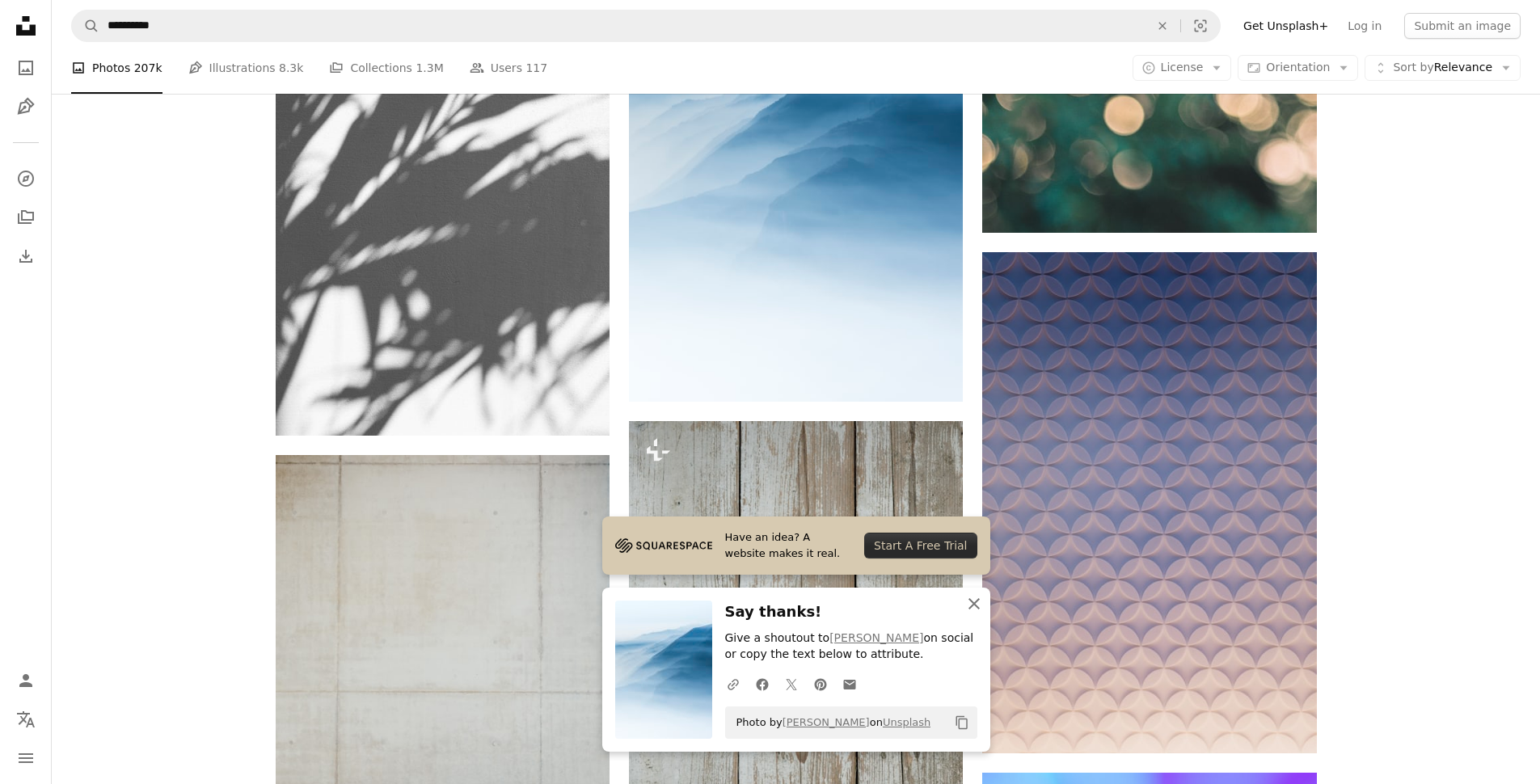
click at [978, 596] on icon "An X shape" at bounding box center [974, 604] width 19 height 19
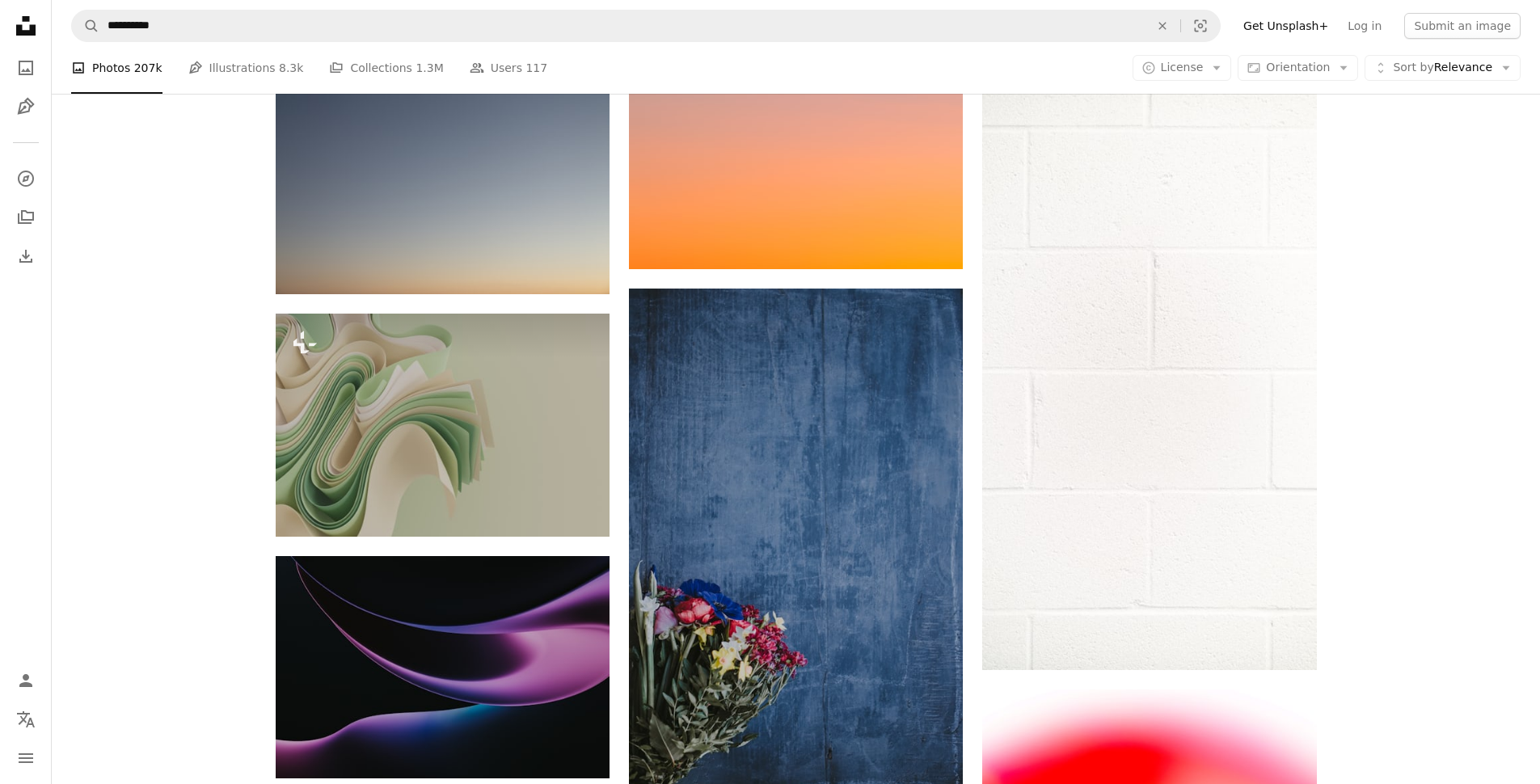
scroll to position [31269, 0]
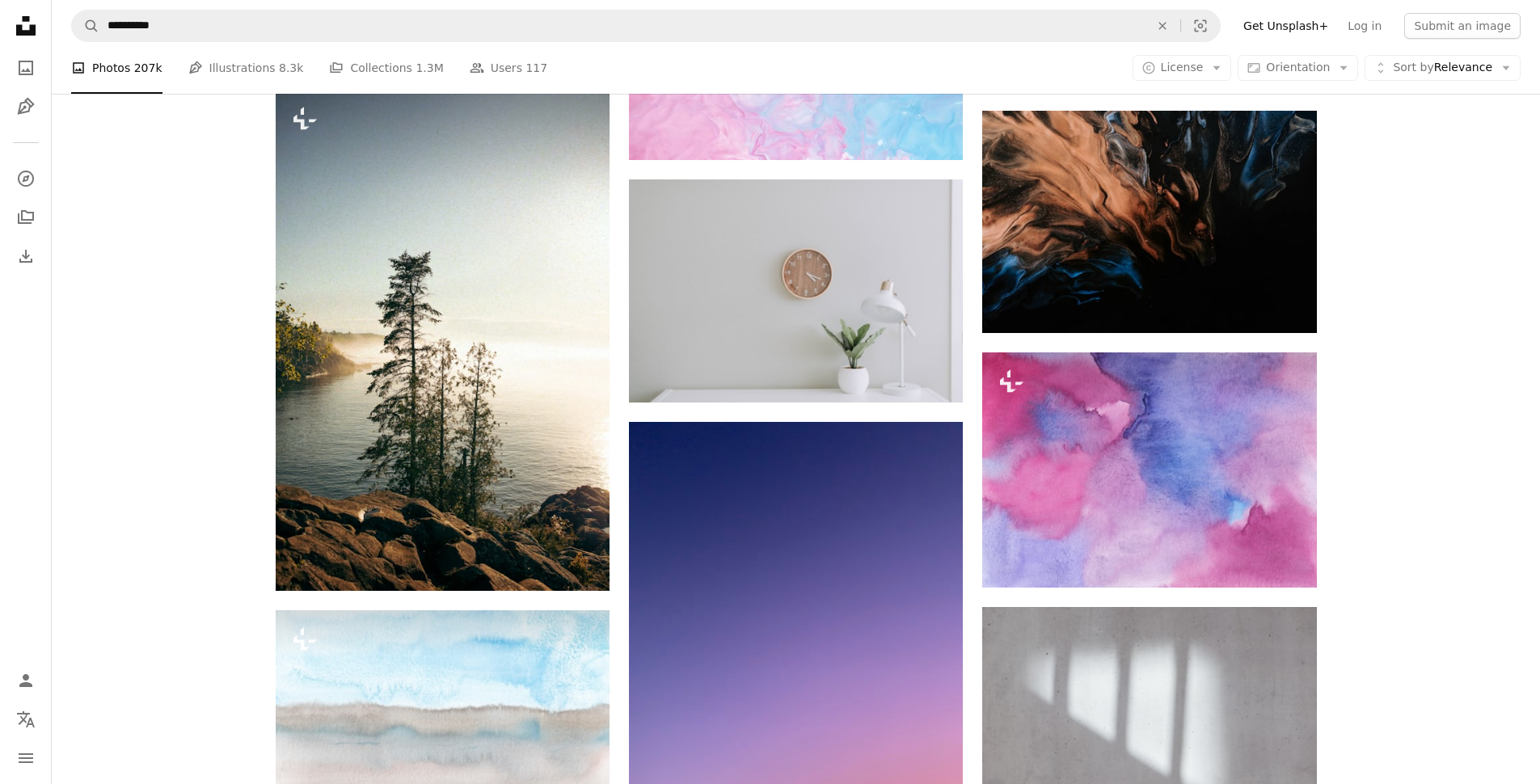
scroll to position [32955, 0]
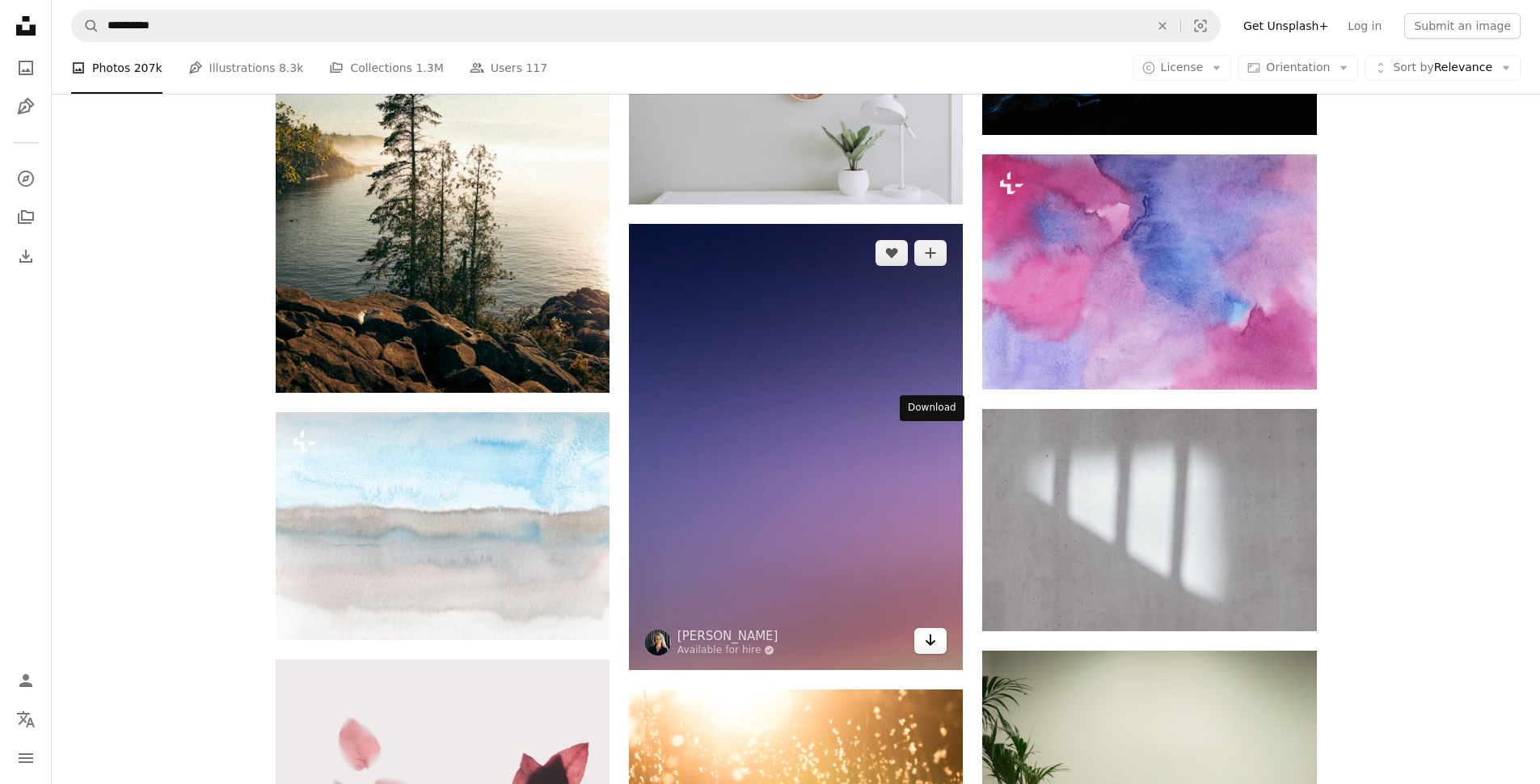
click at [930, 630] on icon "Arrow pointing down" at bounding box center [930, 640] width 13 height 19
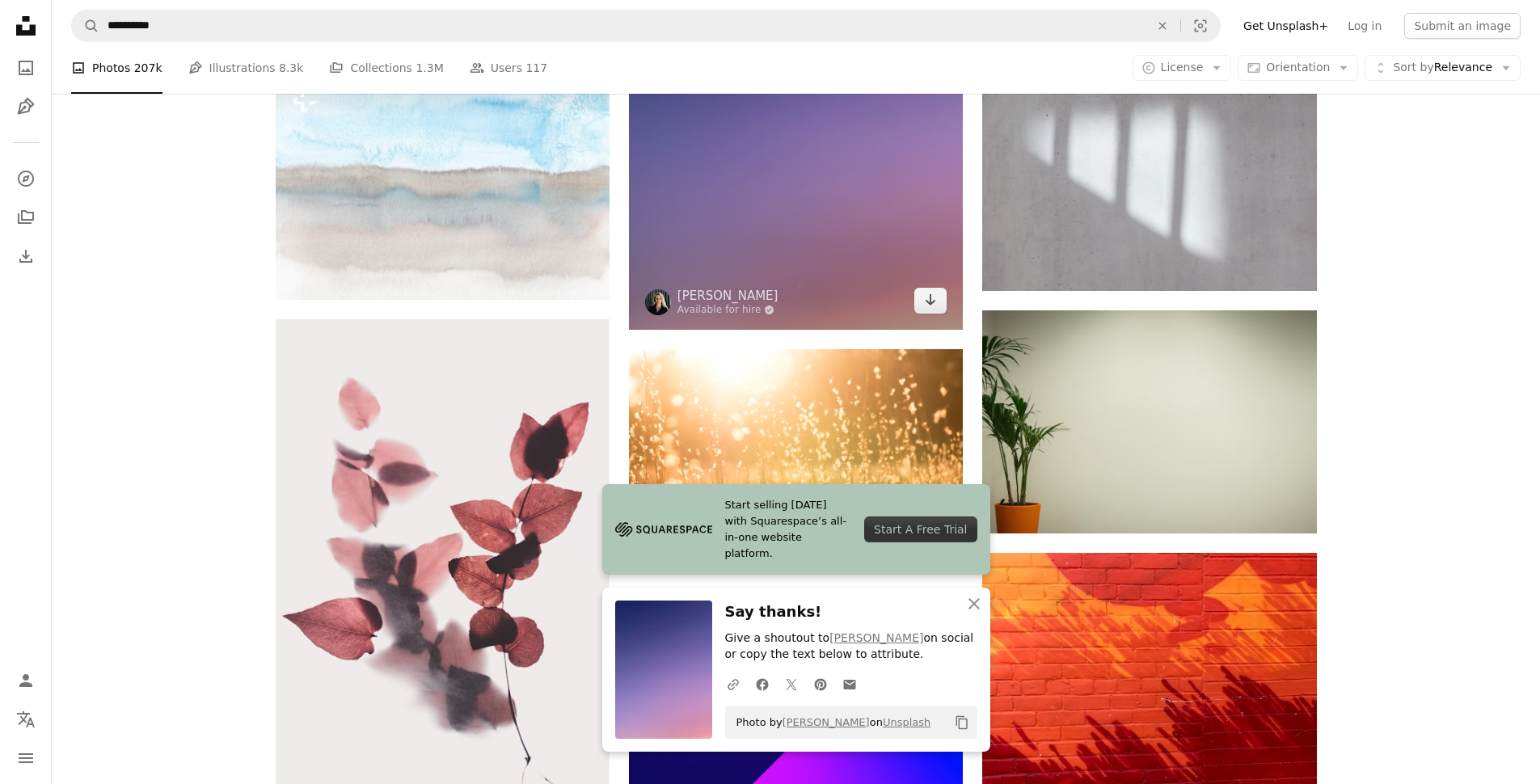
scroll to position [33579, 0]
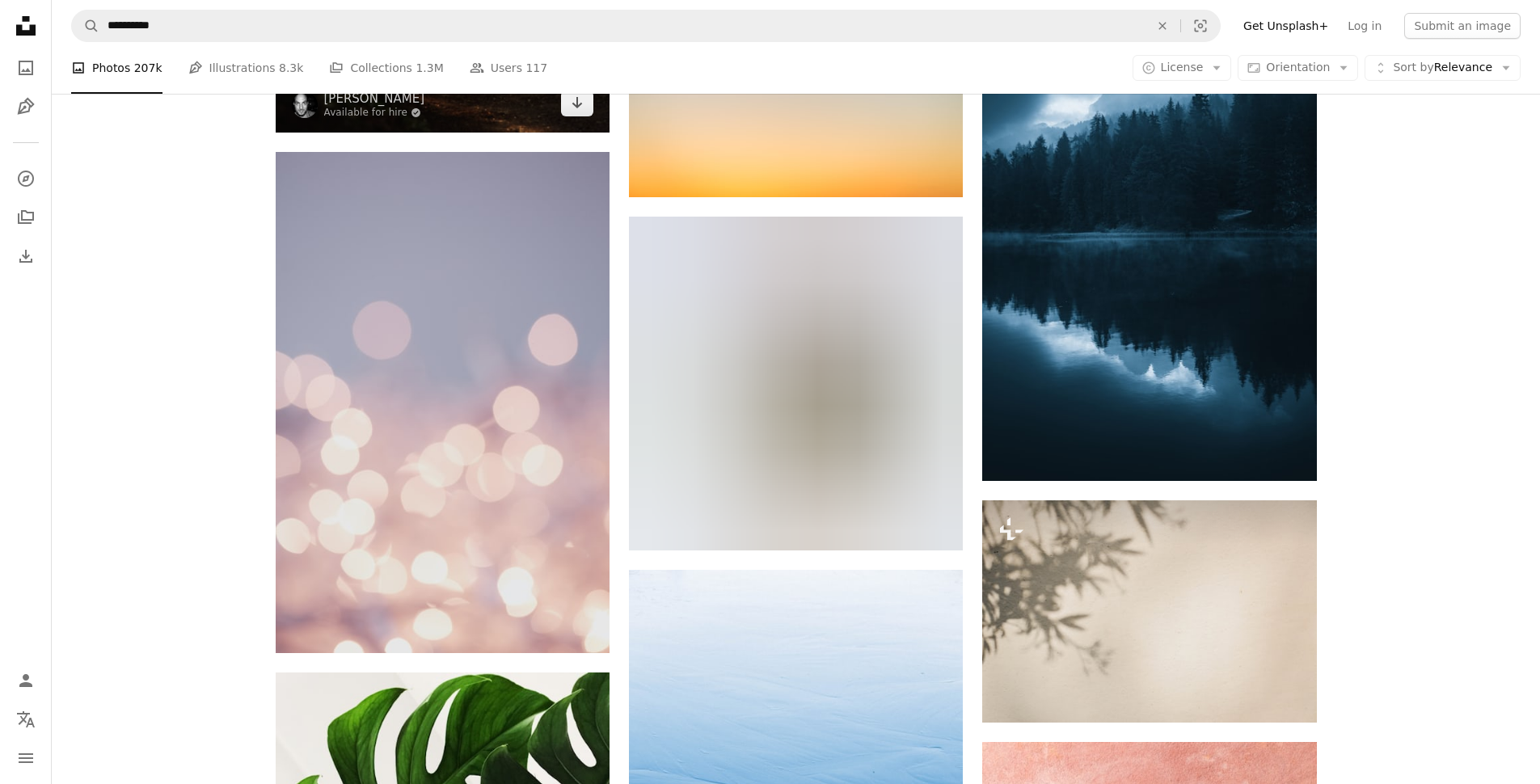
scroll to position [34815, 0]
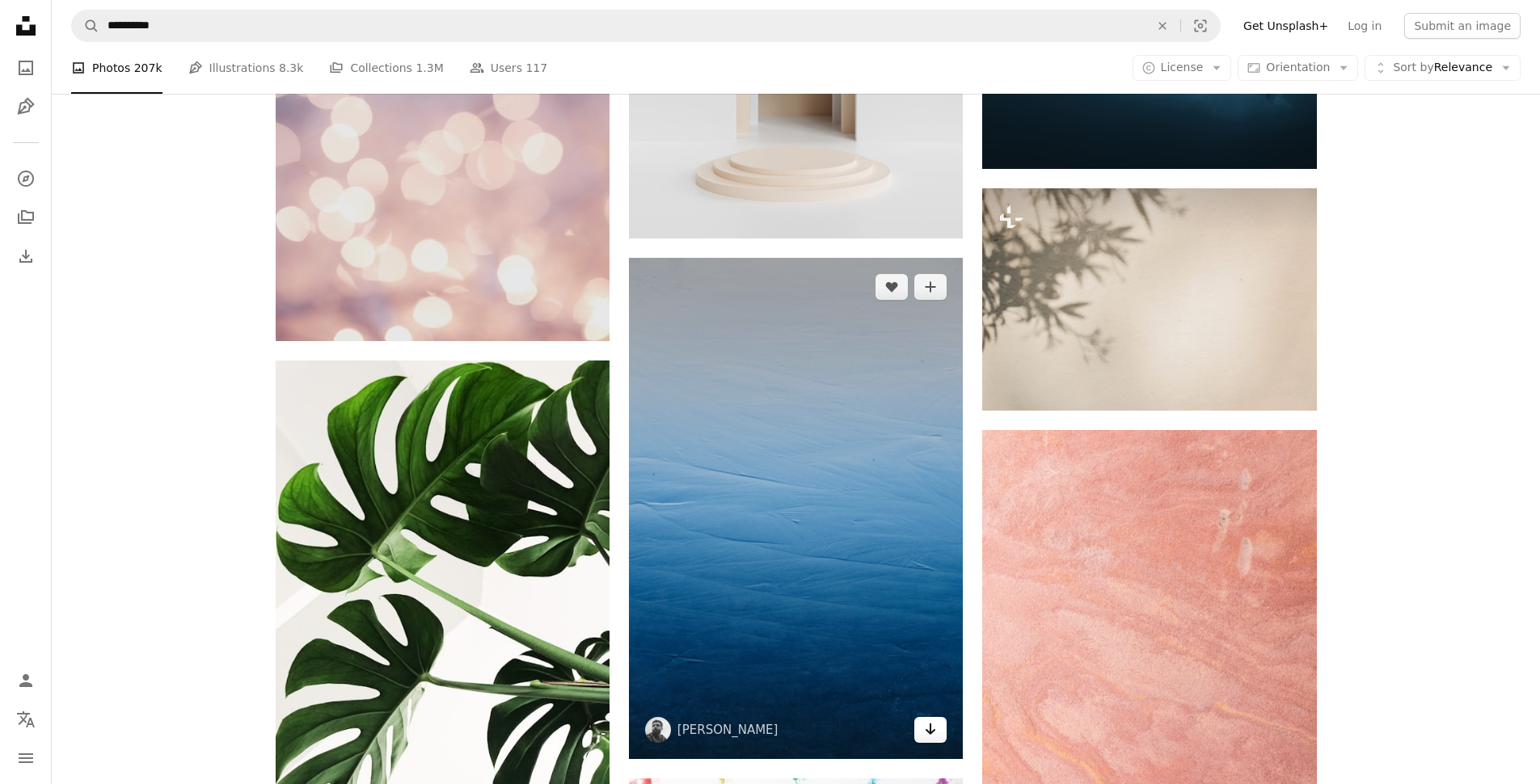
click at [933, 719] on icon "Arrow pointing down" at bounding box center [930, 729] width 13 height 19
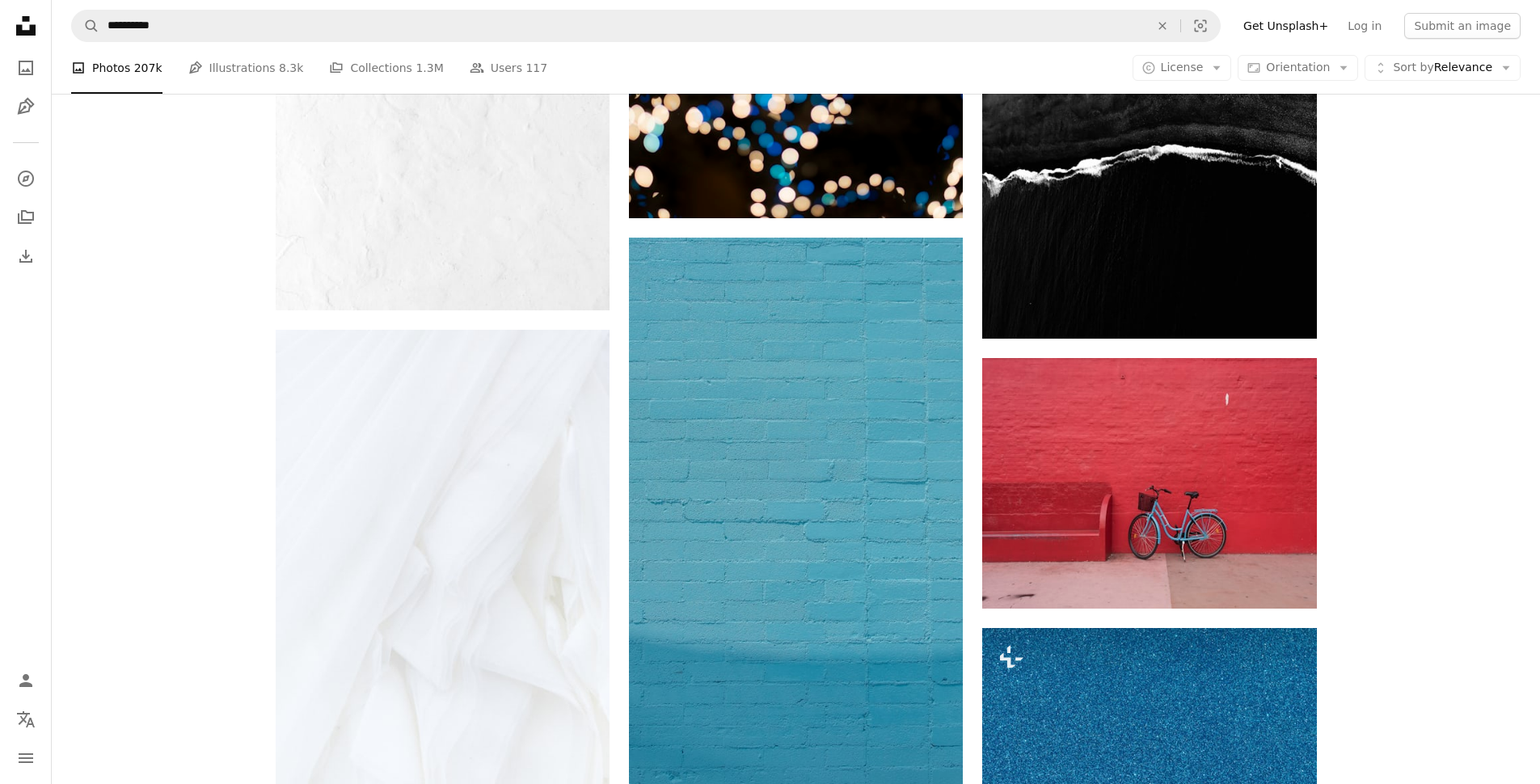
scroll to position [39233, 0]
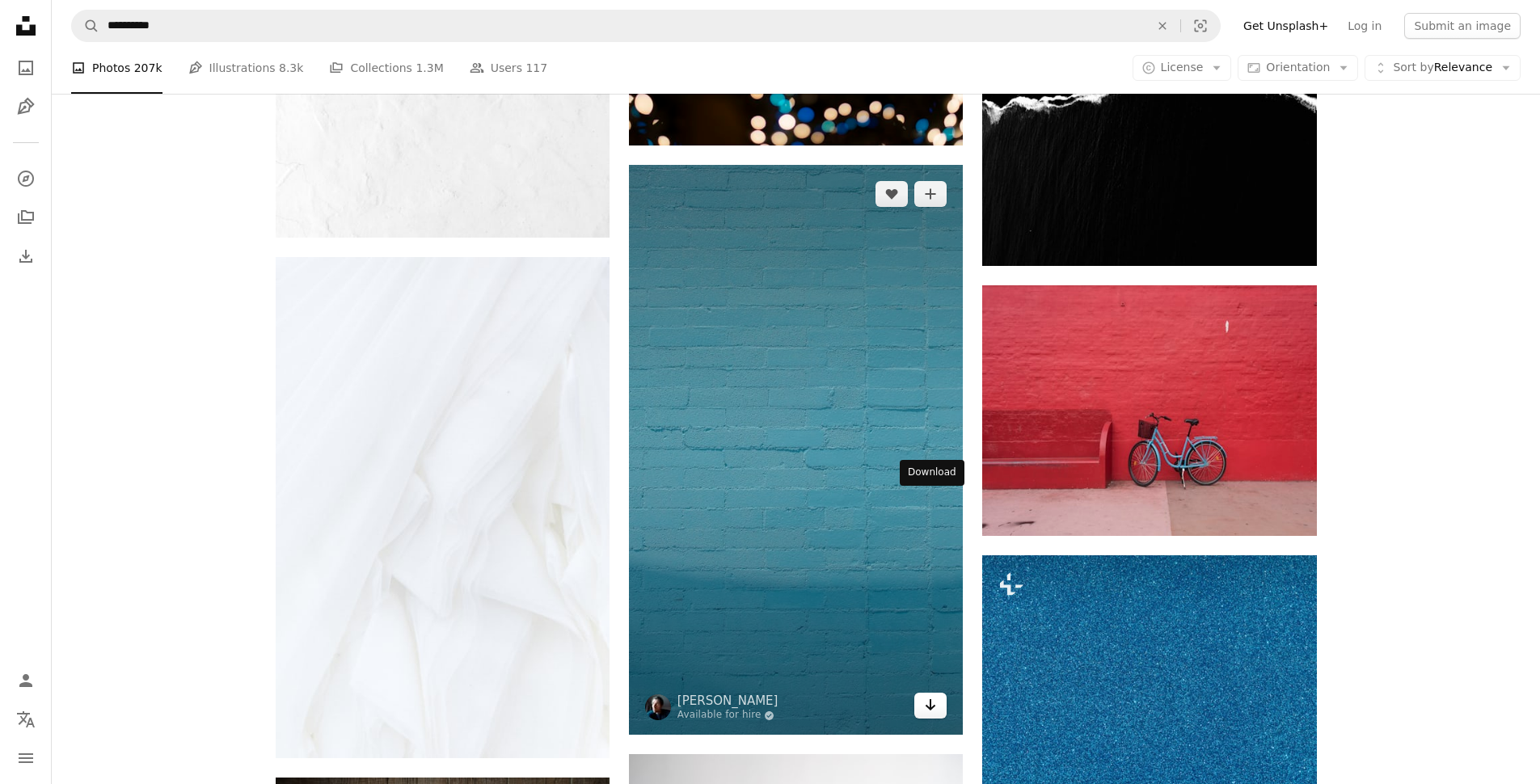
click at [937, 693] on link "Arrow pointing down" at bounding box center [930, 706] width 32 height 26
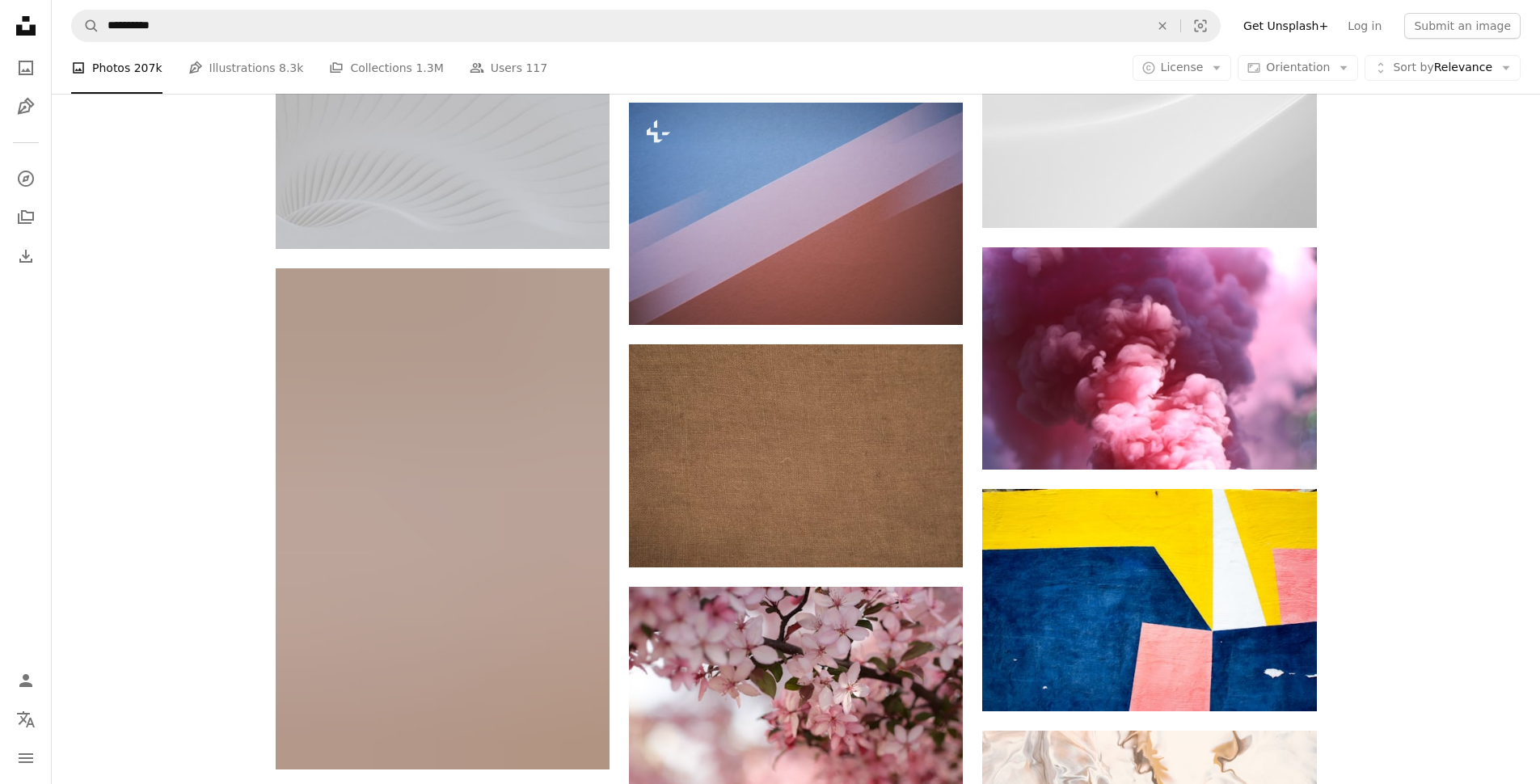
scroll to position [57123, 0]
